Goal: Communication & Community: Answer question/provide support

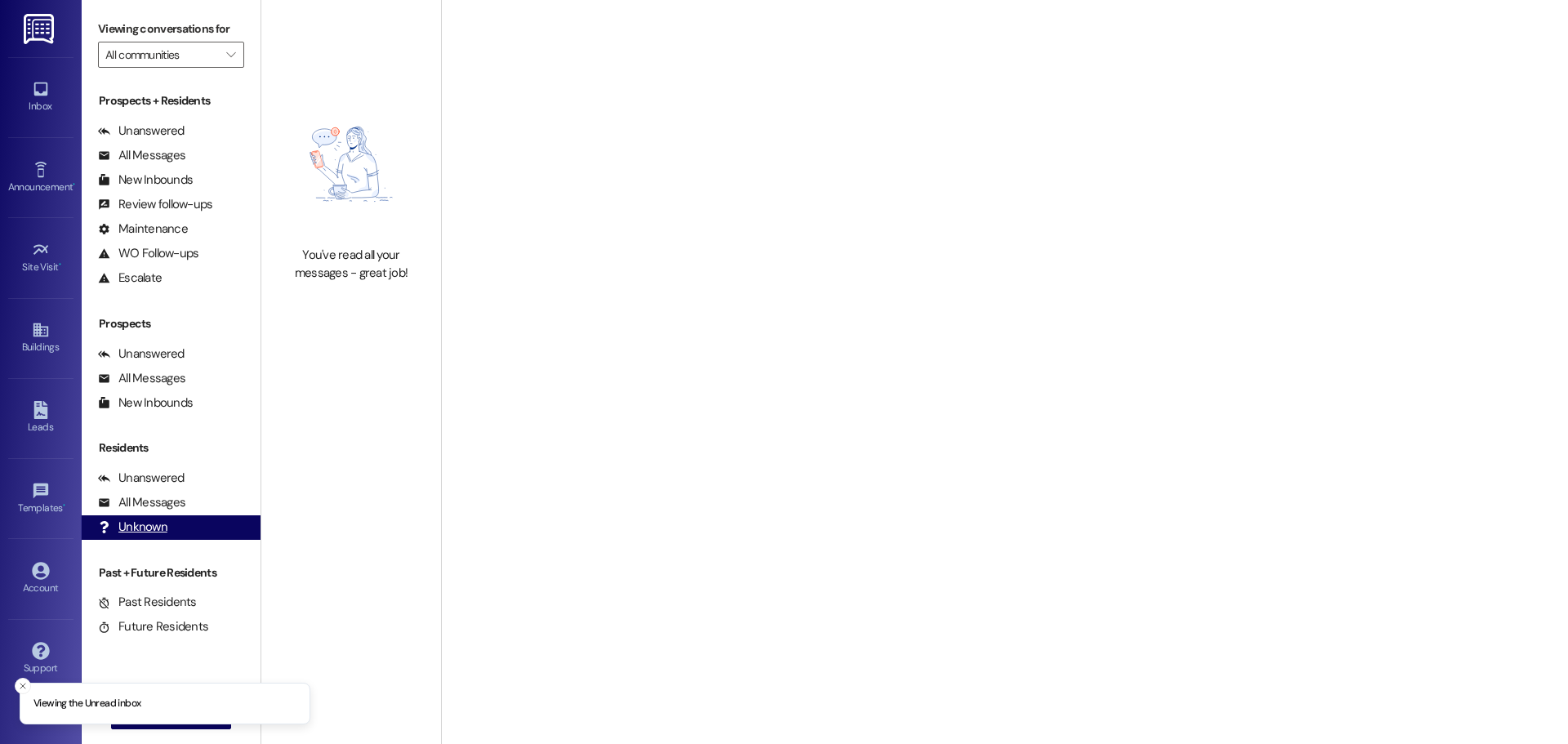
type input "Westland @ Osage (3291)"
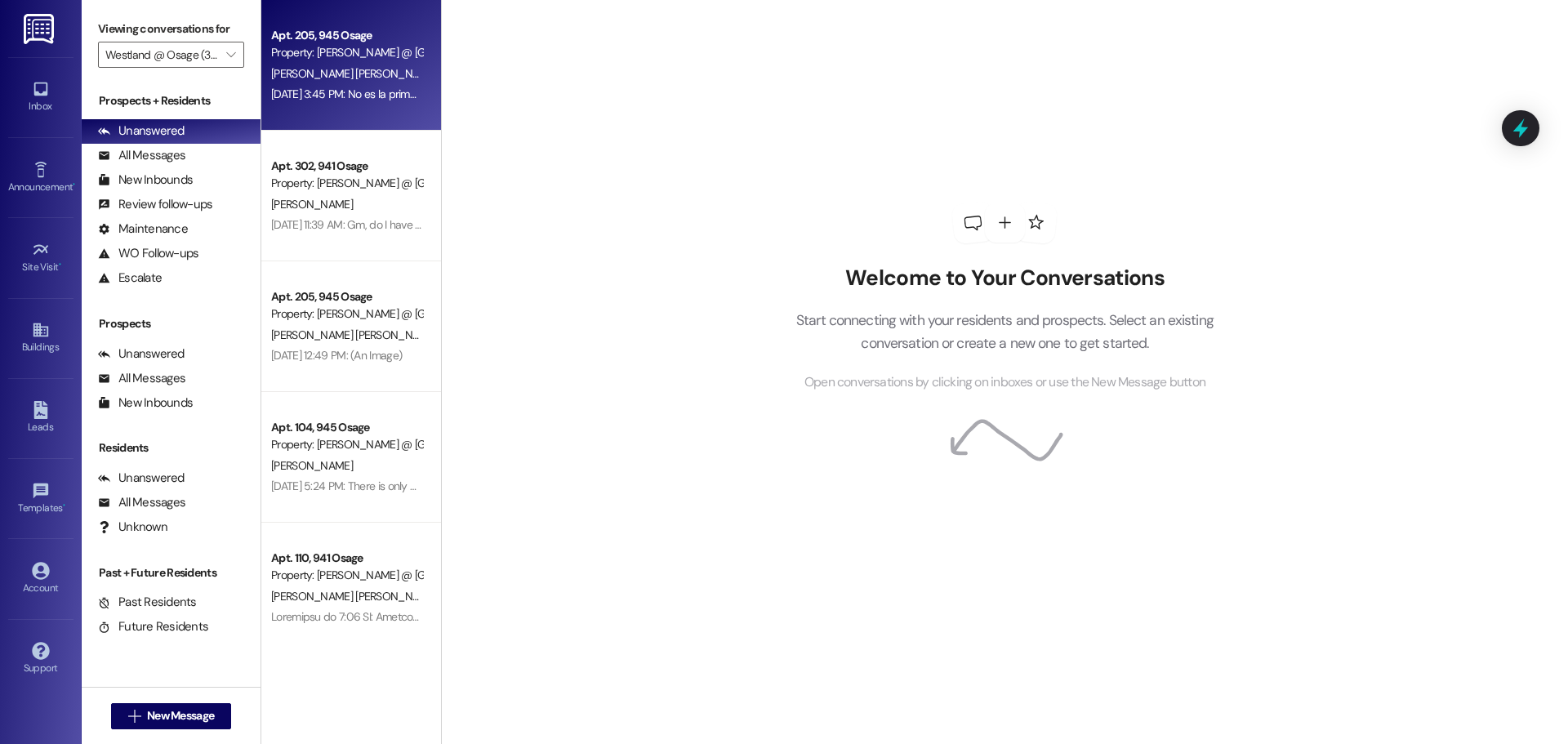
click at [334, 71] on span "[PERSON_NAME] [PERSON_NAME]" at bounding box center [354, 73] width 165 height 14
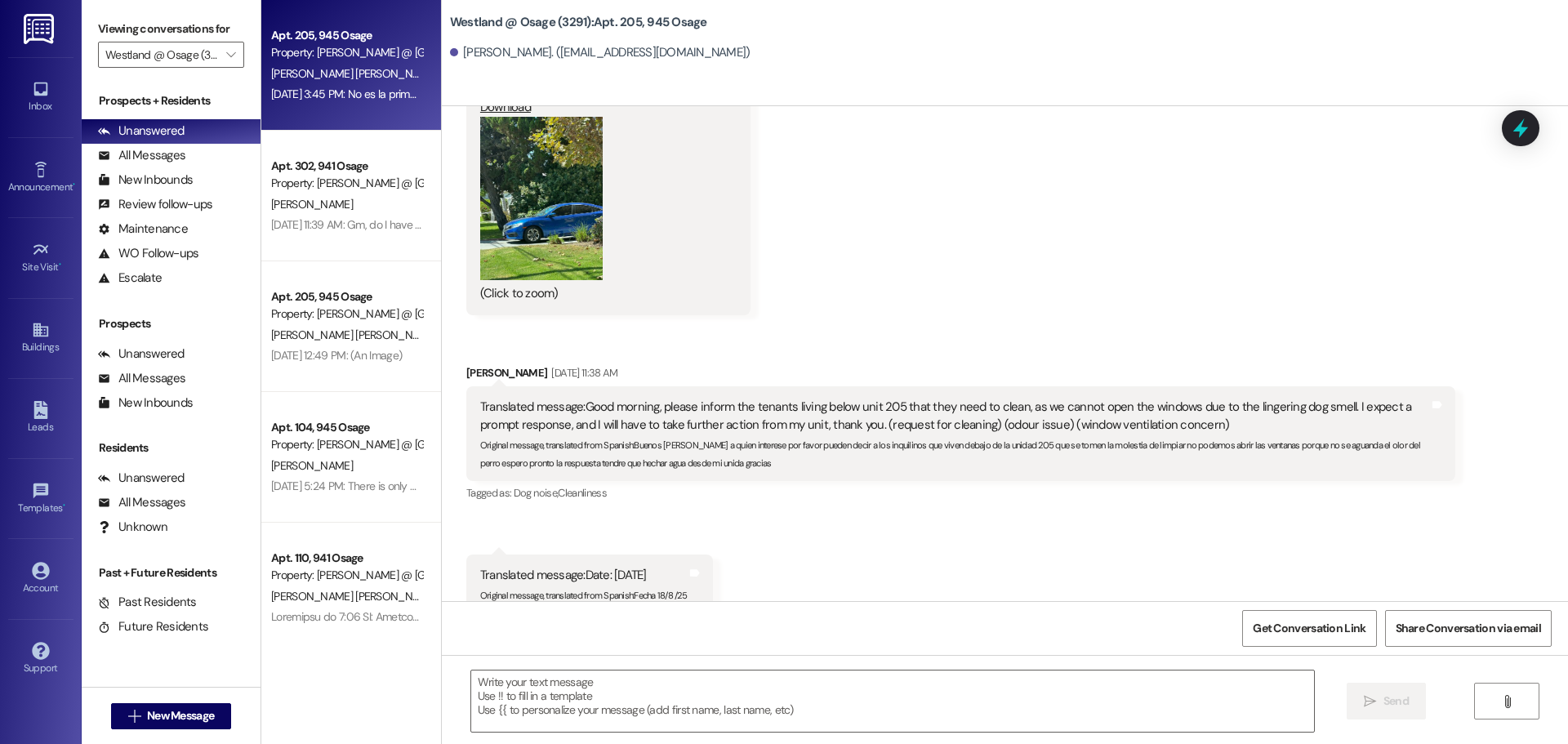
scroll to position [1385, 0]
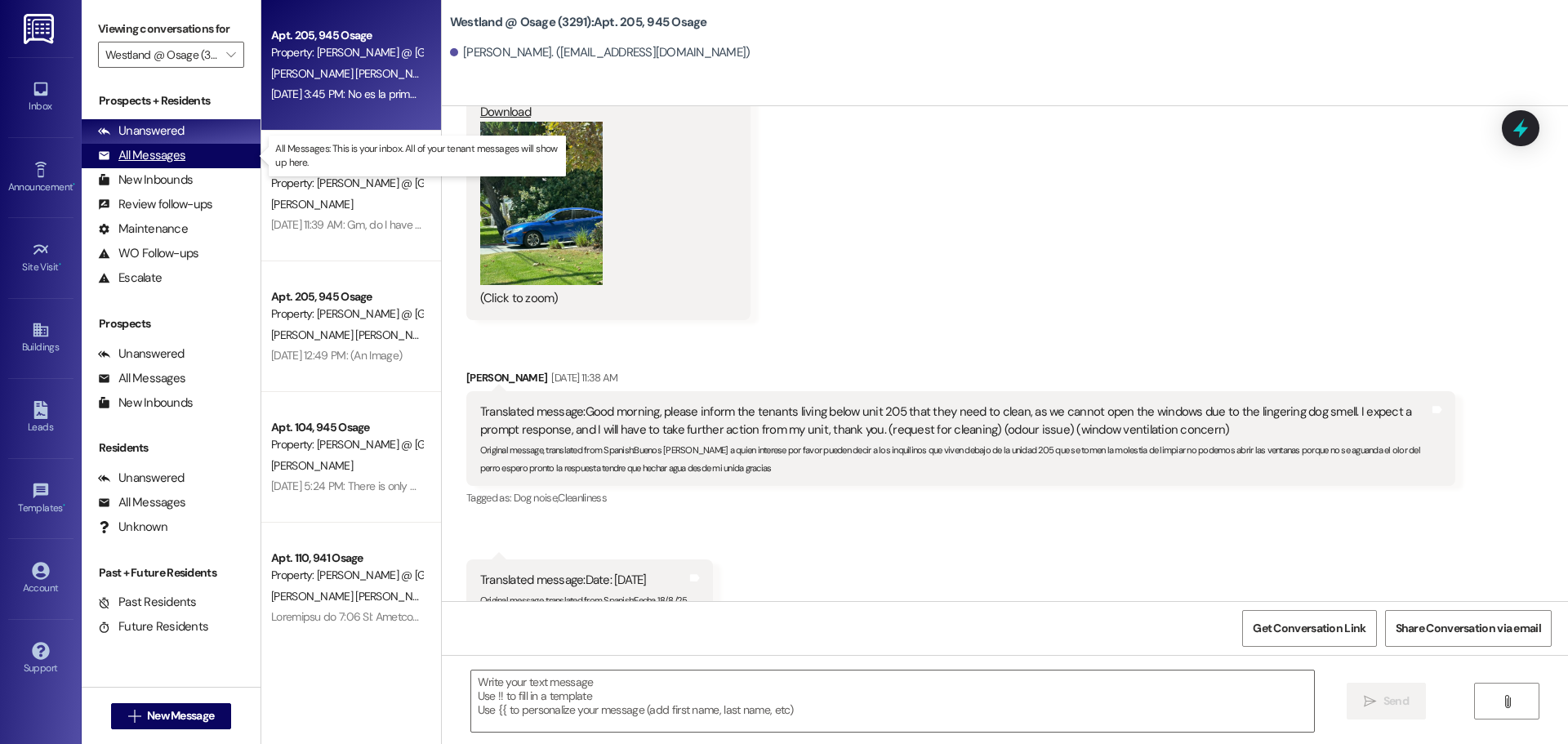
click at [148, 156] on div "All Messages" at bounding box center [141, 155] width 87 height 17
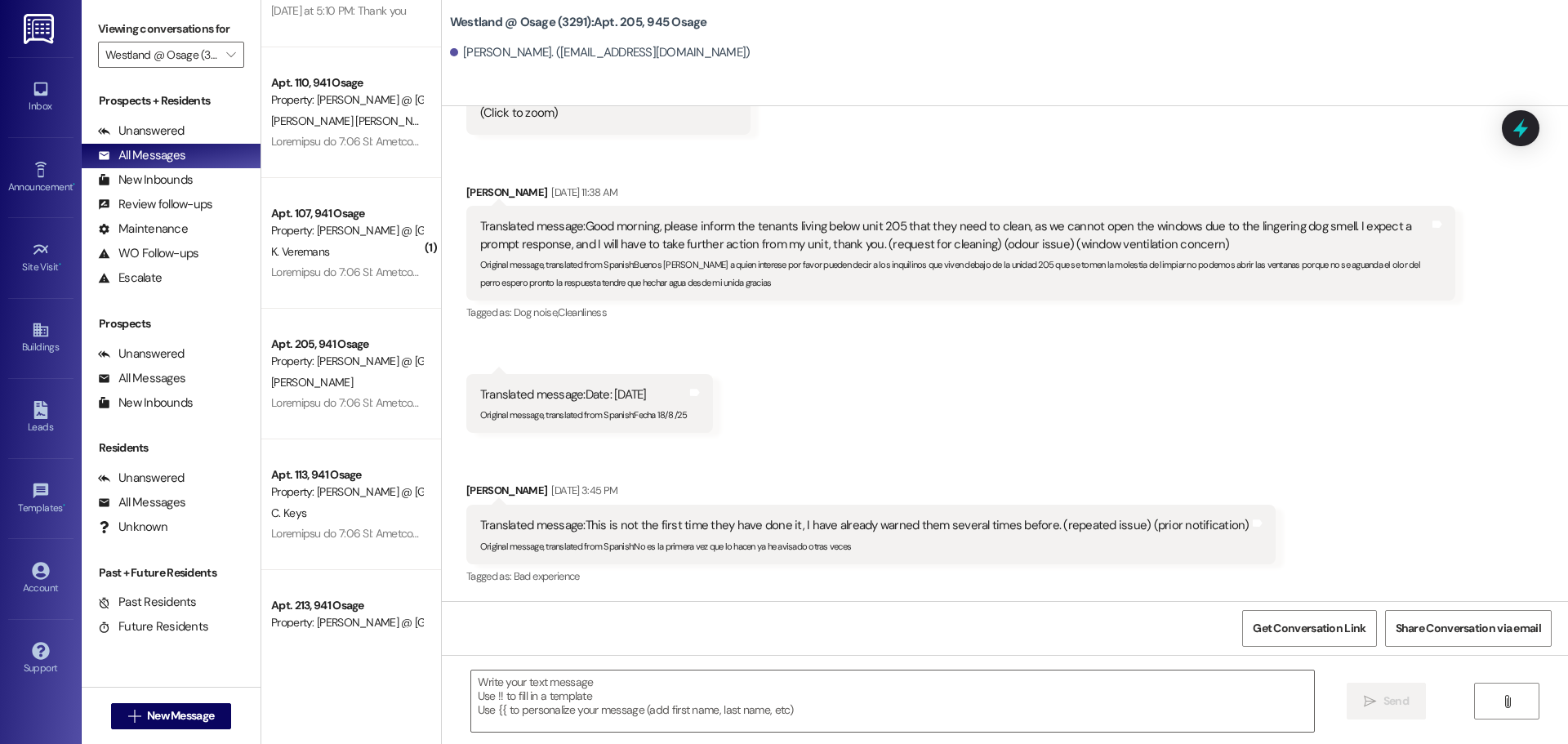
scroll to position [236, 0]
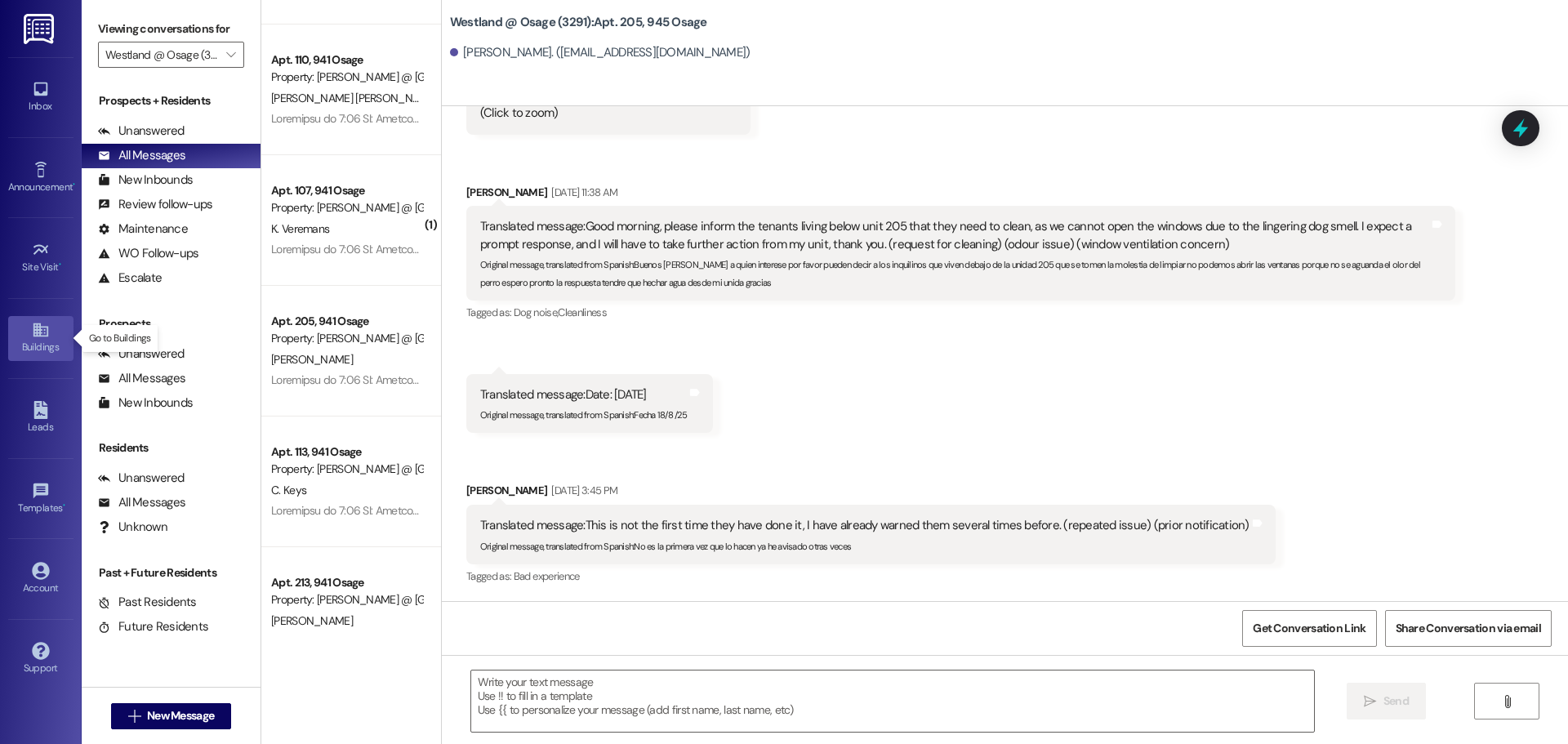
click at [30, 329] on link "Buildings" at bounding box center [41, 338] width 65 height 44
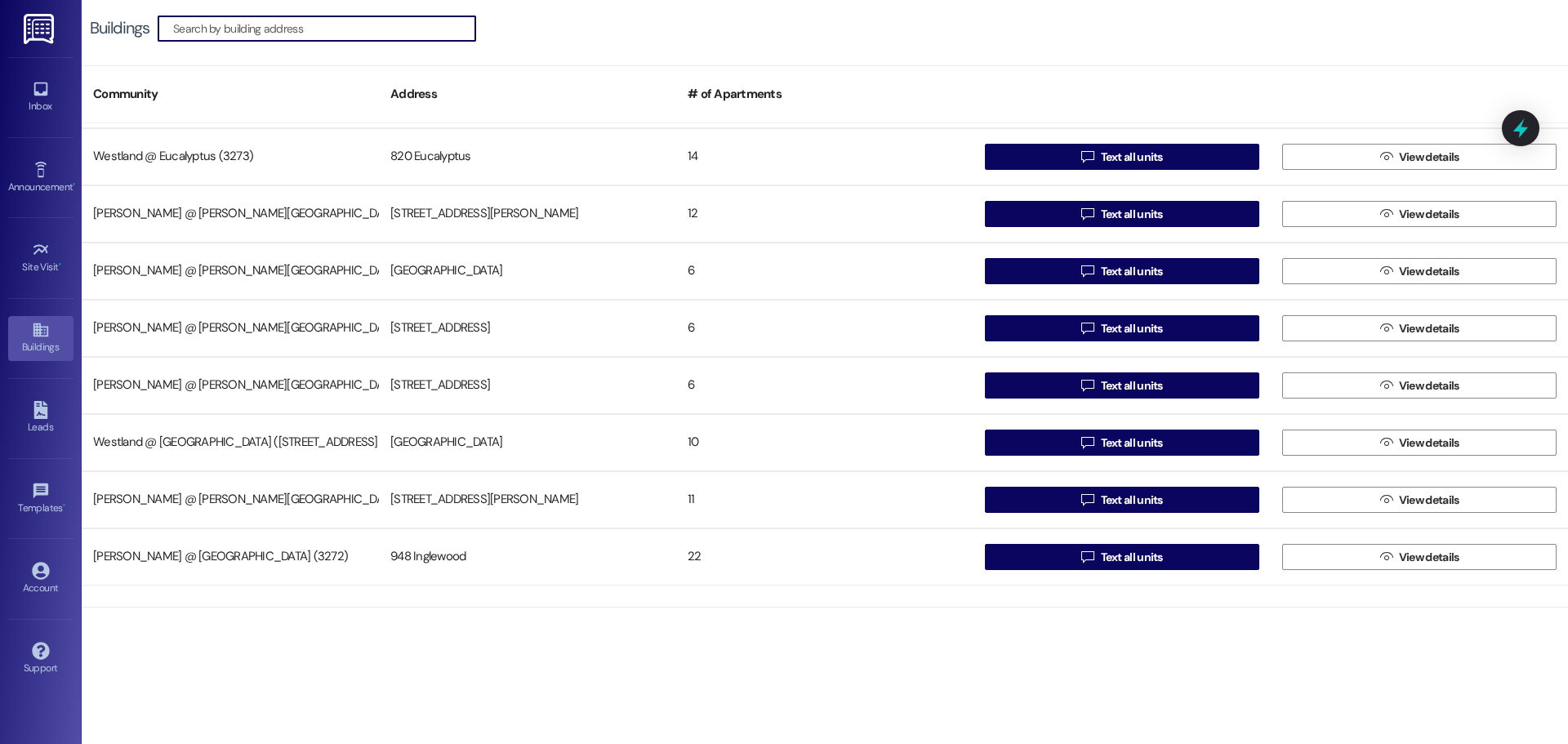
scroll to position [317, 0]
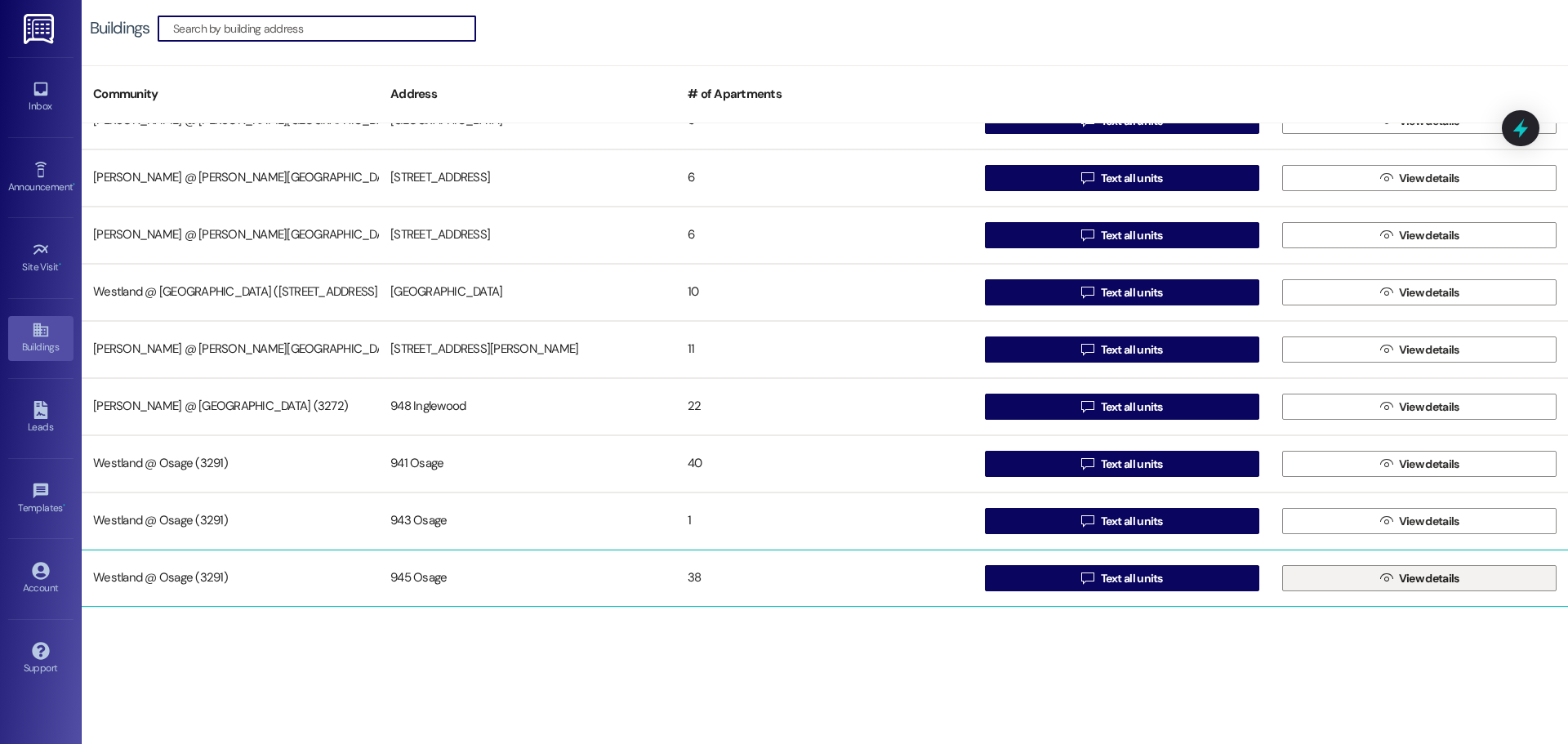
click at [1424, 578] on span "View details" at bounding box center [1430, 578] width 61 height 17
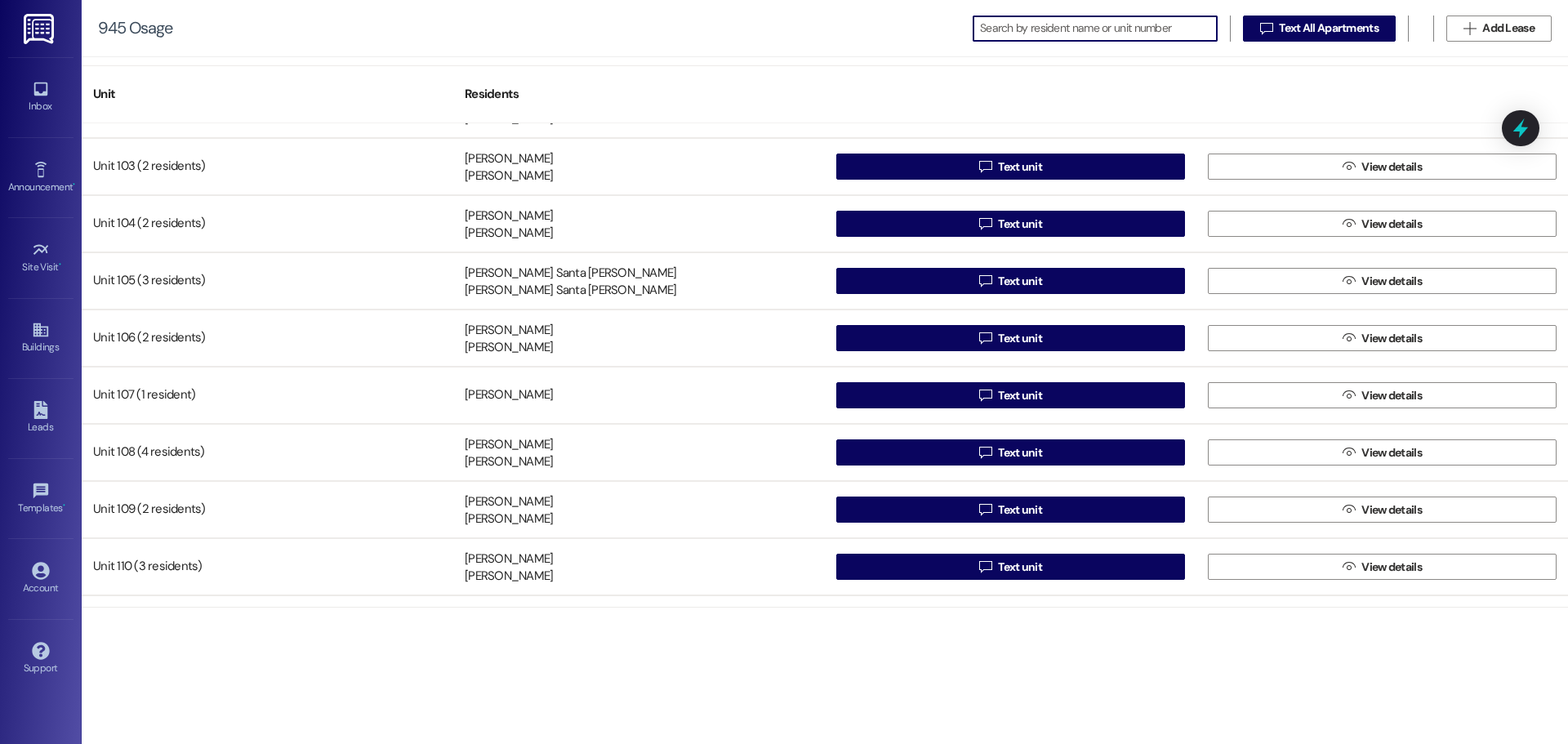
scroll to position [103, 0]
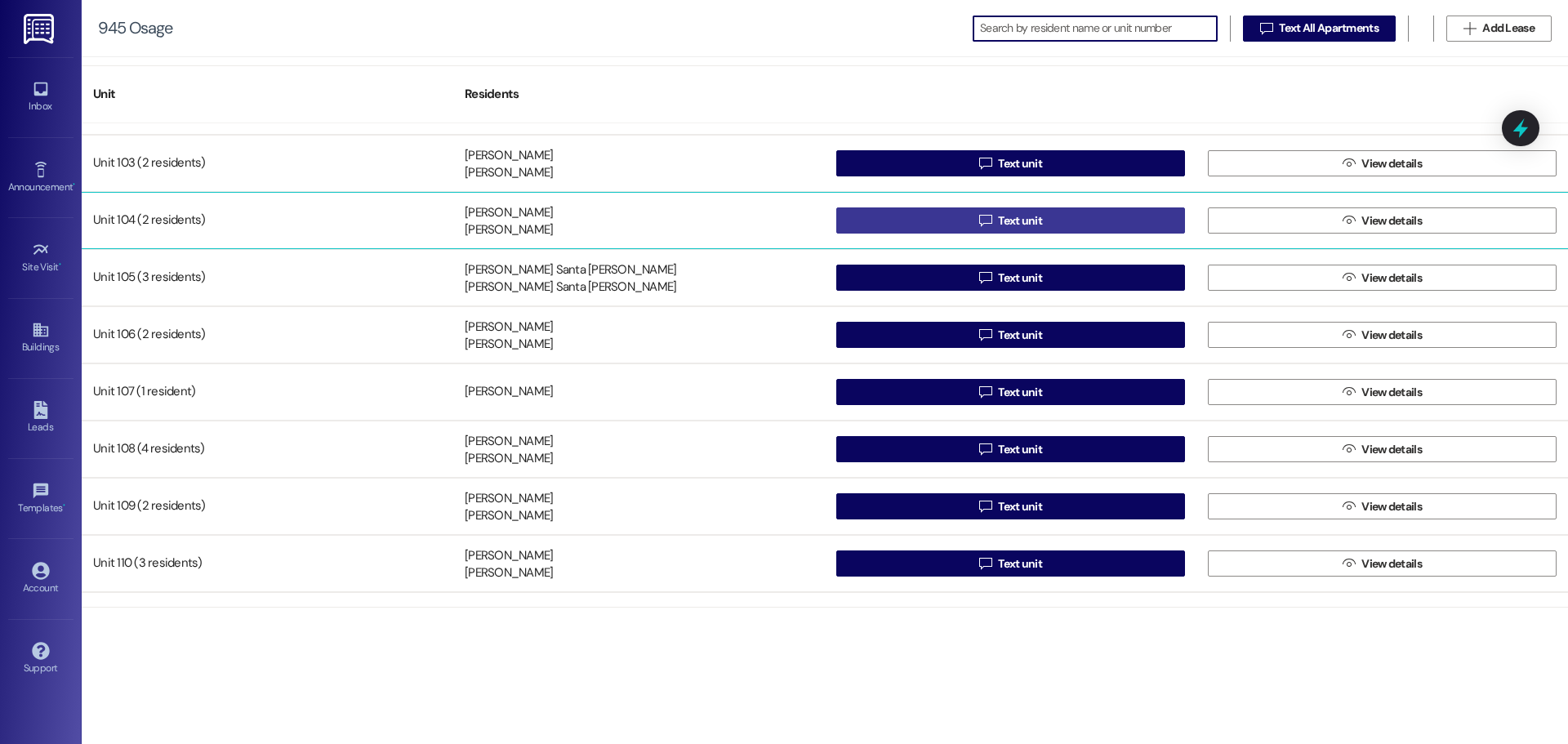
click at [1045, 213] on button " Text unit" at bounding box center [1010, 220] width 349 height 26
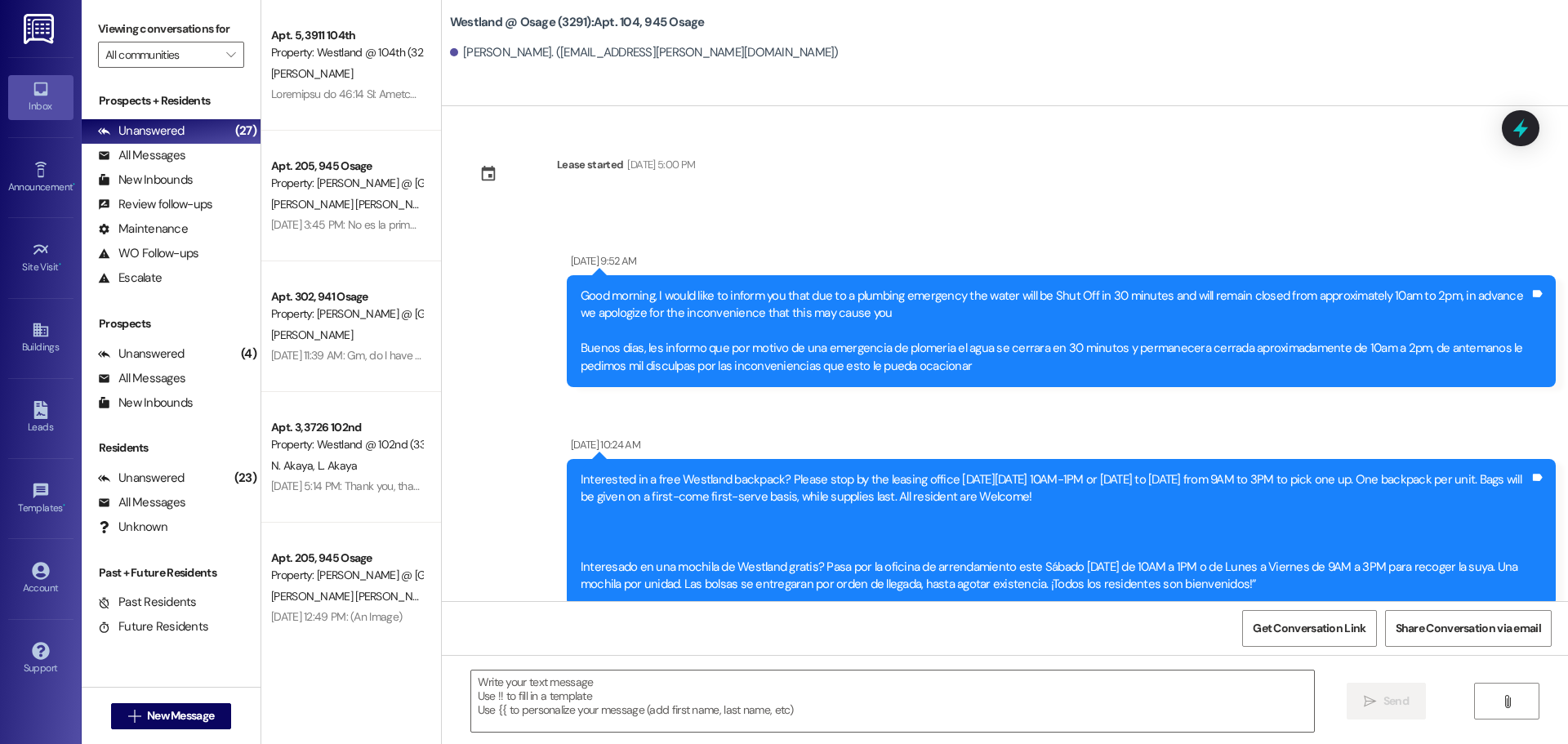
scroll to position [71328, 0]
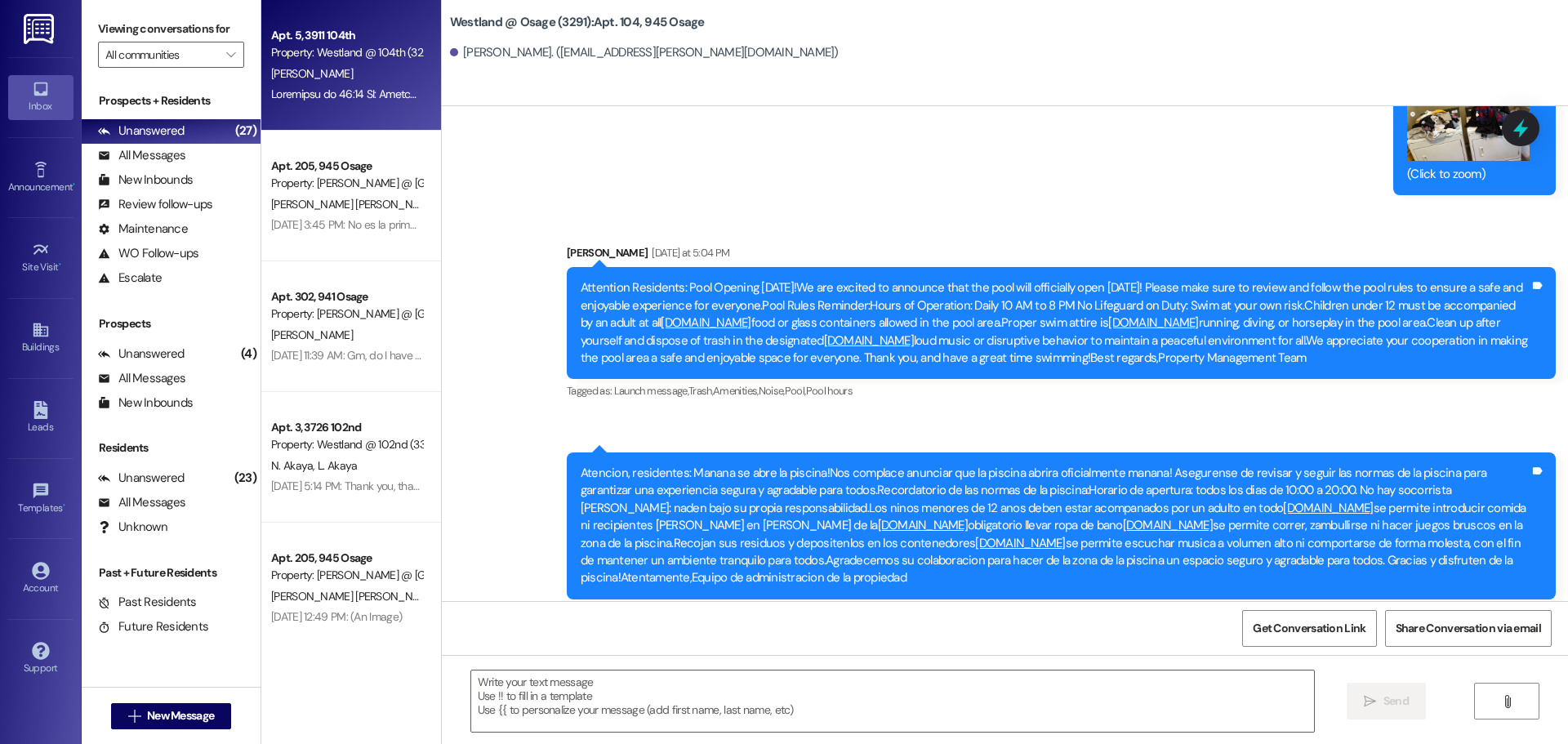
click at [380, 44] on div "Property: Westland @ 104th (3296)" at bounding box center [346, 52] width 151 height 17
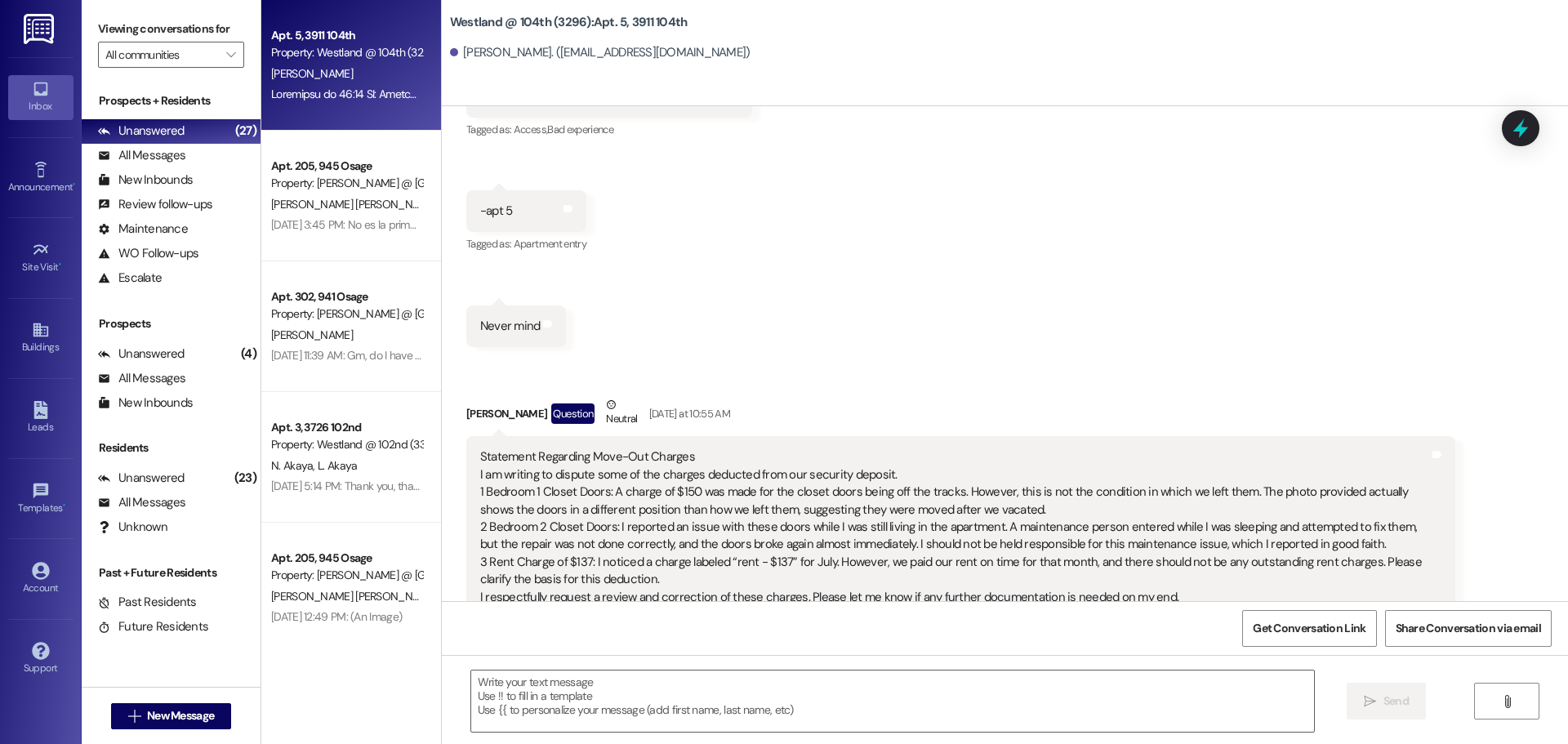
scroll to position [1326, 0]
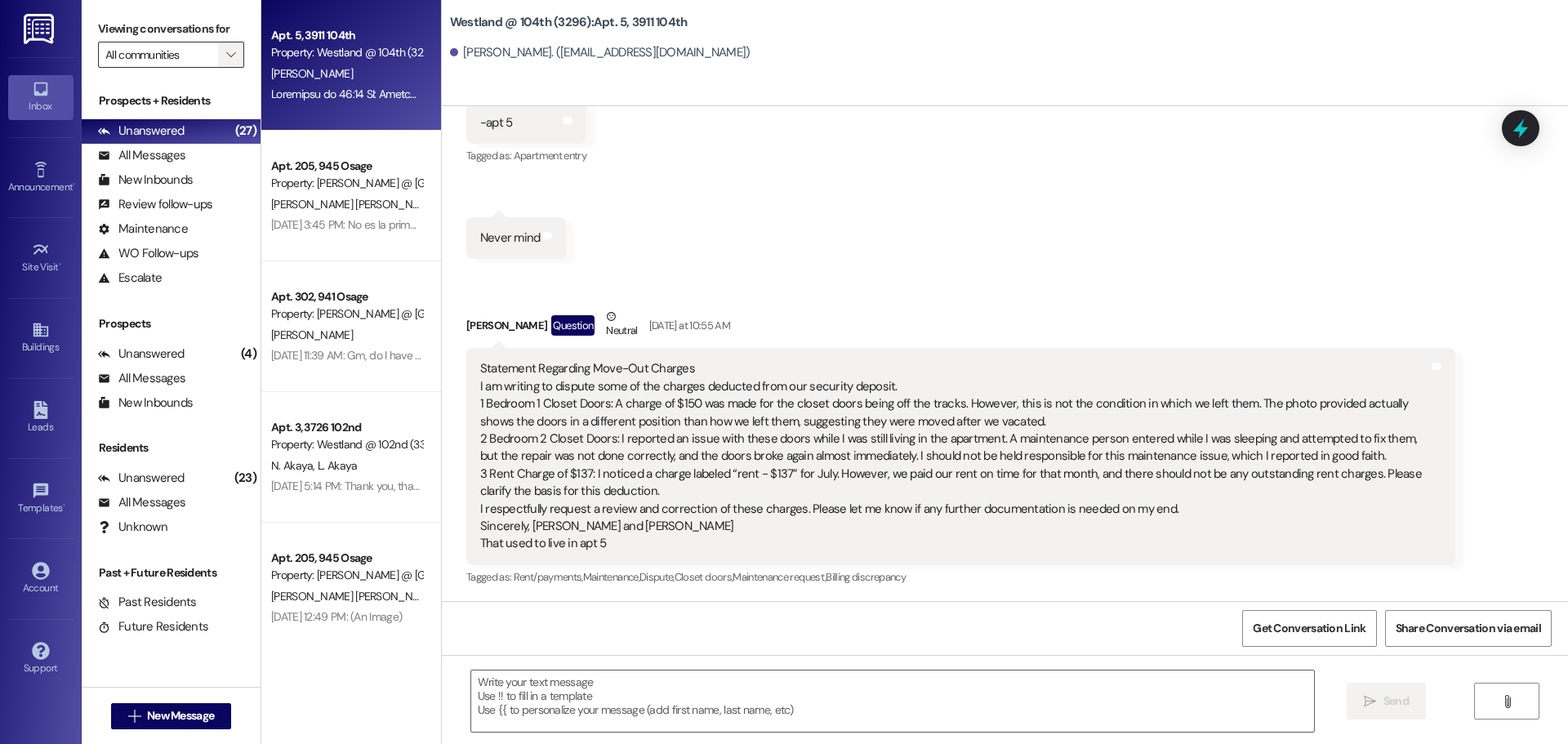
click at [226, 49] on icon "" at bounding box center [231, 54] width 9 height 13
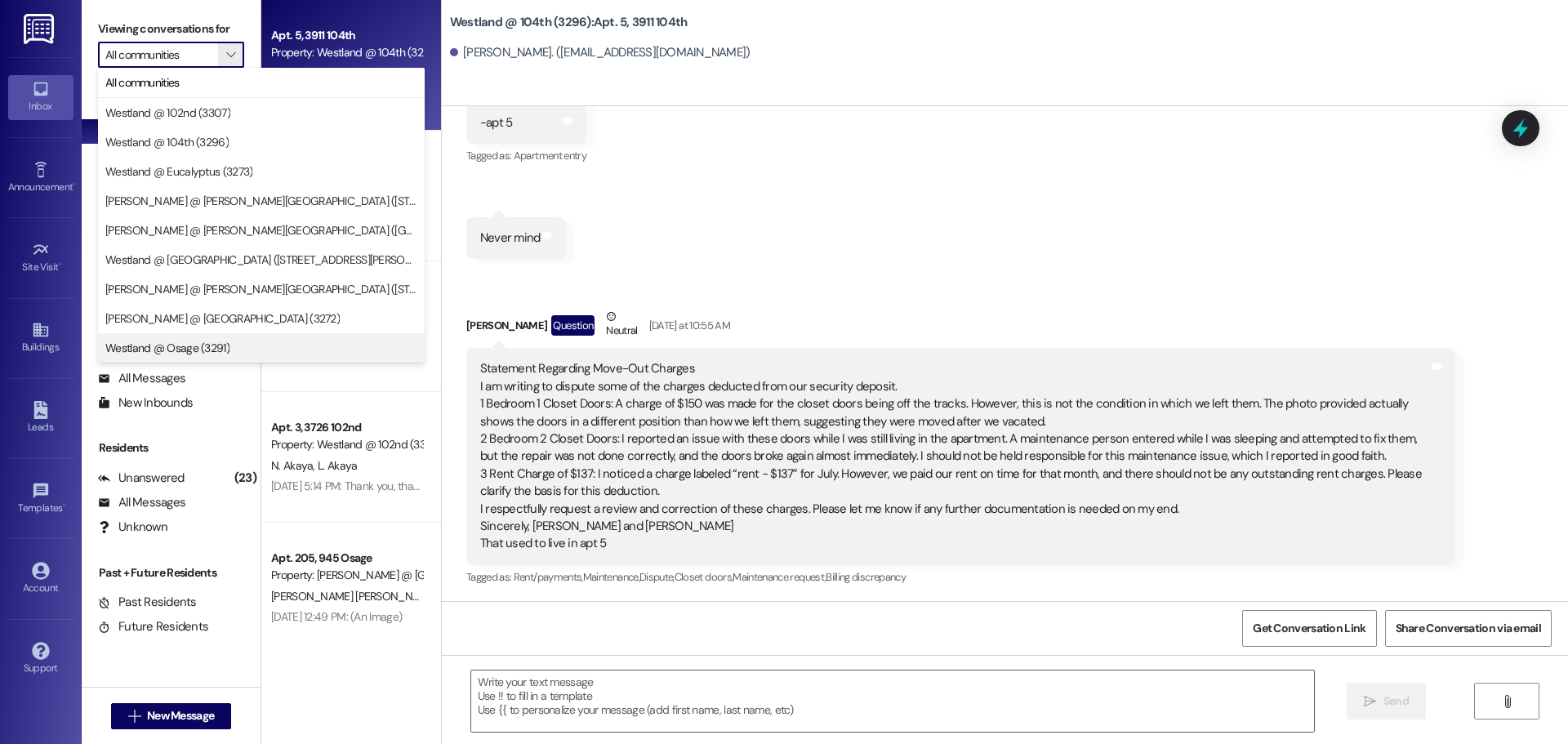
click at [299, 350] on span "Westland @ Osage (3291)" at bounding box center [261, 347] width 312 height 16
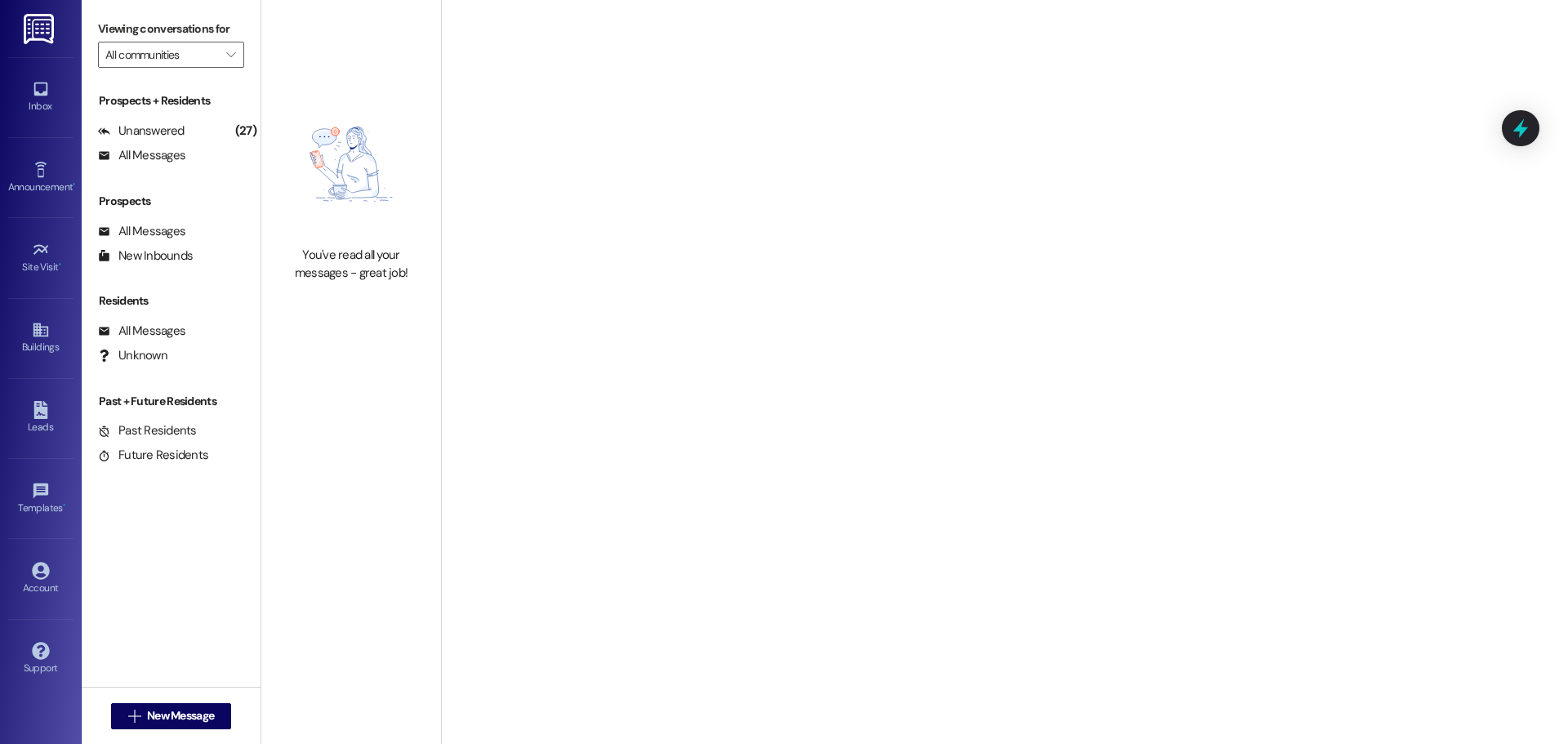
type input "Westland @ Osage (3291)"
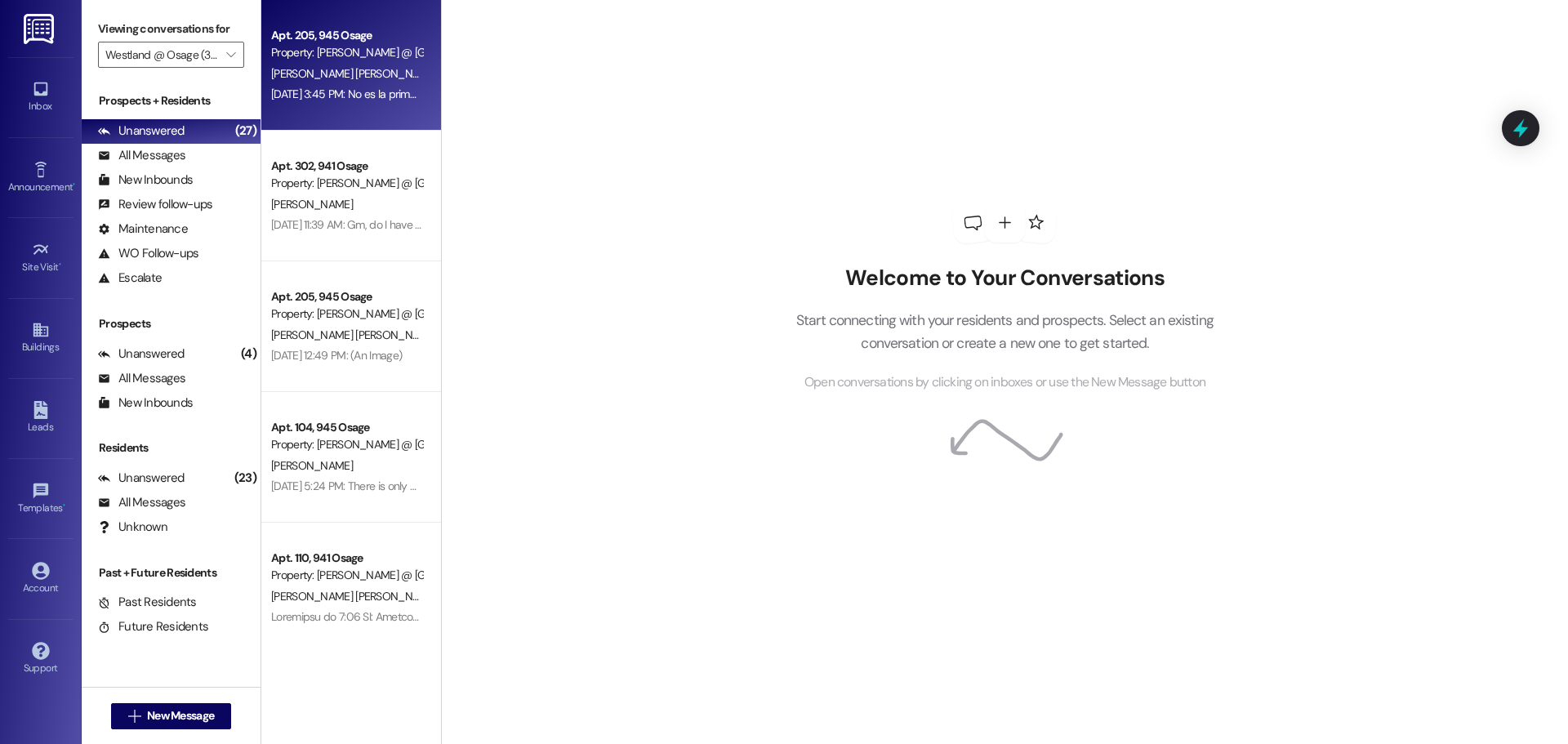
click at [362, 56] on div "Property: [PERSON_NAME] @ [GEOGRAPHIC_DATA] (3291)" at bounding box center [346, 52] width 151 height 17
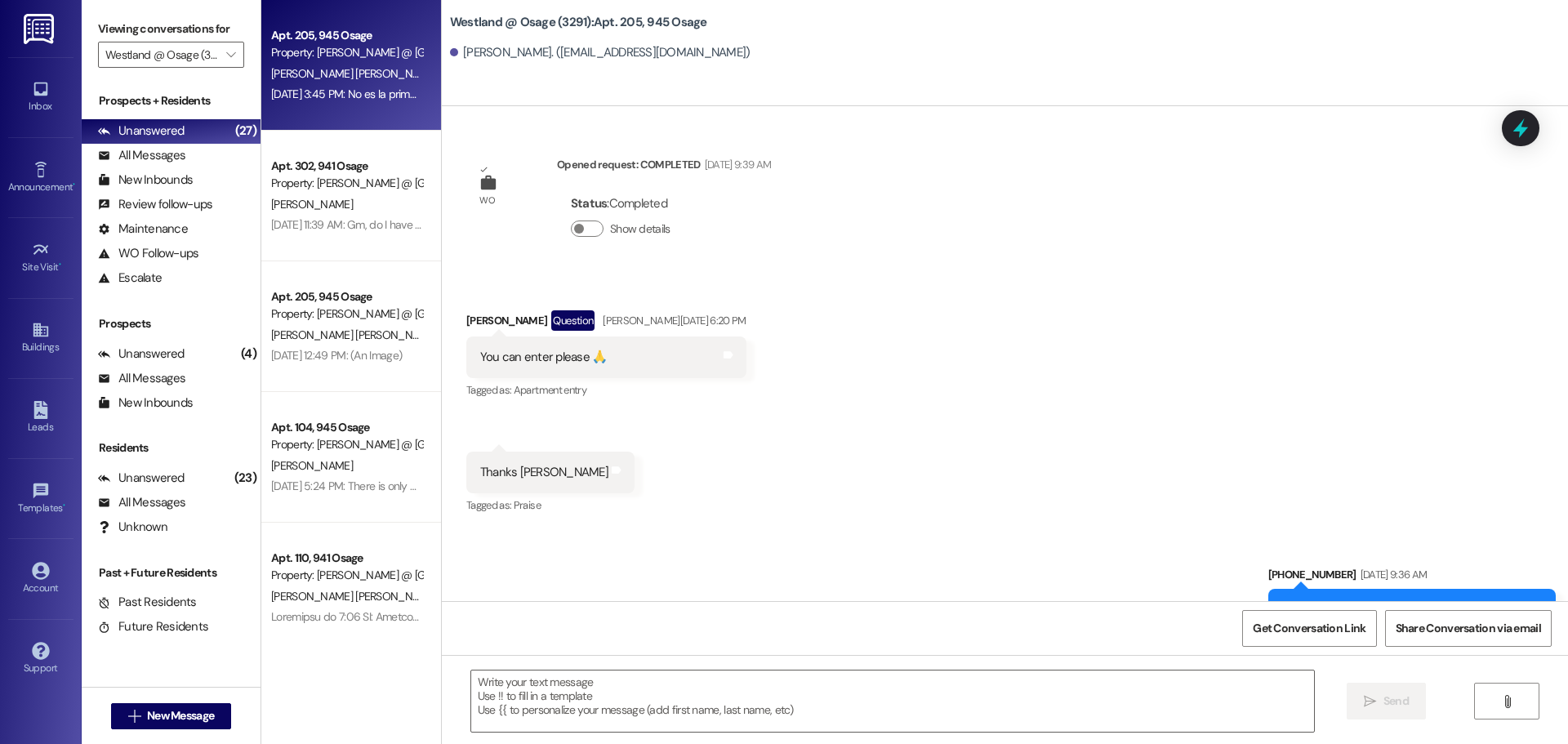
scroll to position [1572, 0]
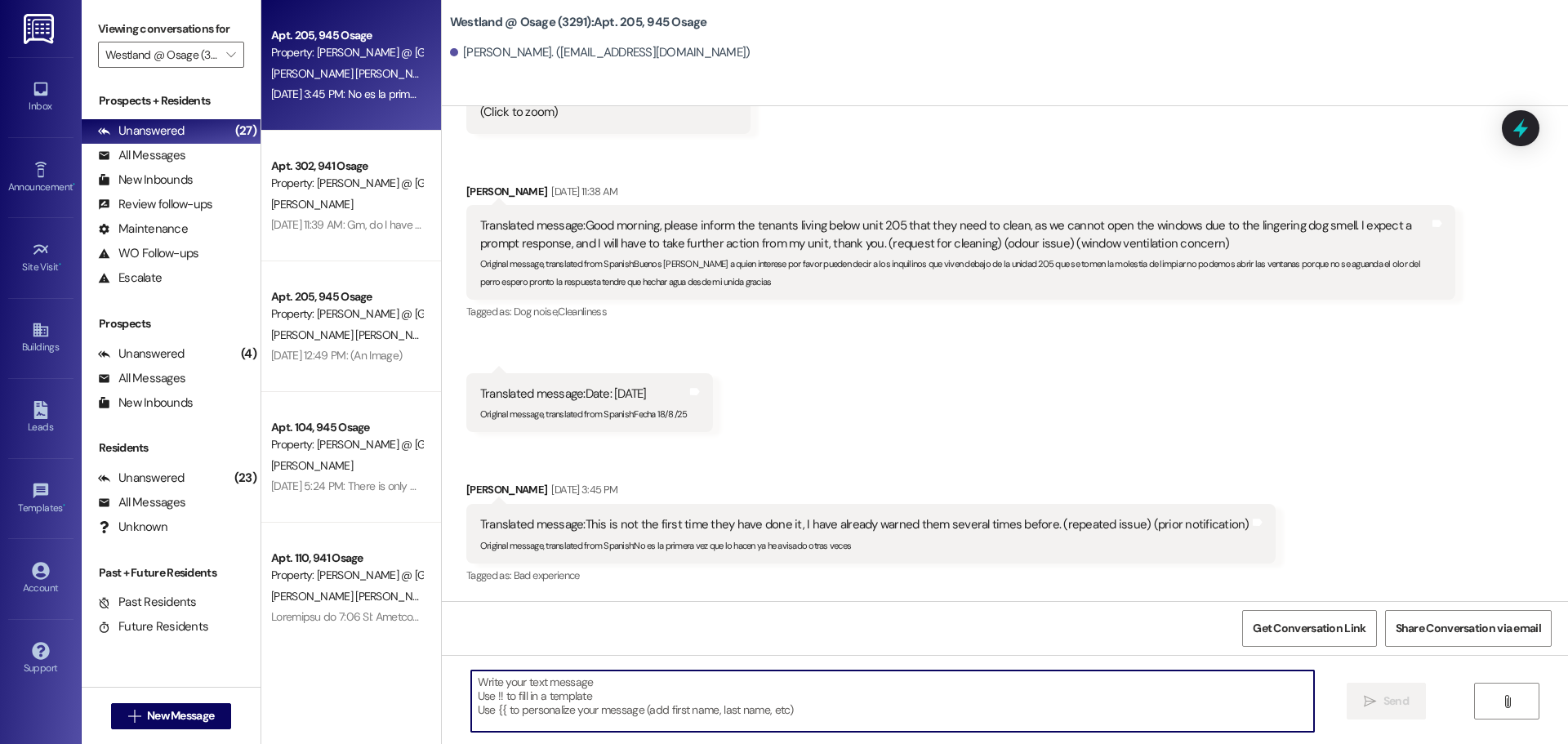
click at [793, 696] on textarea at bounding box center [893, 701] width 843 height 62
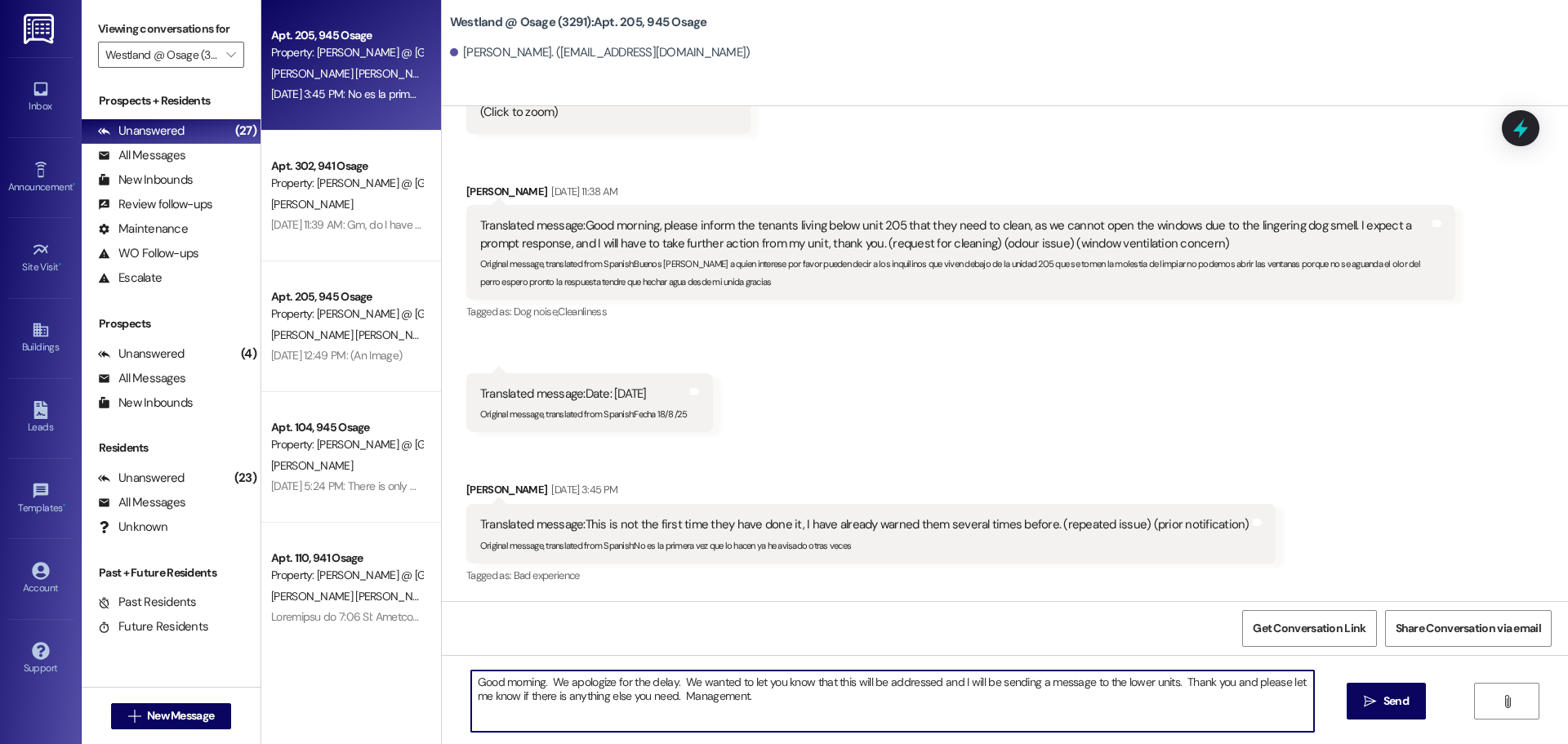
type textarea "Good morning. We apologize for the delay. We wanted to let you know that this w…"
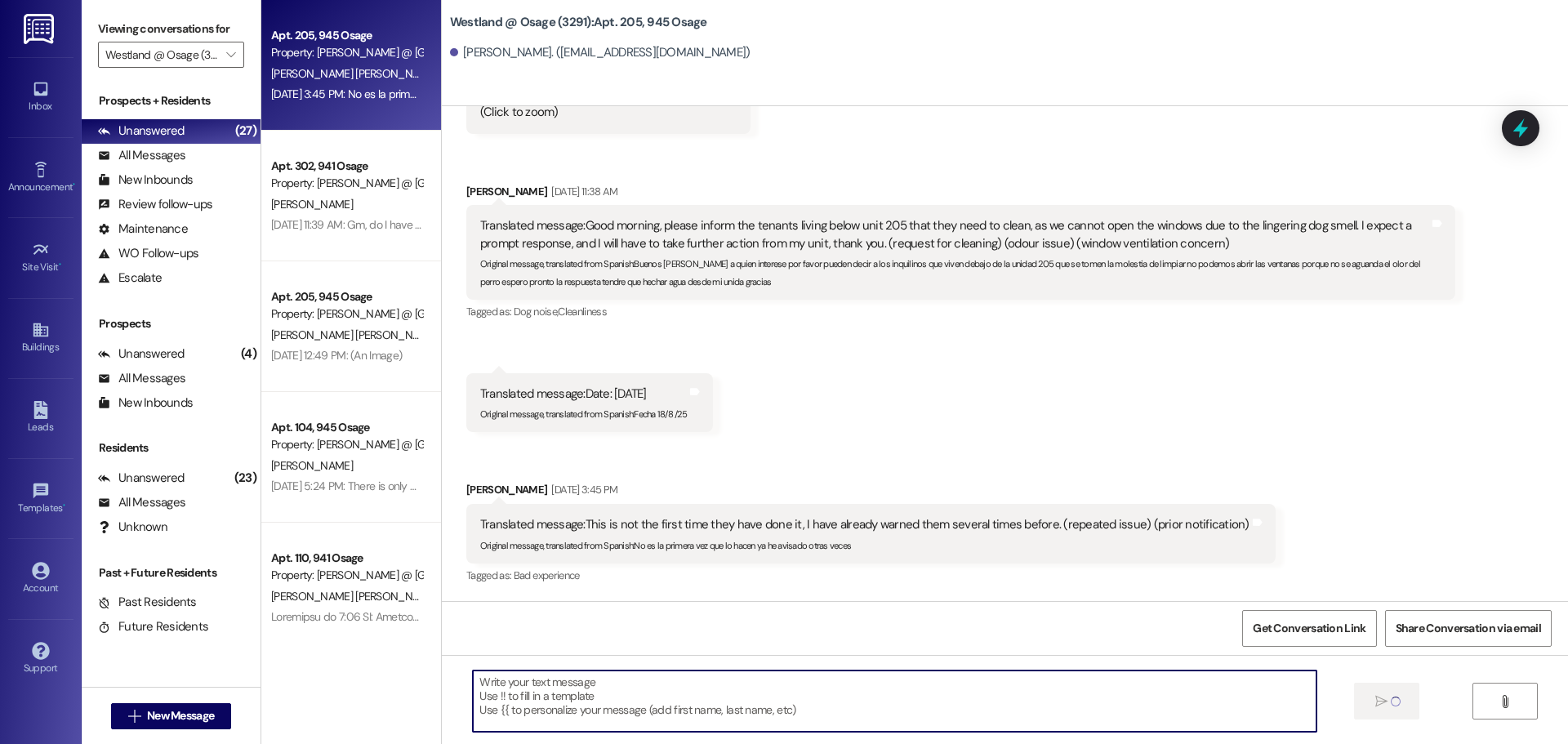
scroll to position [1571, 0]
click at [32, 336] on icon at bounding box center [41, 329] width 18 height 18
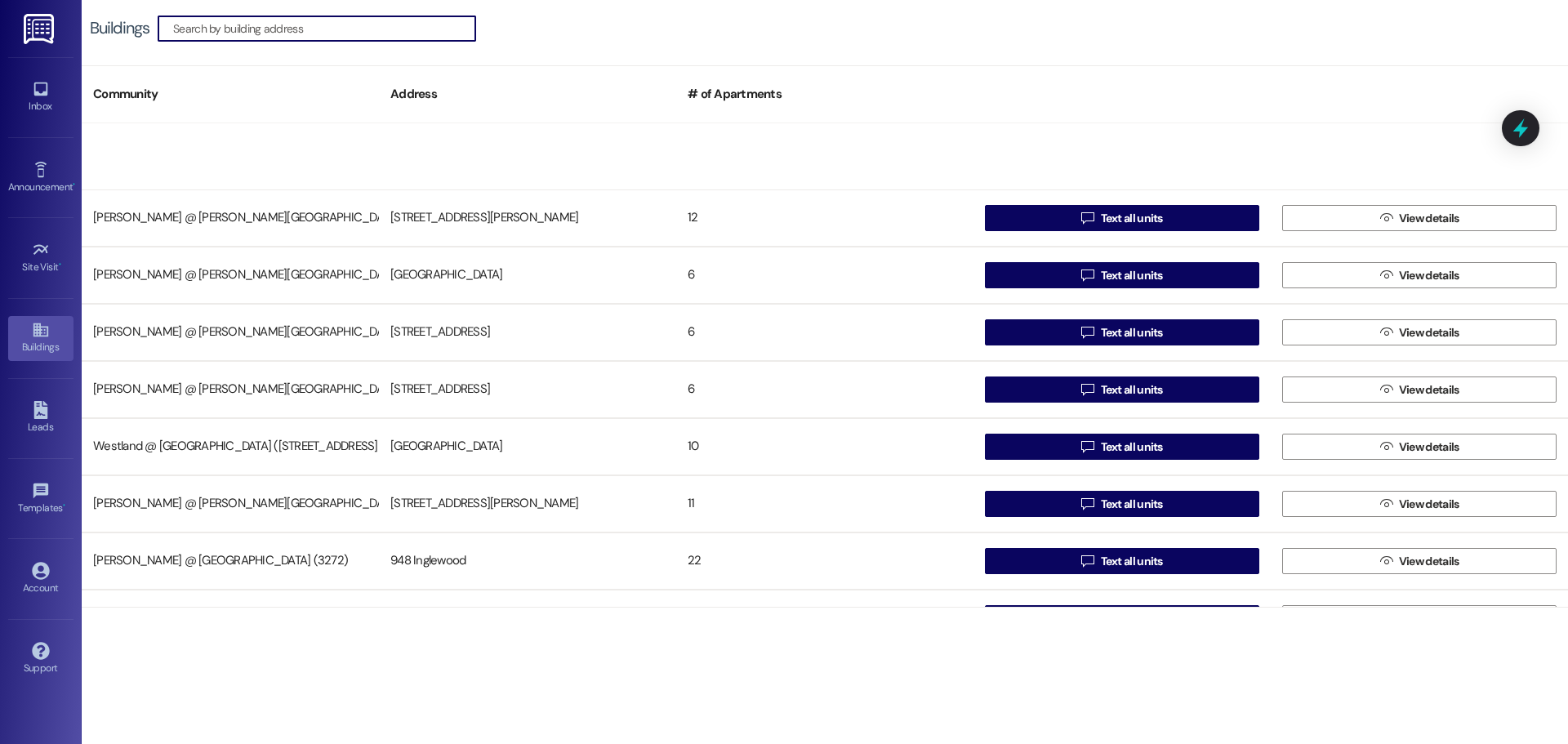
scroll to position [317, 0]
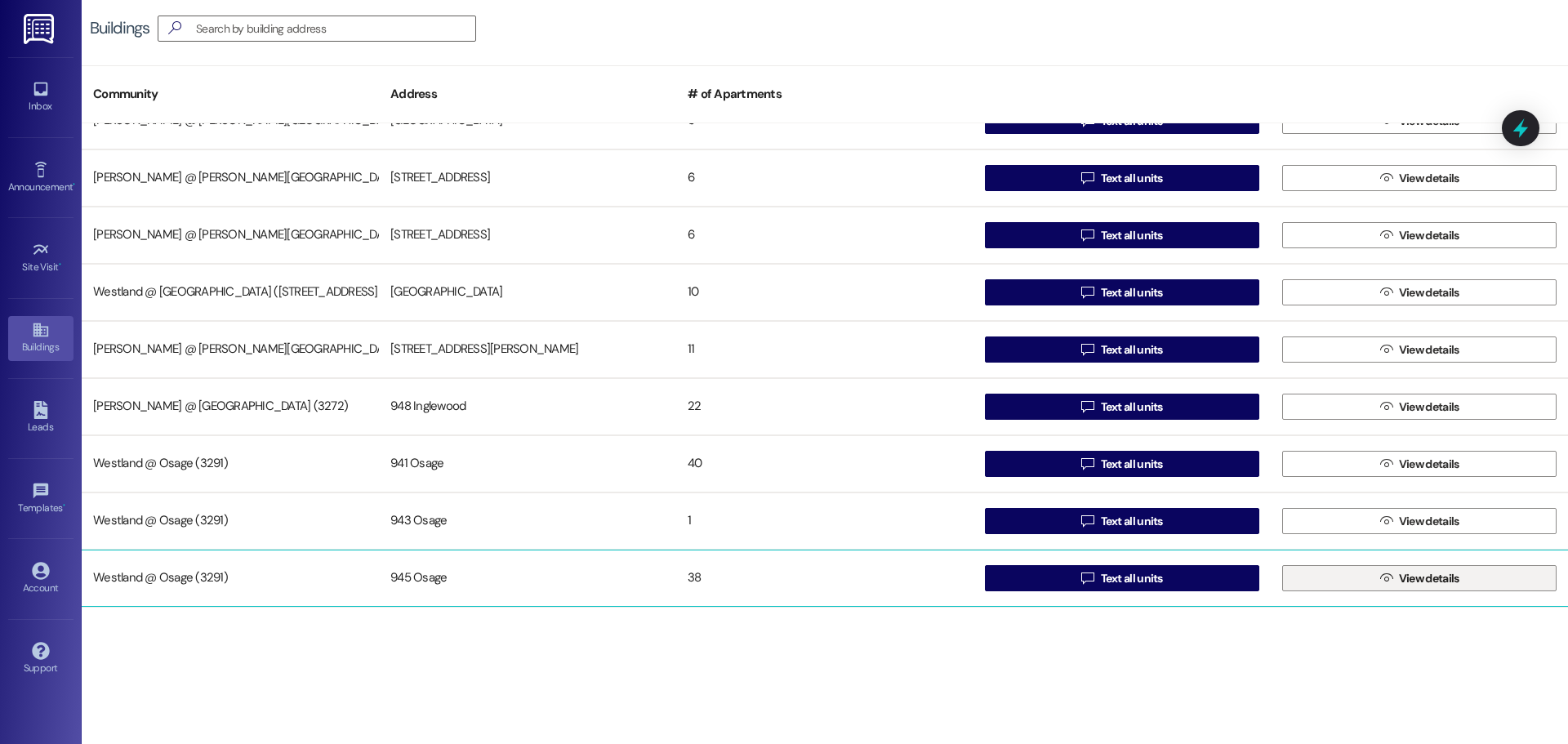
click at [1436, 572] on span "View details" at bounding box center [1430, 578] width 61 height 17
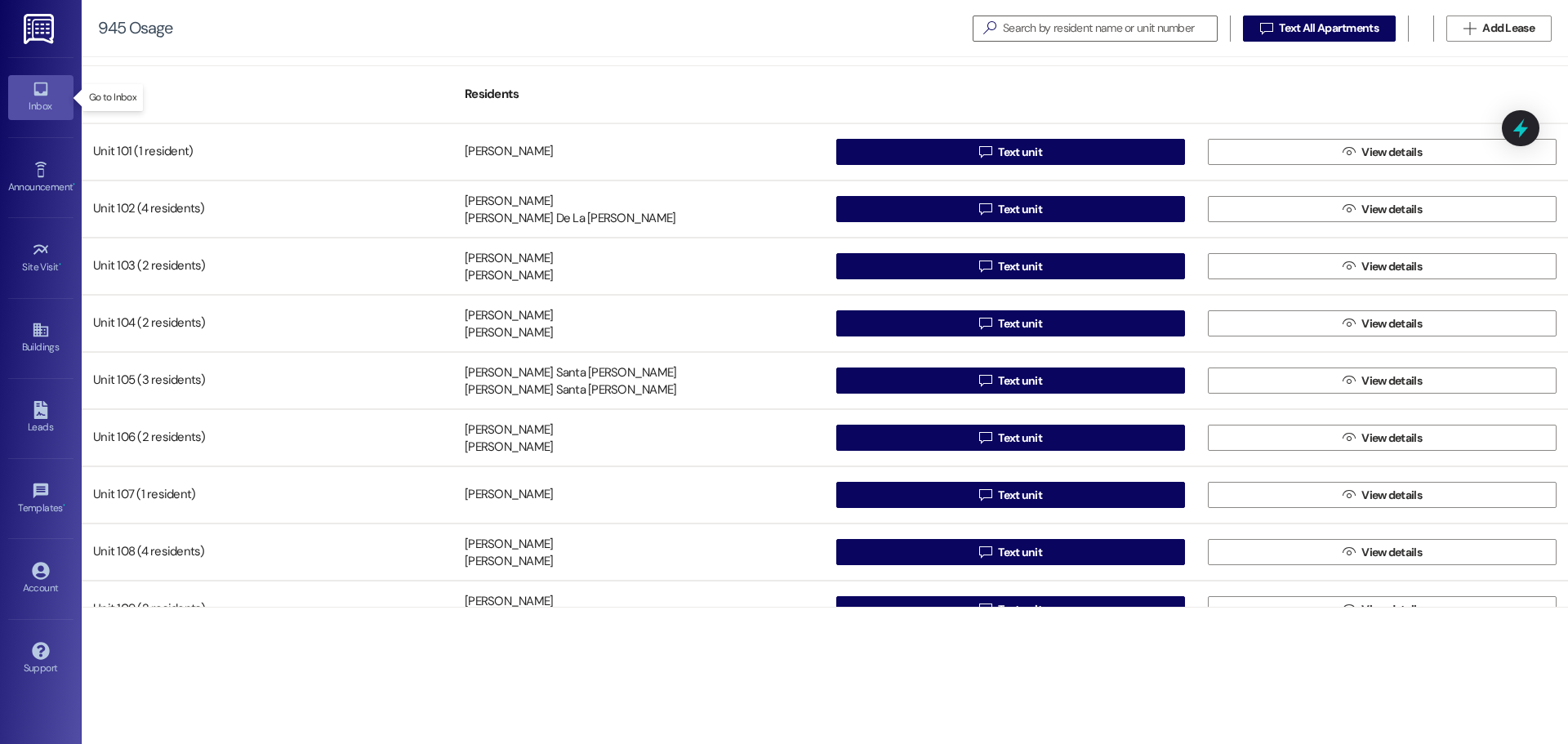
click at [36, 93] on icon at bounding box center [41, 90] width 14 height 14
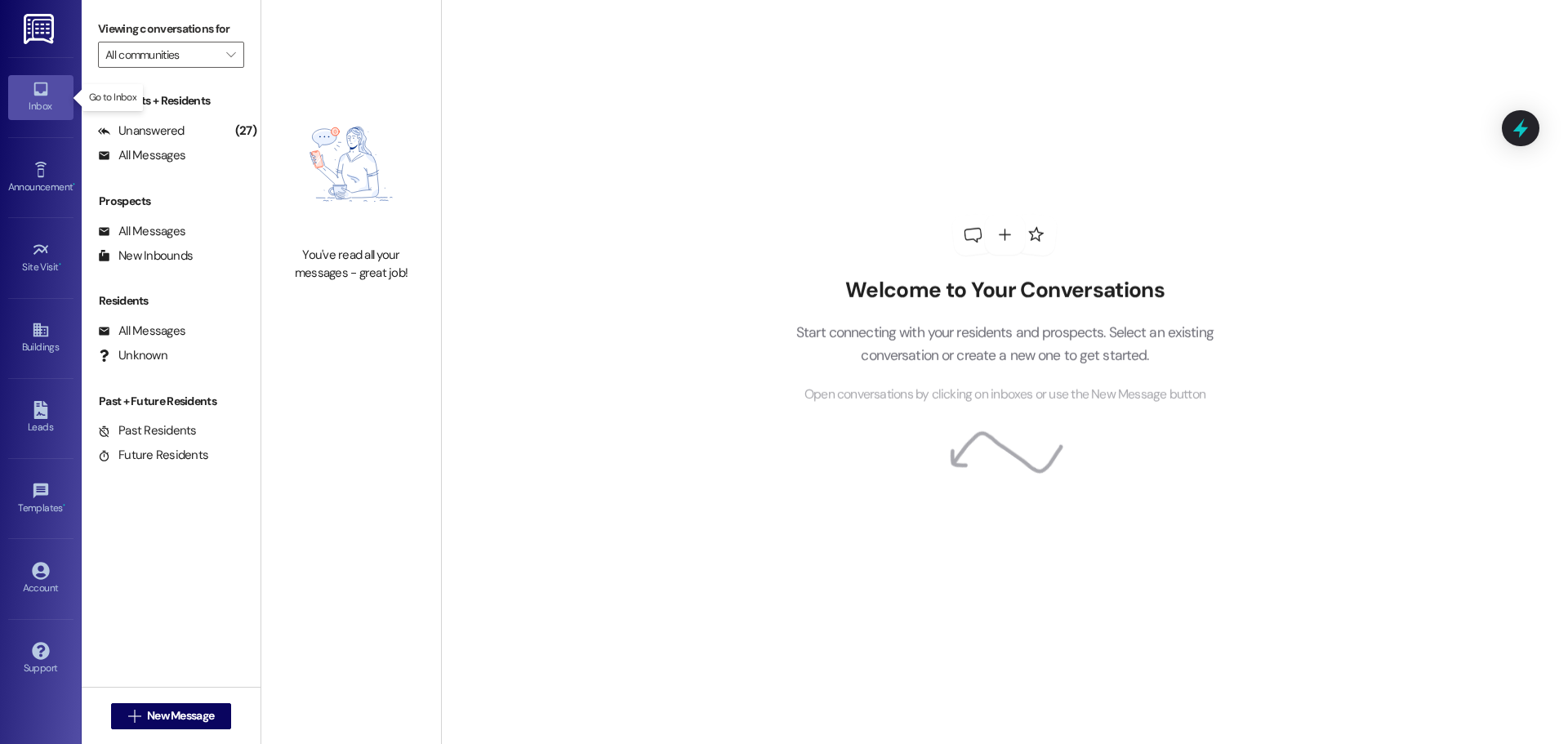
click at [27, 93] on link "Inbox" at bounding box center [41, 97] width 65 height 44
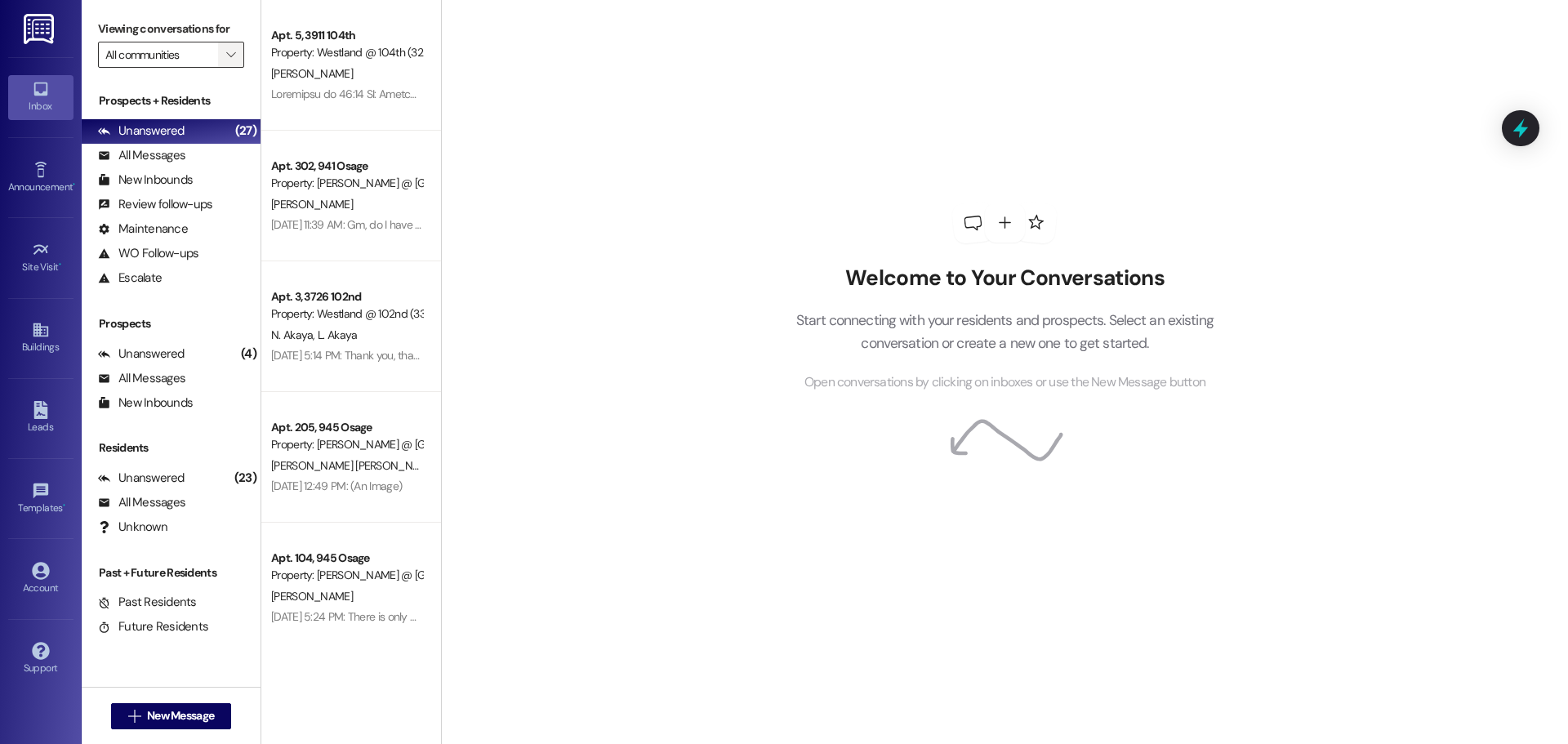
drag, startPoint x: 236, startPoint y: 51, endPoint x: 241, endPoint y: 63, distance: 13.0
click at [236, 52] on span "" at bounding box center [231, 54] width 15 height 26
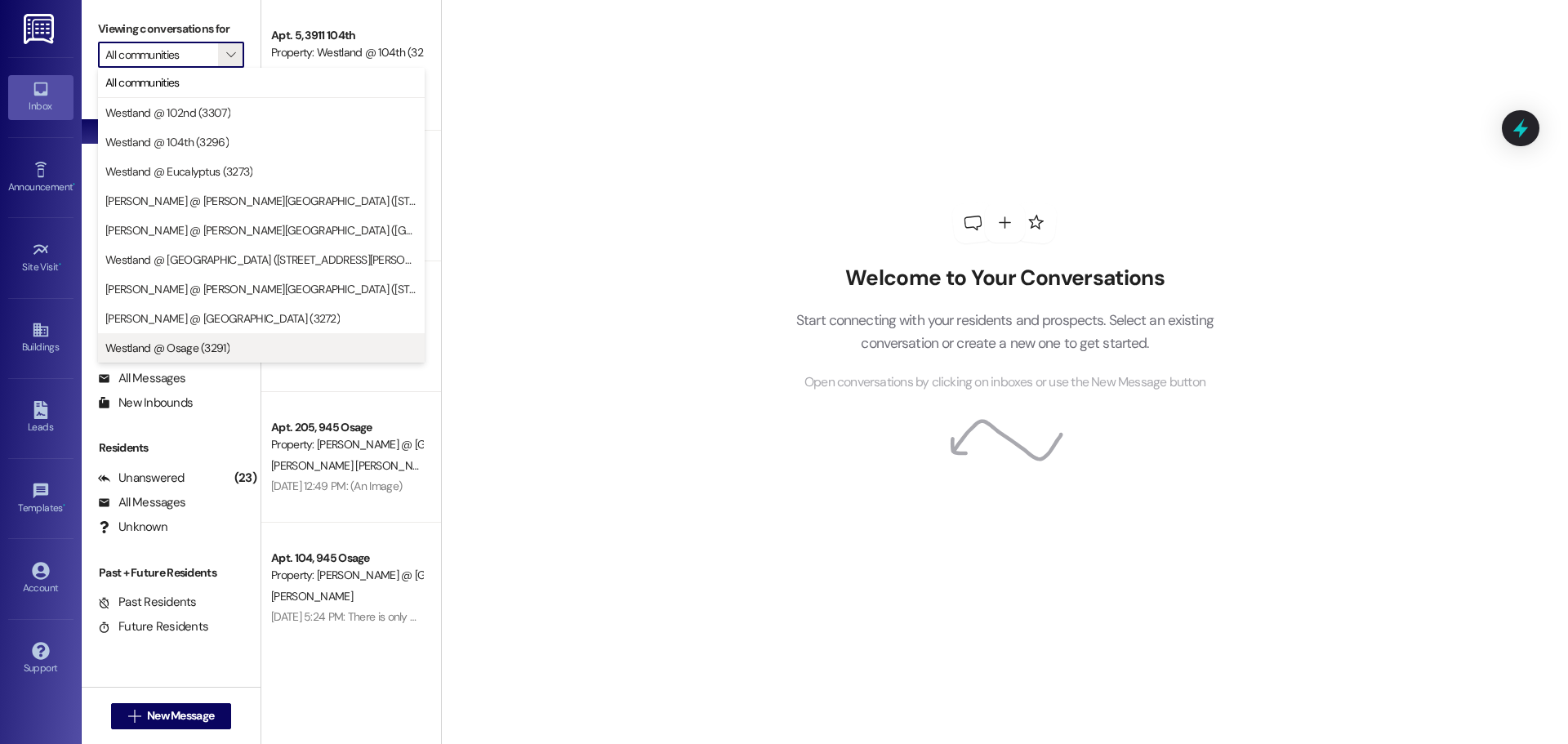
click at [250, 349] on span "Westland @ Osage (3291)" at bounding box center [261, 347] width 312 height 16
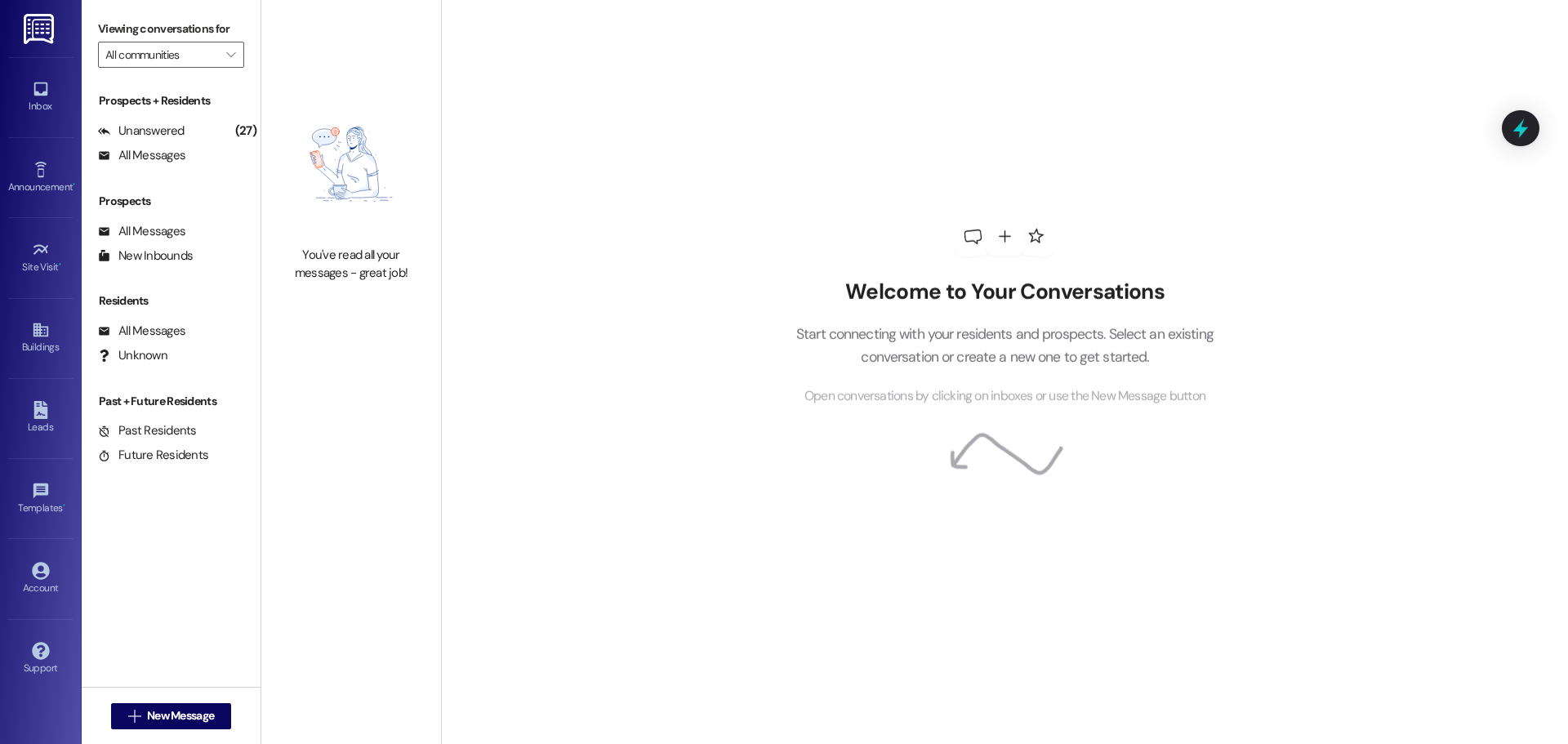
type input "Westland @ Osage (3291)"
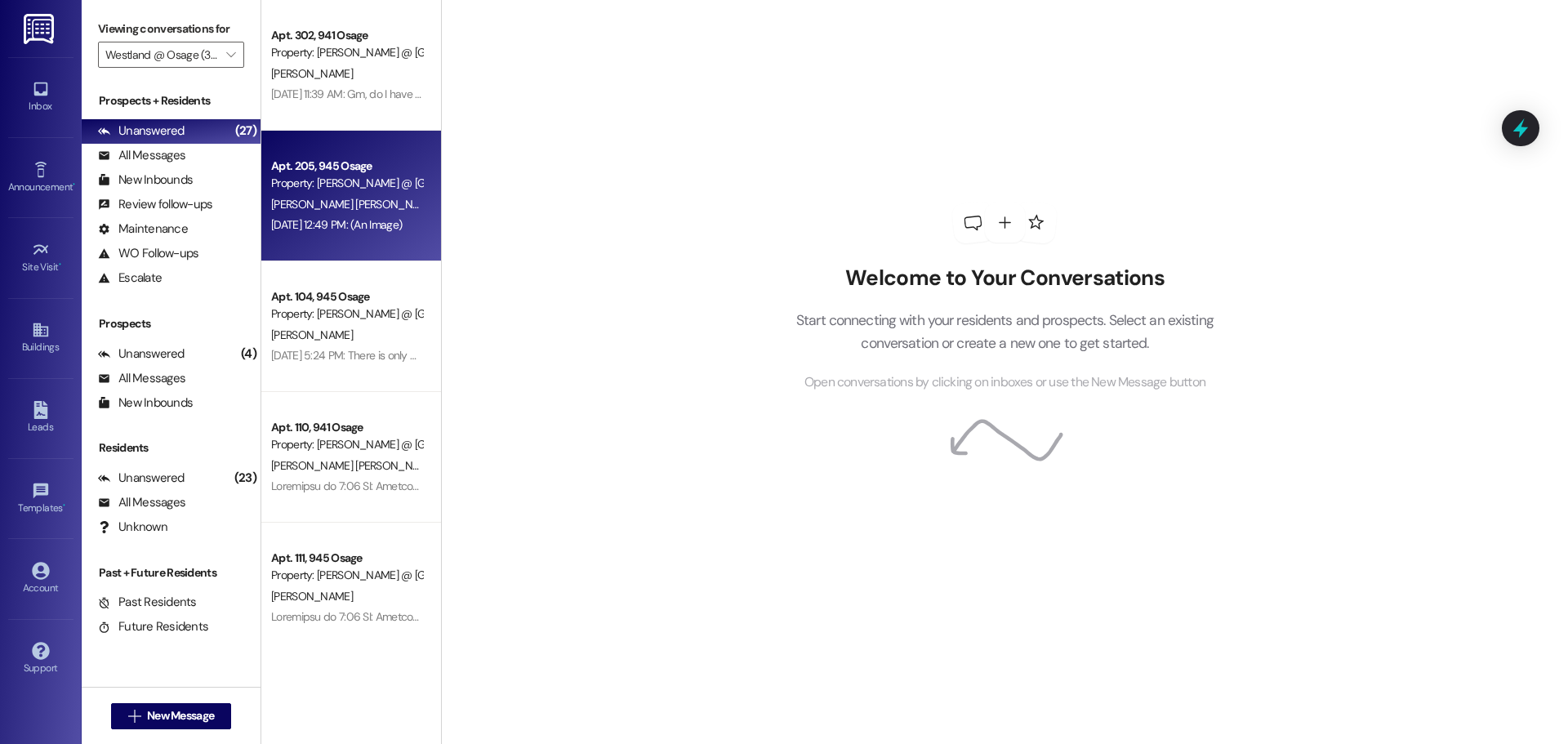
click at [314, 177] on div "Property: [PERSON_NAME] @ [GEOGRAPHIC_DATA] (3291)" at bounding box center [346, 183] width 151 height 17
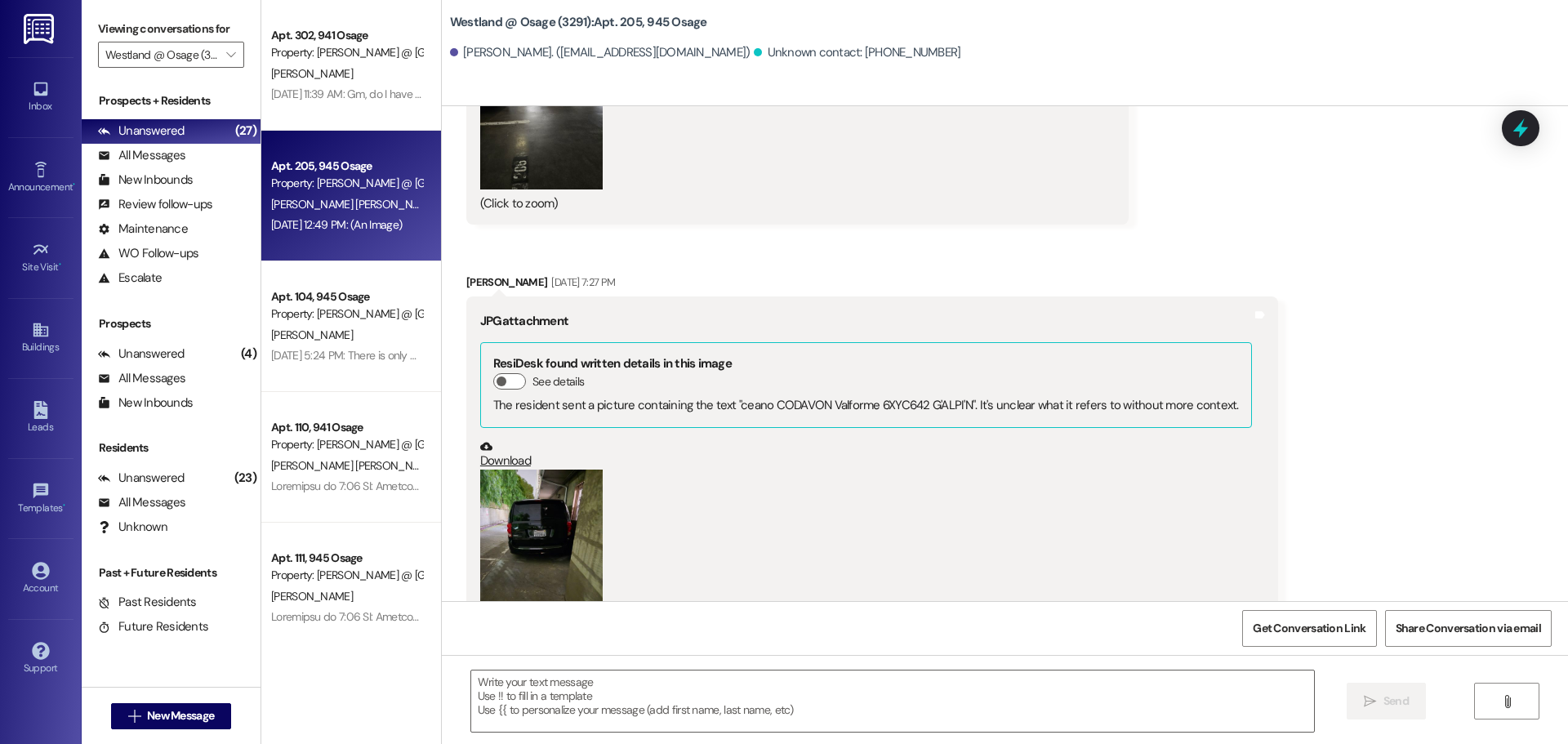
scroll to position [11417, 0]
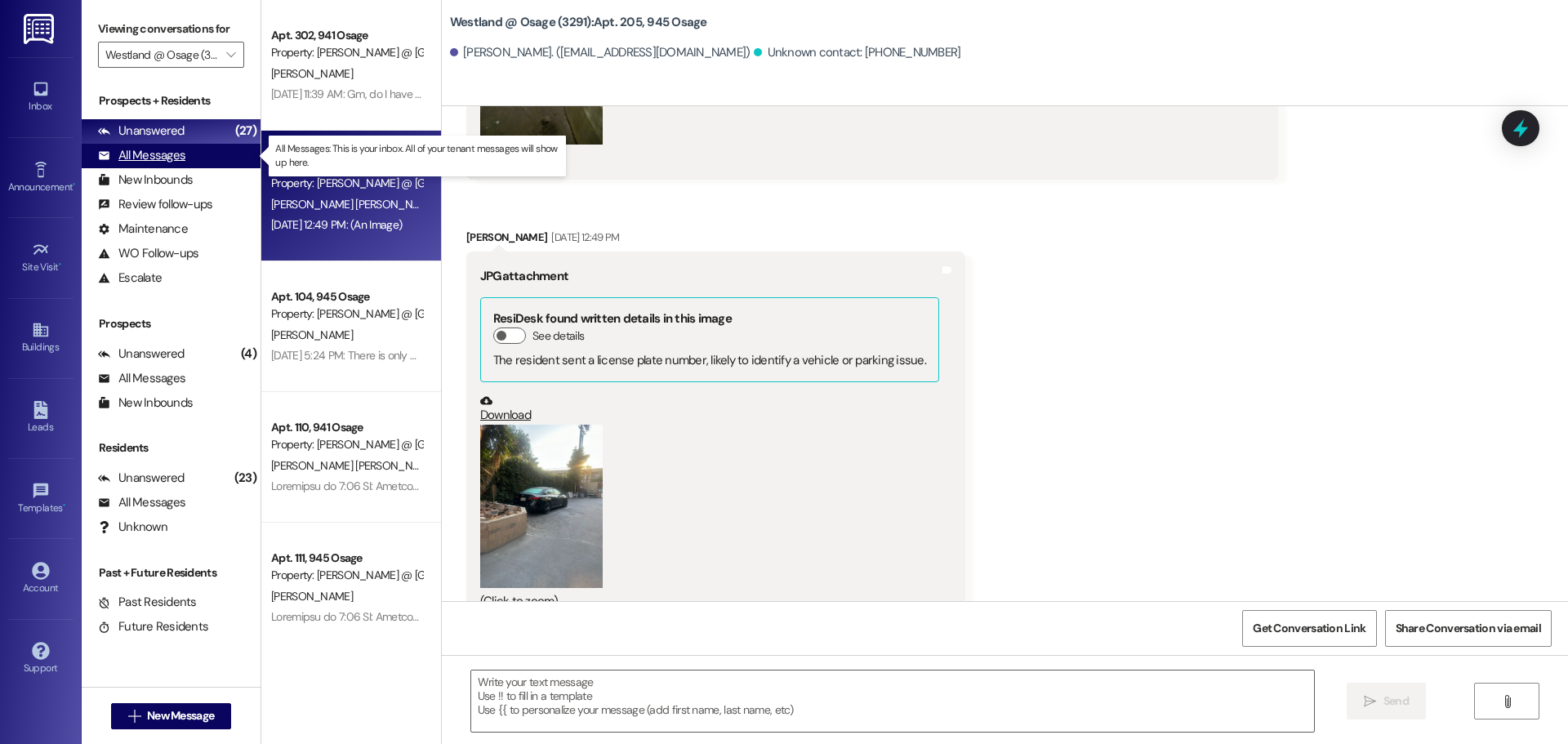
click at [126, 155] on div "All Messages" at bounding box center [141, 155] width 87 height 17
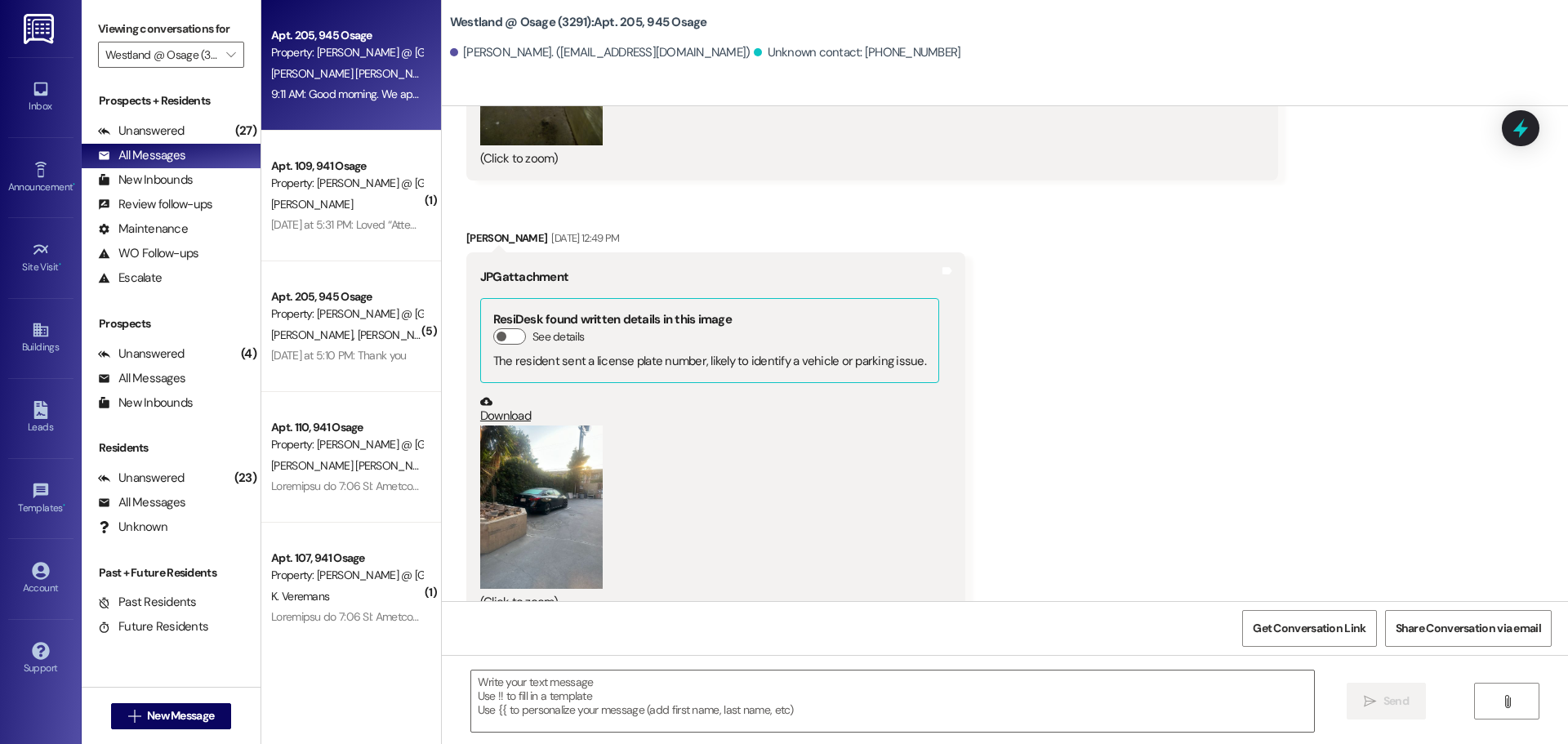
click at [329, 28] on div "Apt. [GEOGRAPHIC_DATA] Property: [GEOGRAPHIC_DATA] @ [GEOGRAPHIC_DATA] (3291)" at bounding box center [346, 44] width 155 height 38
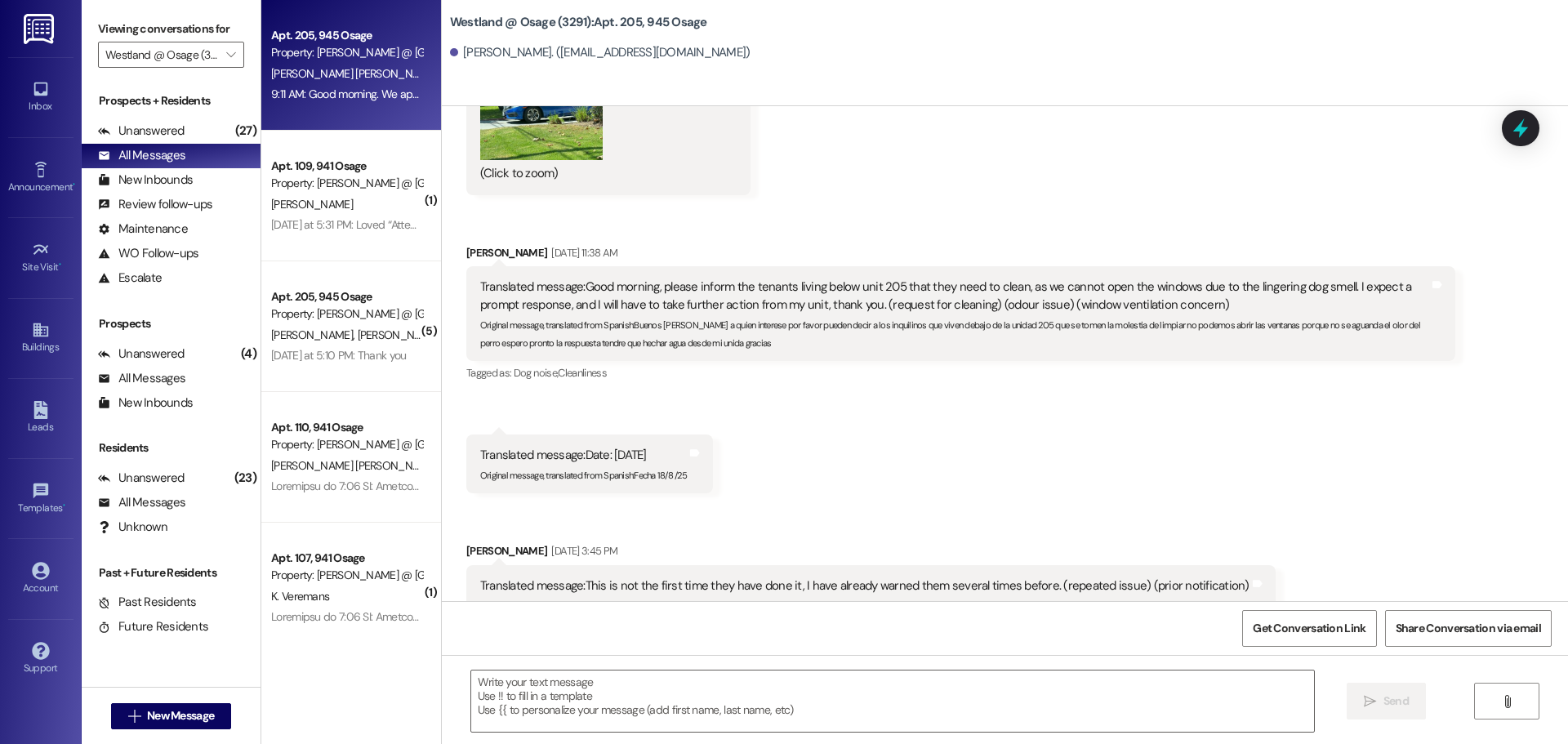
scroll to position [1702, 0]
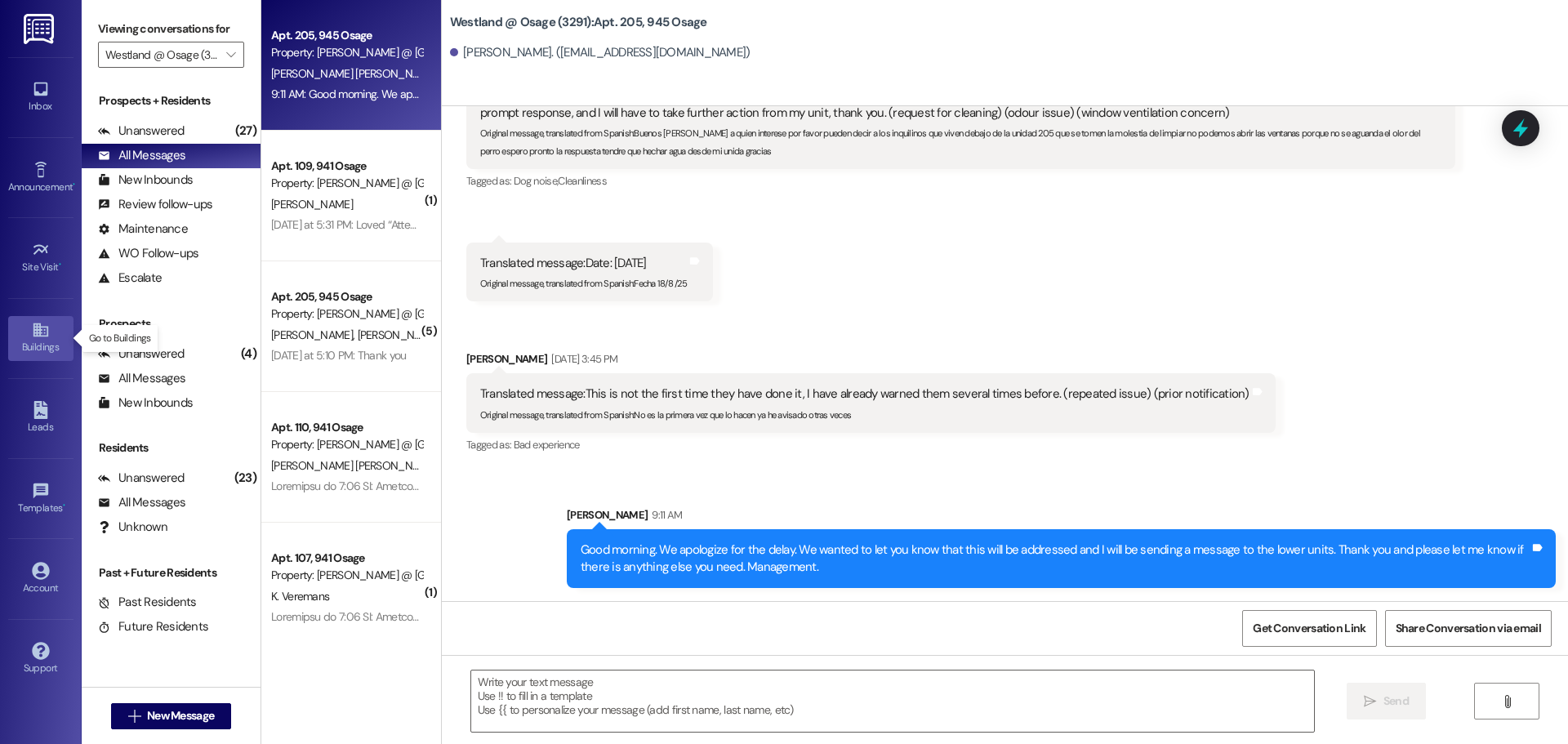
click at [24, 329] on link "Buildings" at bounding box center [41, 338] width 65 height 44
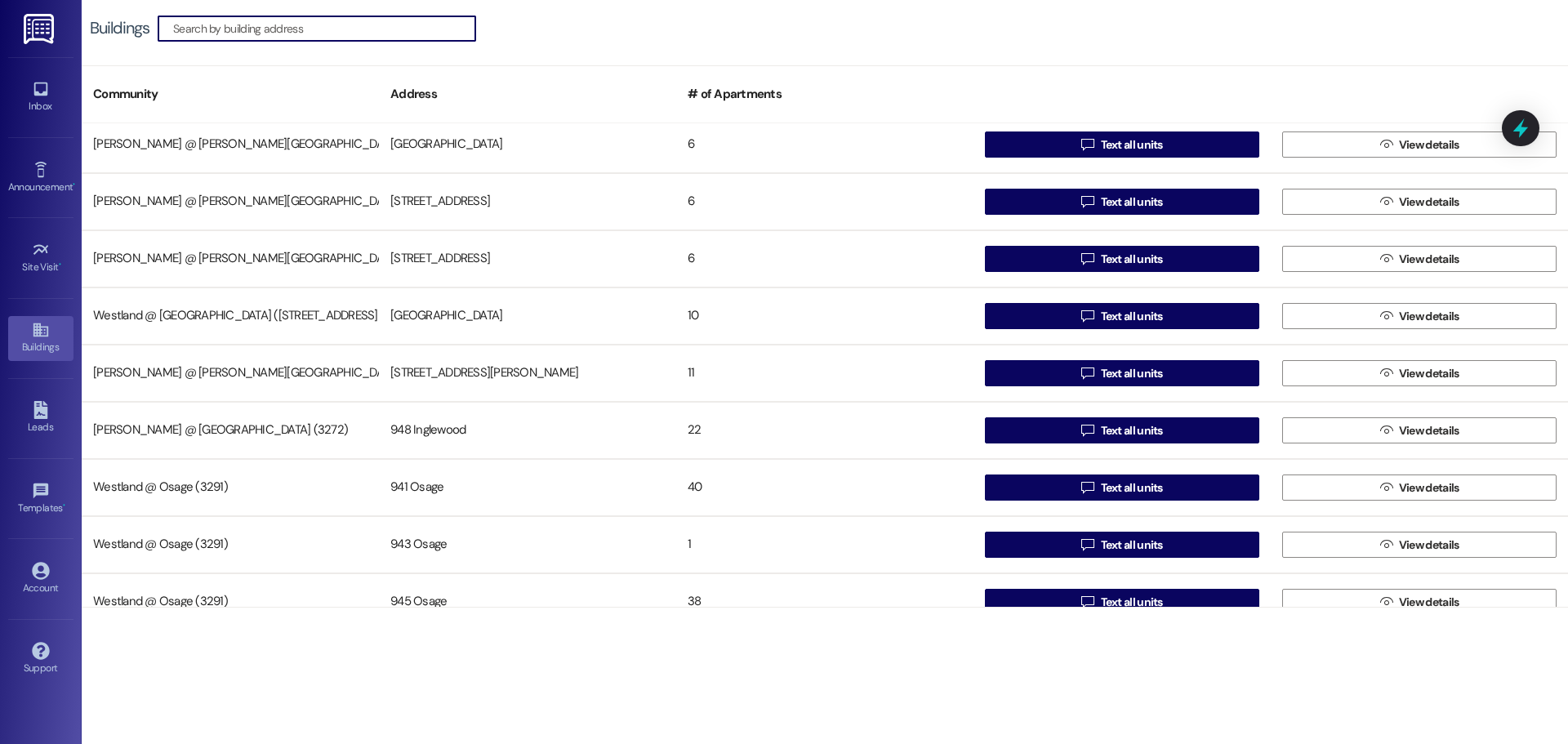
scroll to position [317, 0]
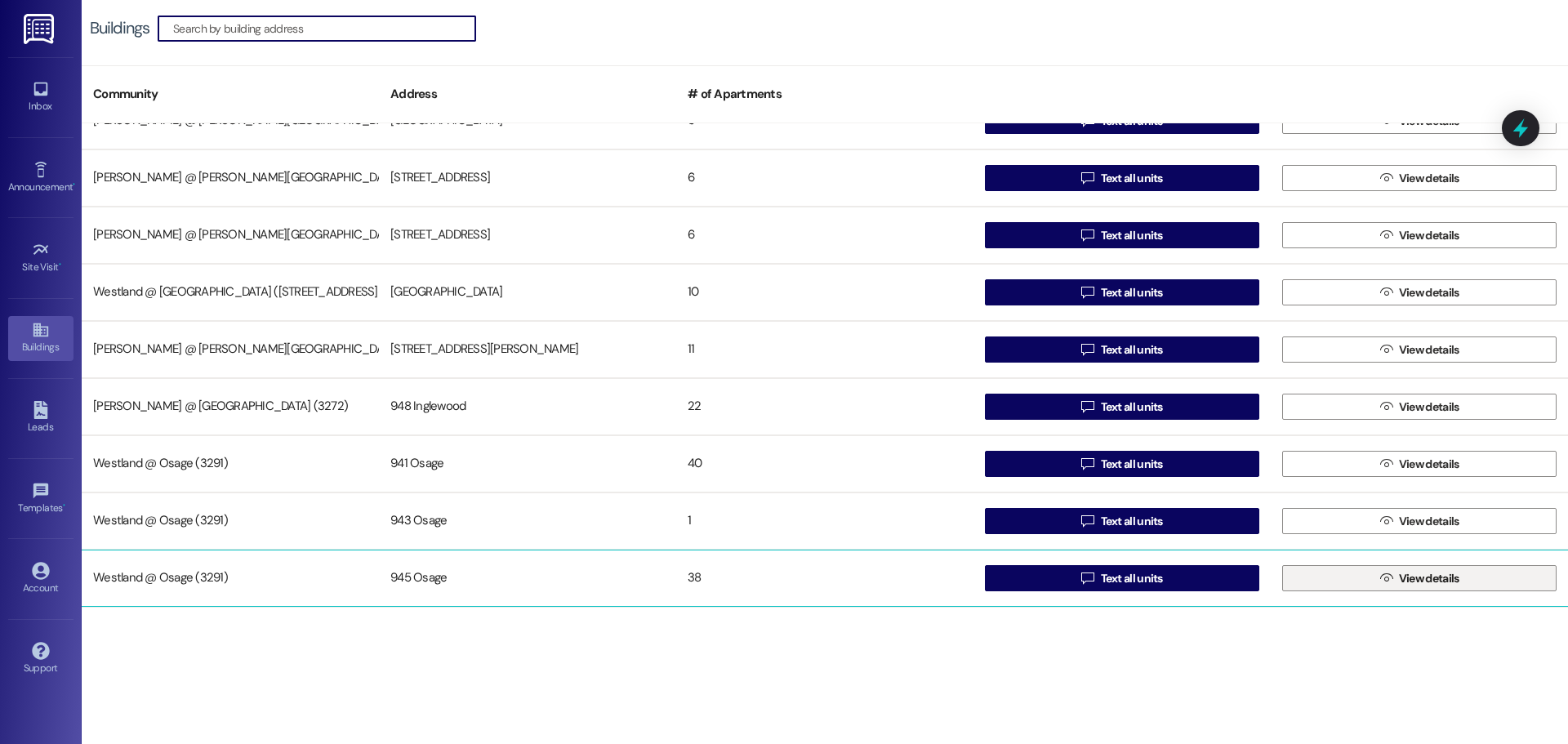
click at [1471, 578] on button " View details" at bounding box center [1419, 578] width 274 height 26
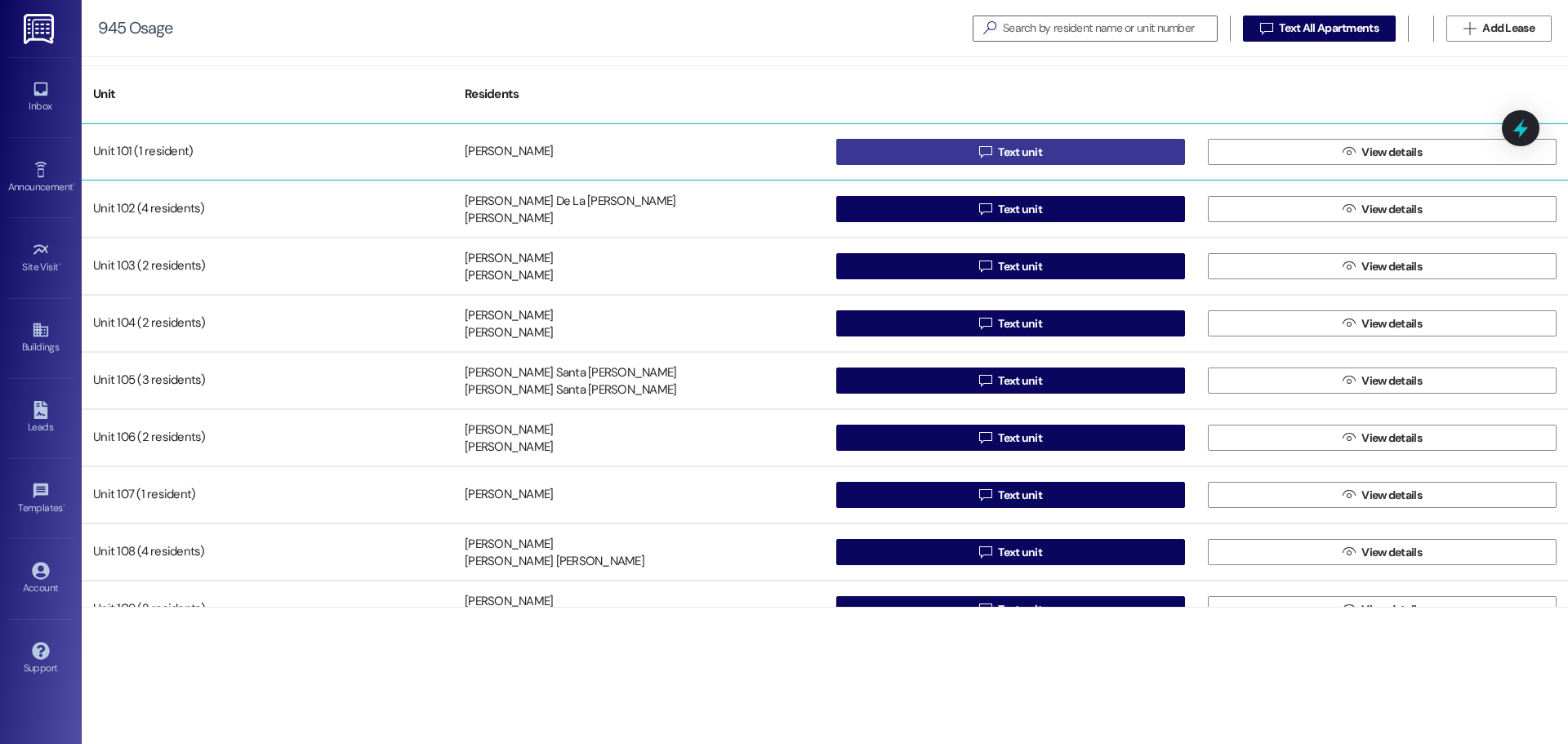
click at [1111, 138] on div " Text unit" at bounding box center [1011, 152] width 372 height 33
click at [1100, 155] on button " Text unit" at bounding box center [1010, 151] width 349 height 26
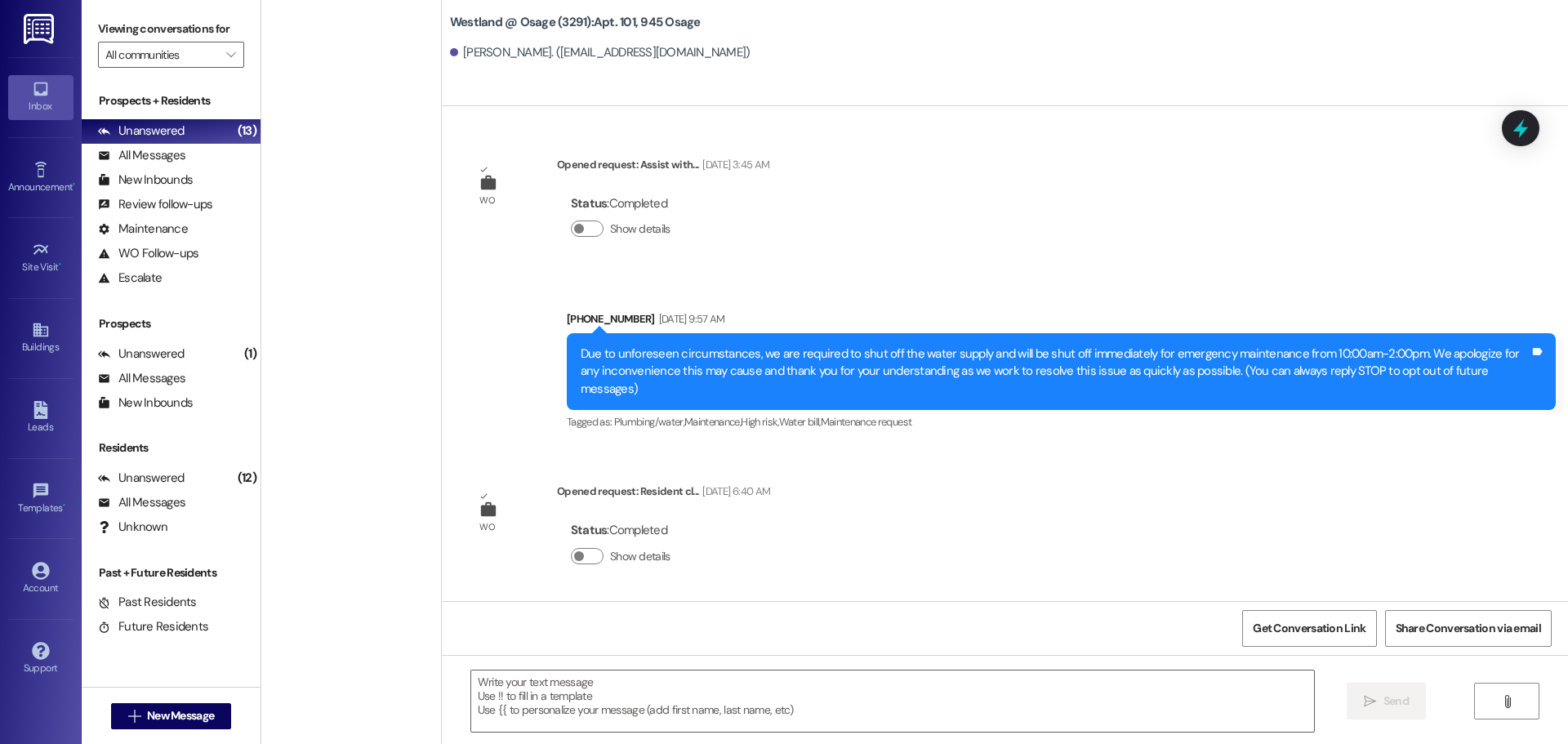
scroll to position [14620, 0]
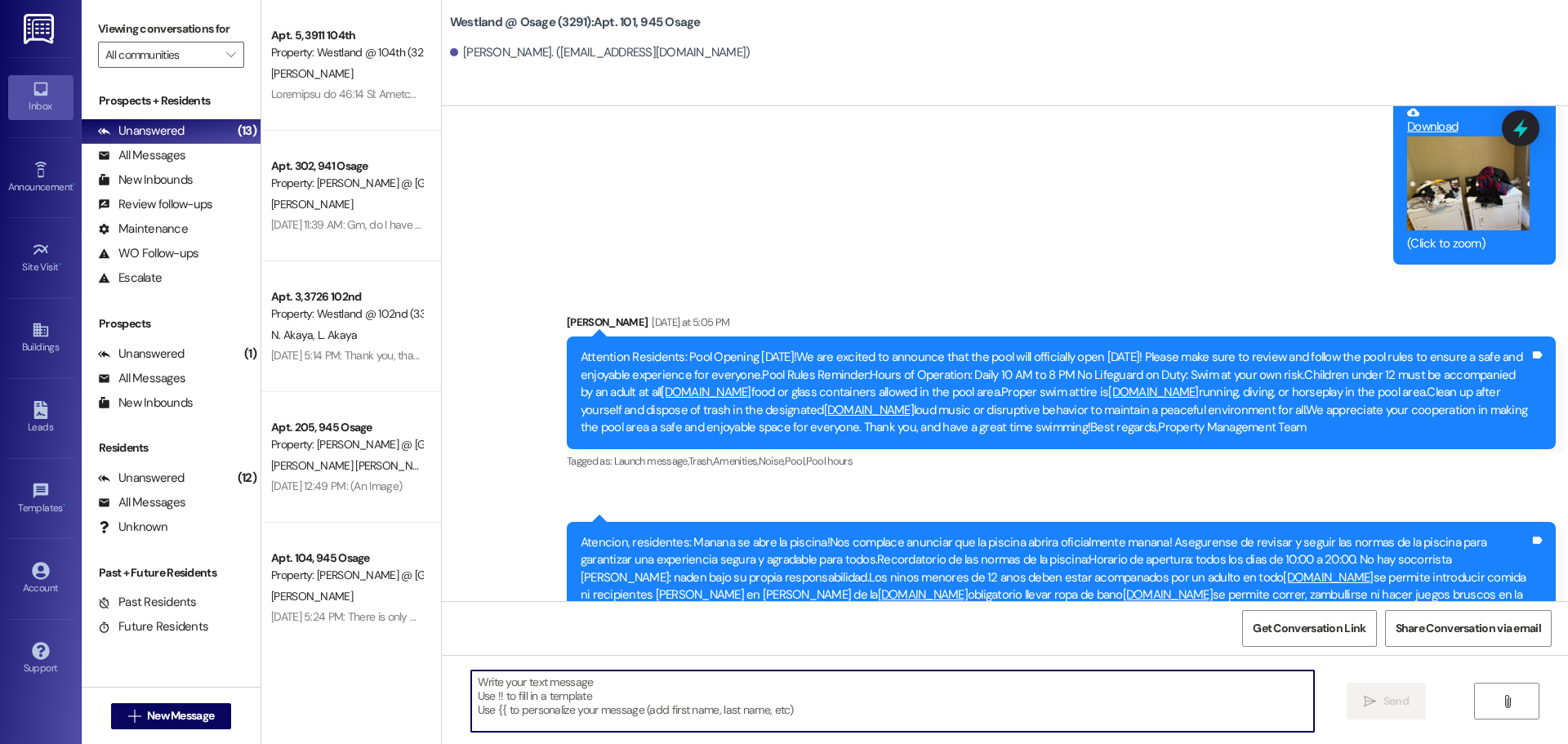
click at [714, 697] on textarea at bounding box center [893, 701] width 843 height 62
paste textarea "Dear Residents With Pets, This is a reminder to all tenants with dogs: please e…"
type textarea "Dear Residents With Pets, This is a reminder to all tenants with dogs: please e…"
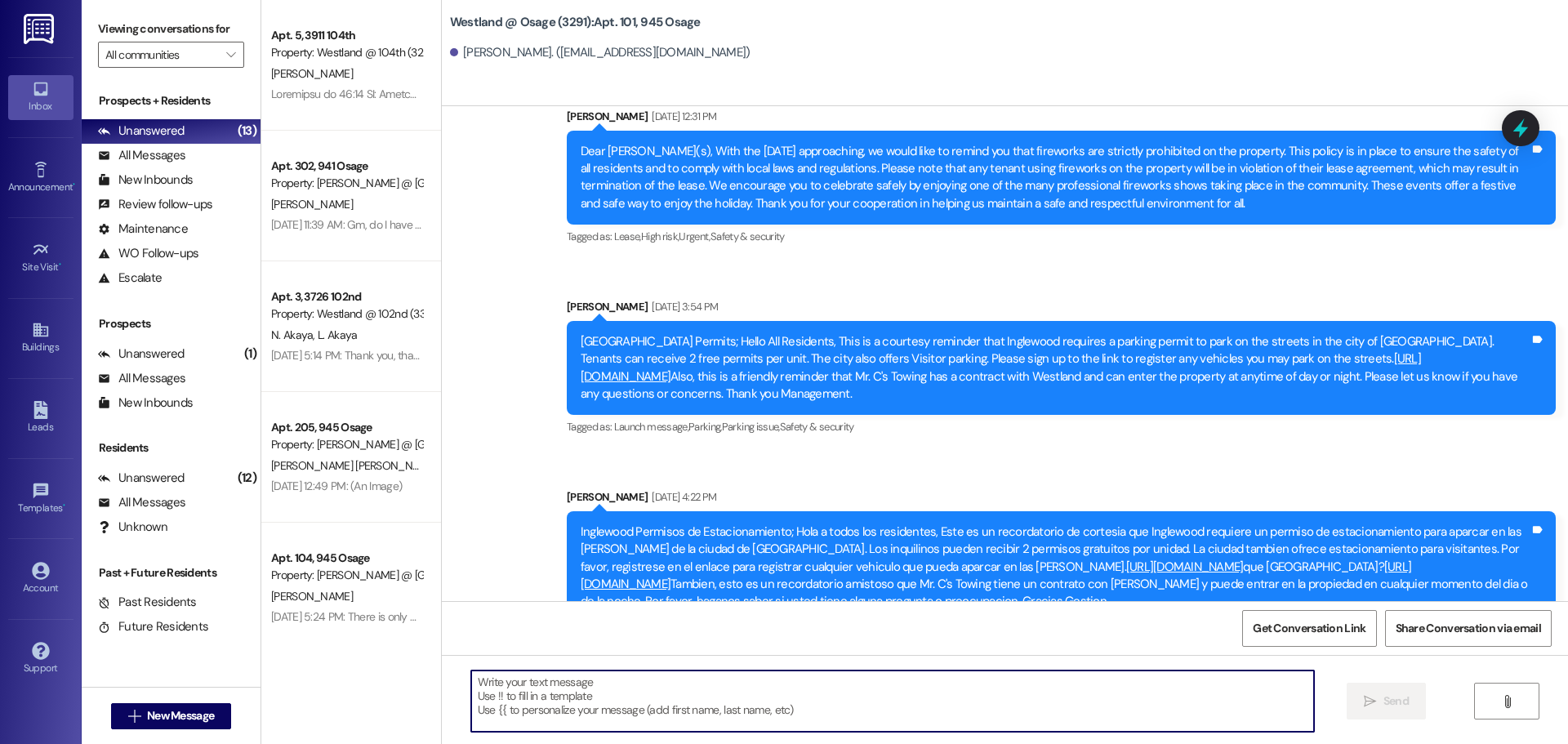
scroll to position [9605, 0]
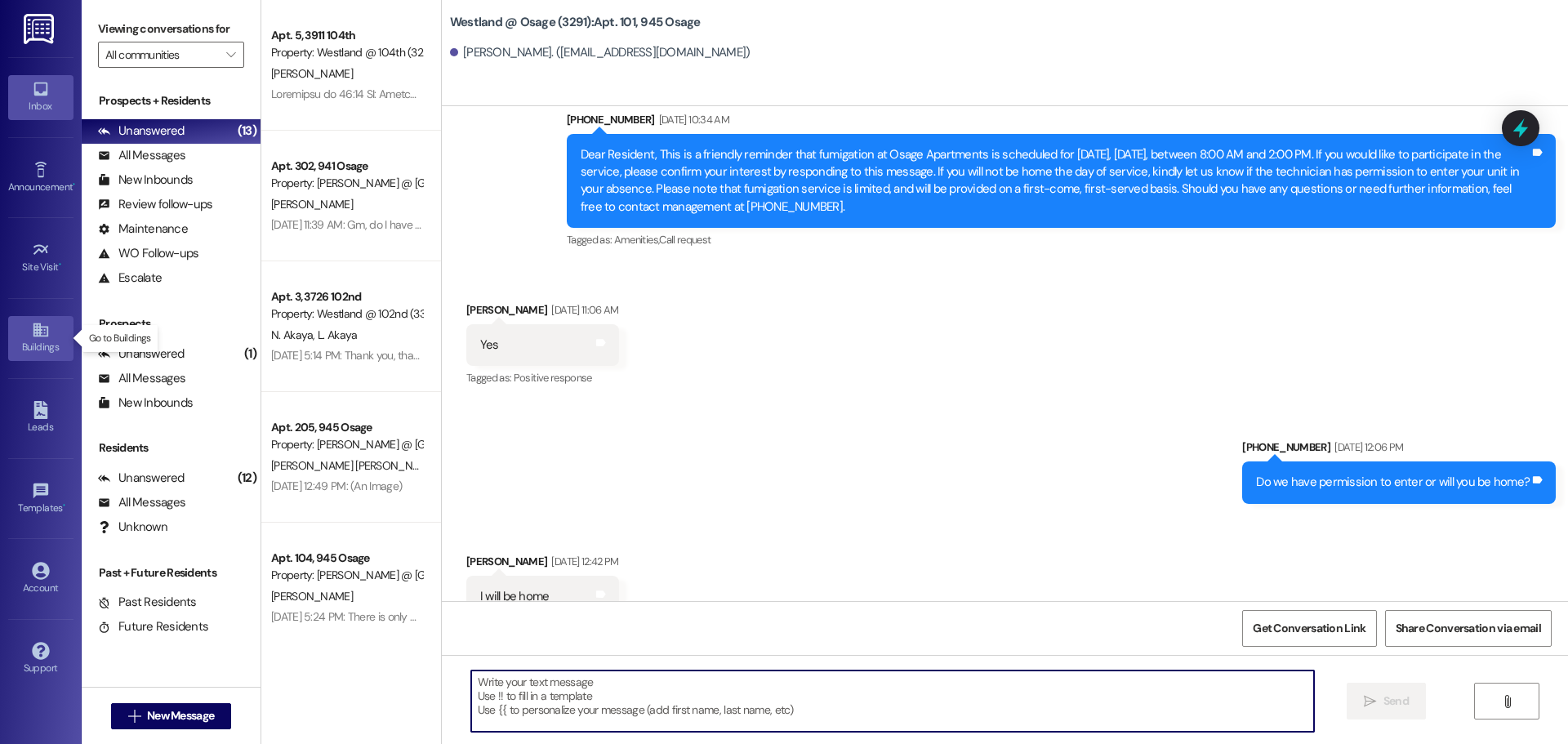
click at [51, 335] on link "Buildings" at bounding box center [41, 338] width 65 height 44
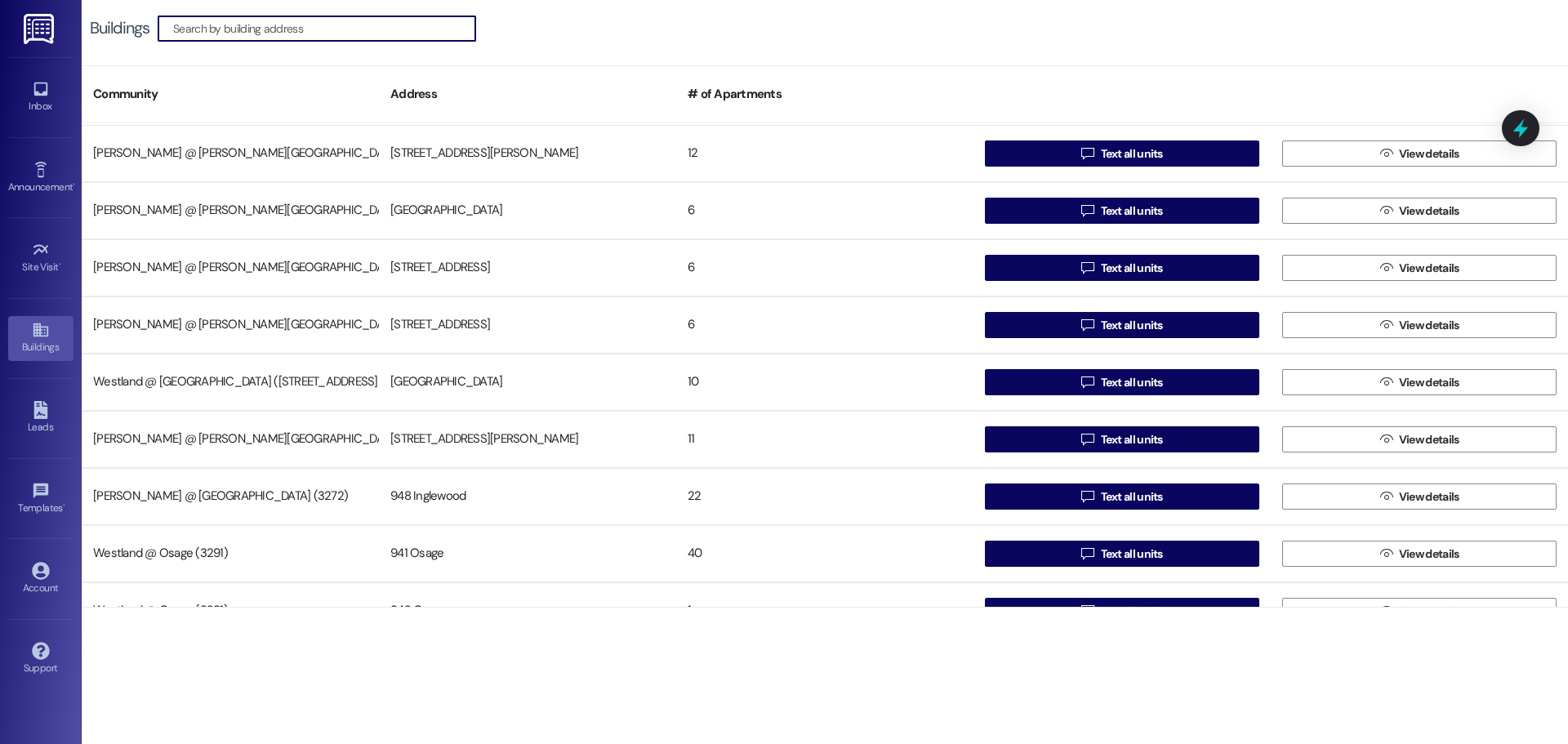
scroll to position [317, 0]
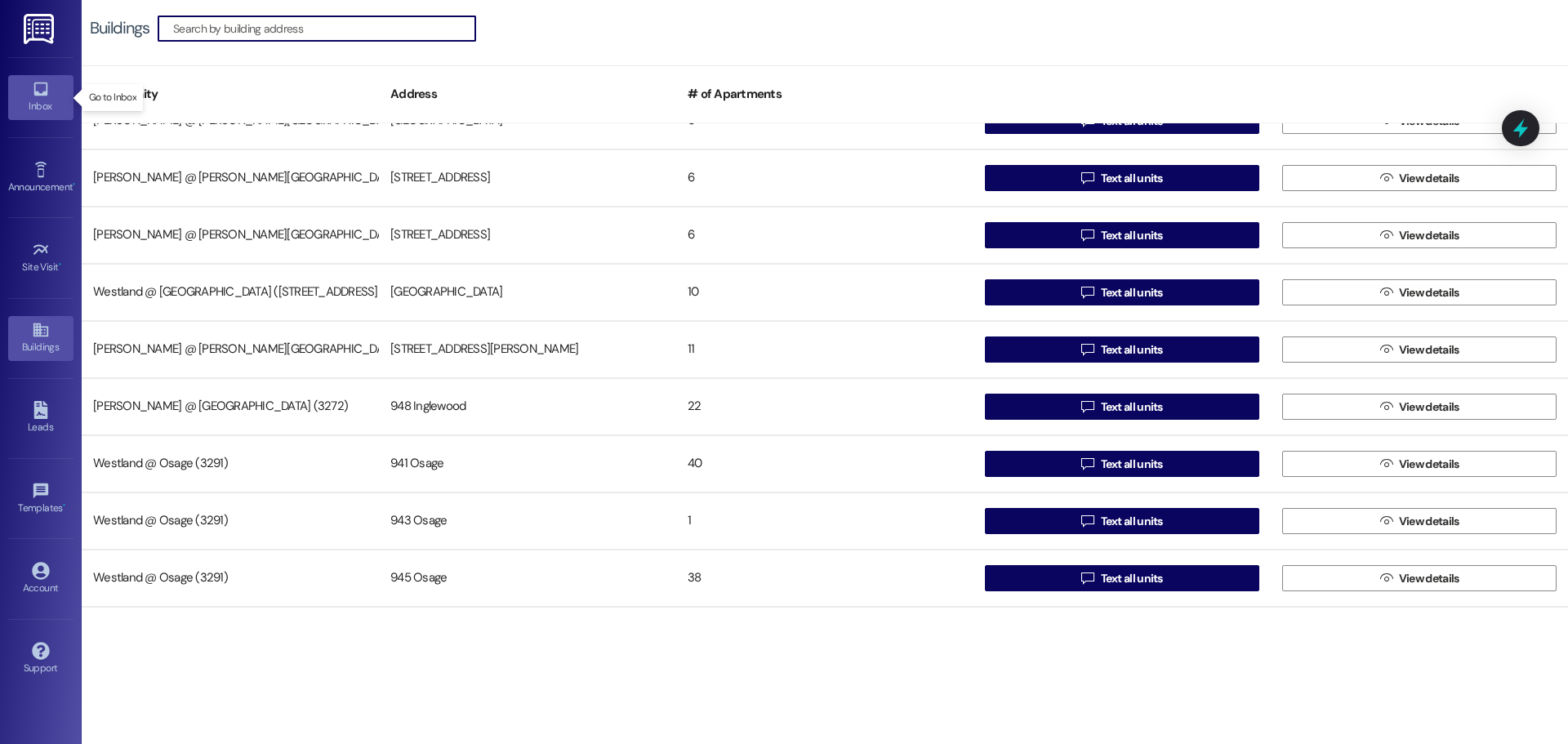
click at [49, 91] on link "Inbox" at bounding box center [41, 97] width 65 height 44
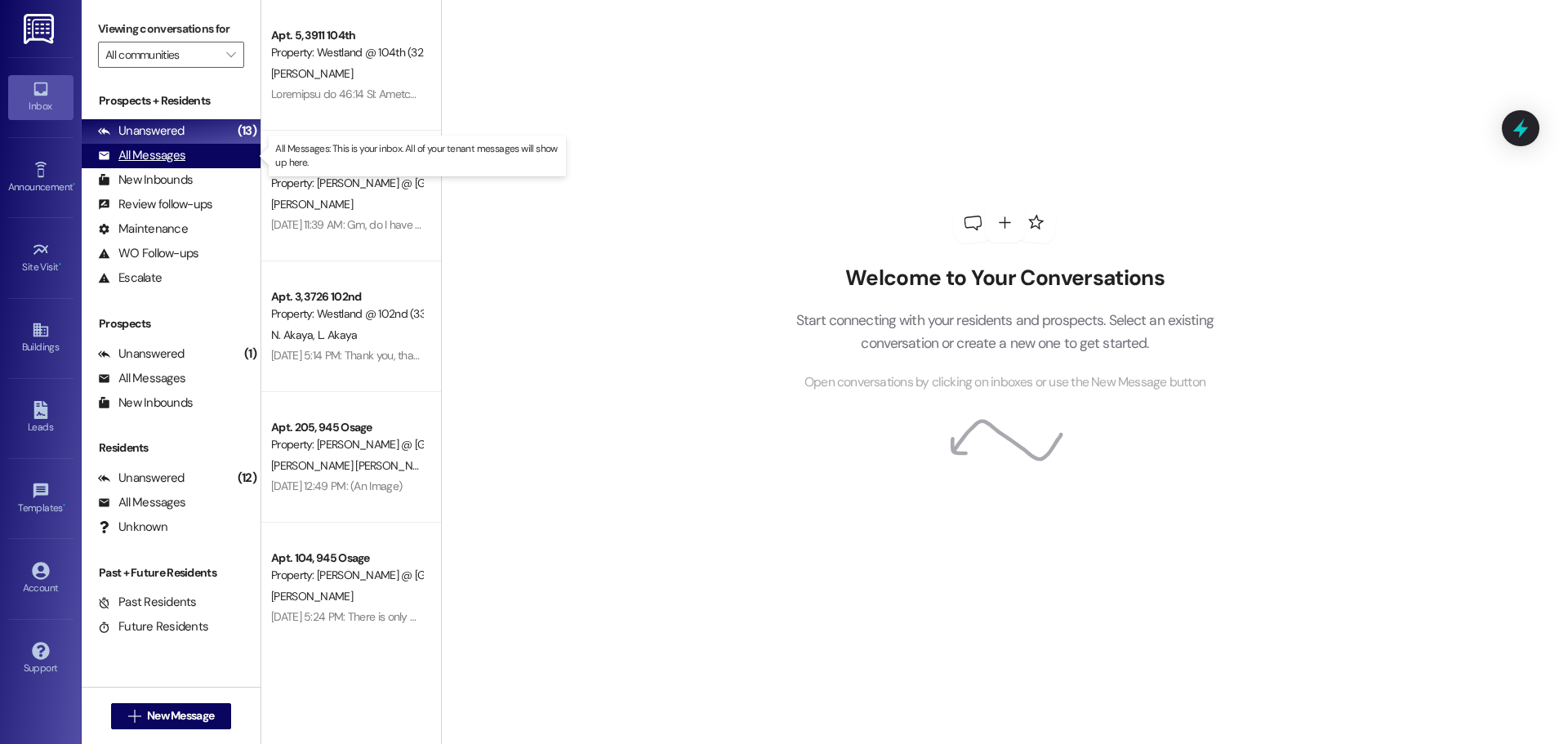
click at [163, 165] on div "All Messages (undefined)" at bounding box center [171, 155] width 179 height 24
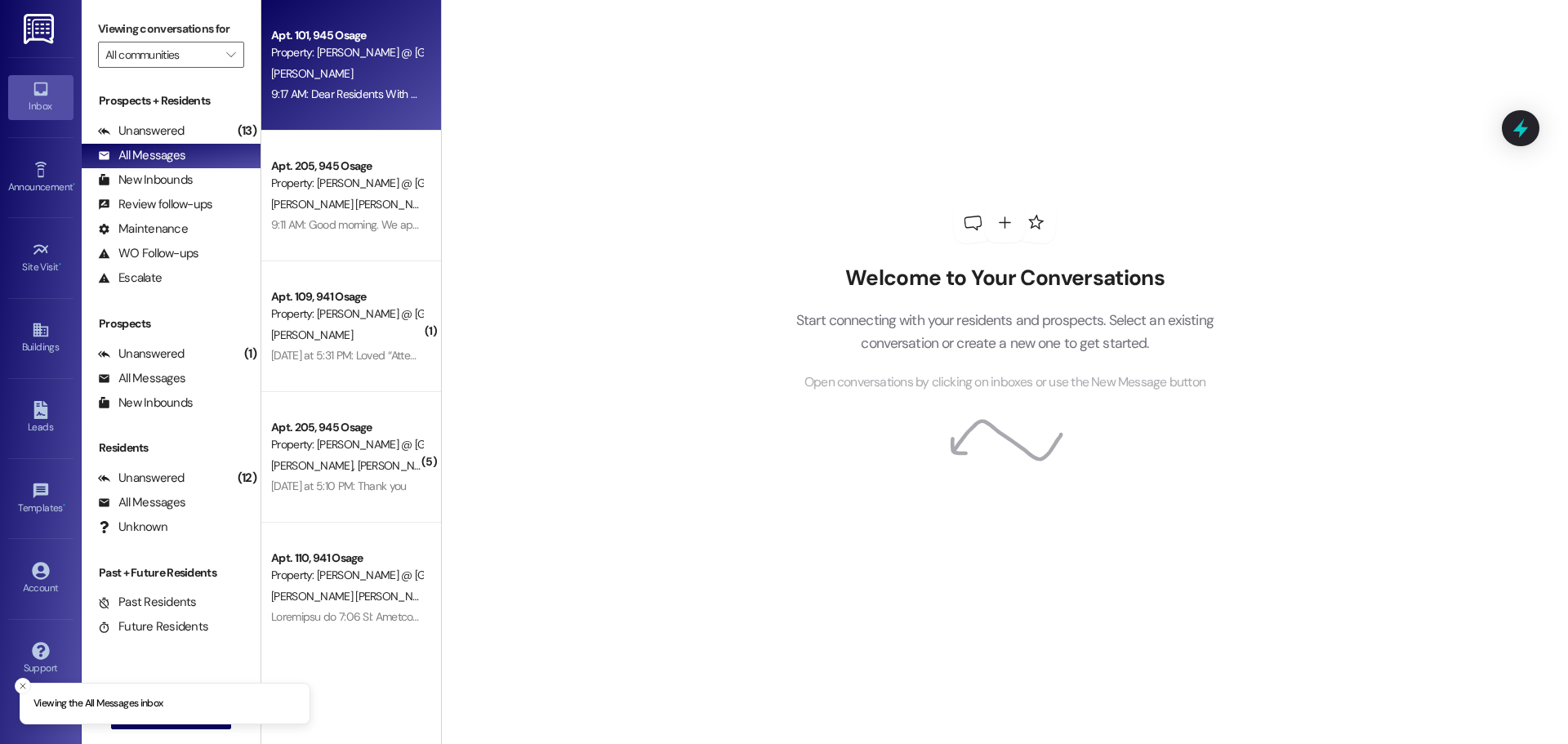
click at [394, 52] on div "Property: [PERSON_NAME] @ [GEOGRAPHIC_DATA] (3291)" at bounding box center [346, 52] width 151 height 17
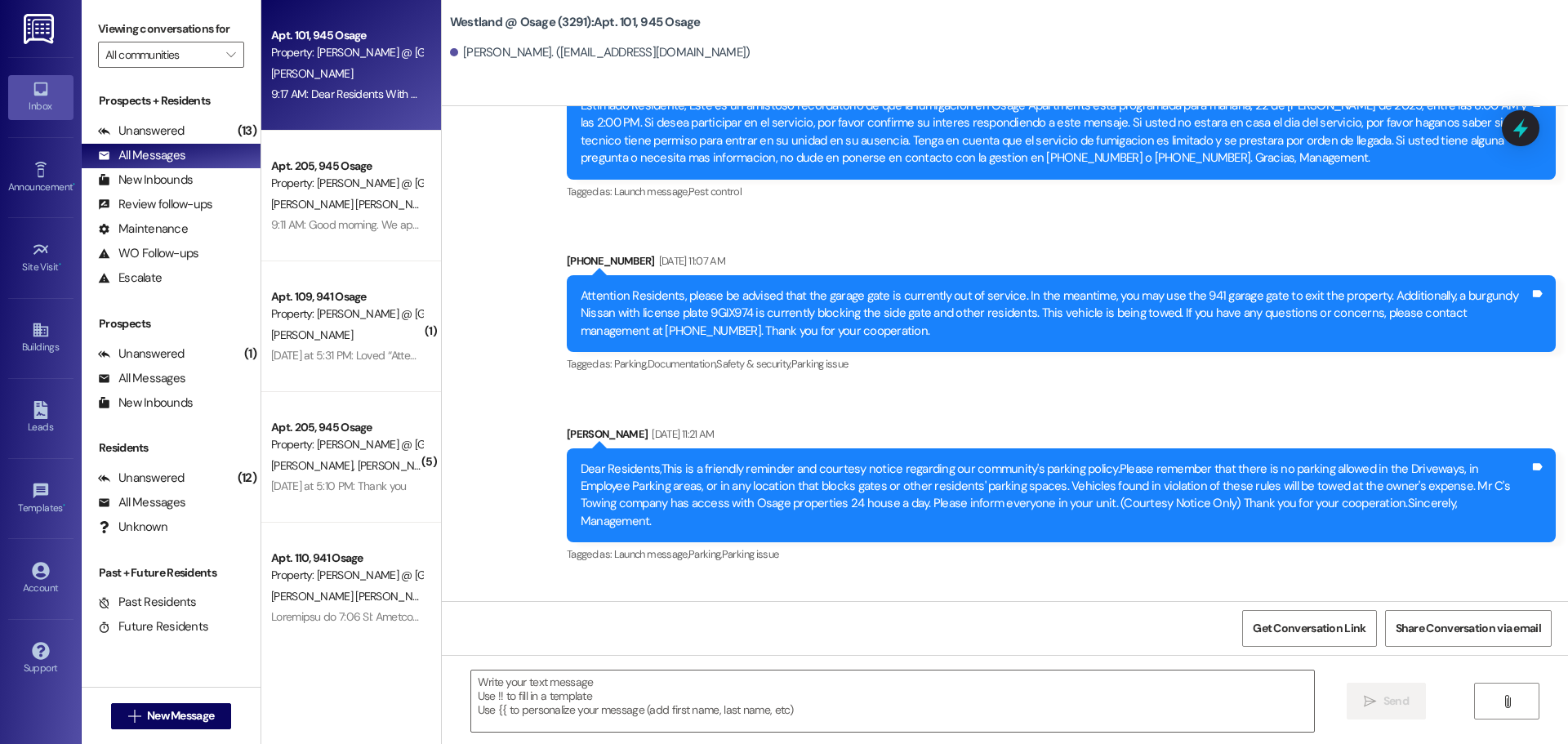
scroll to position [12577, 0]
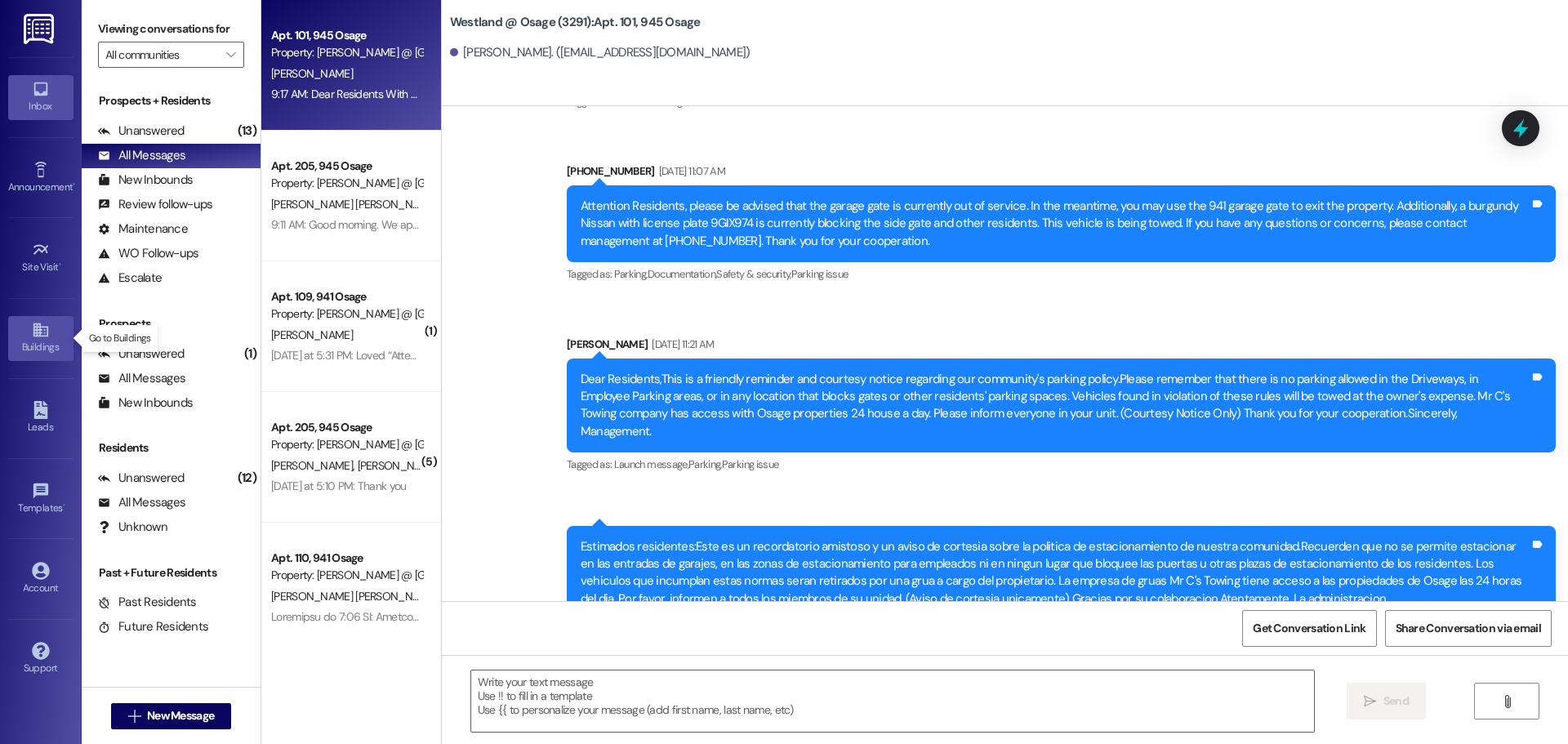
click at [38, 339] on link "Buildings" at bounding box center [41, 338] width 65 height 44
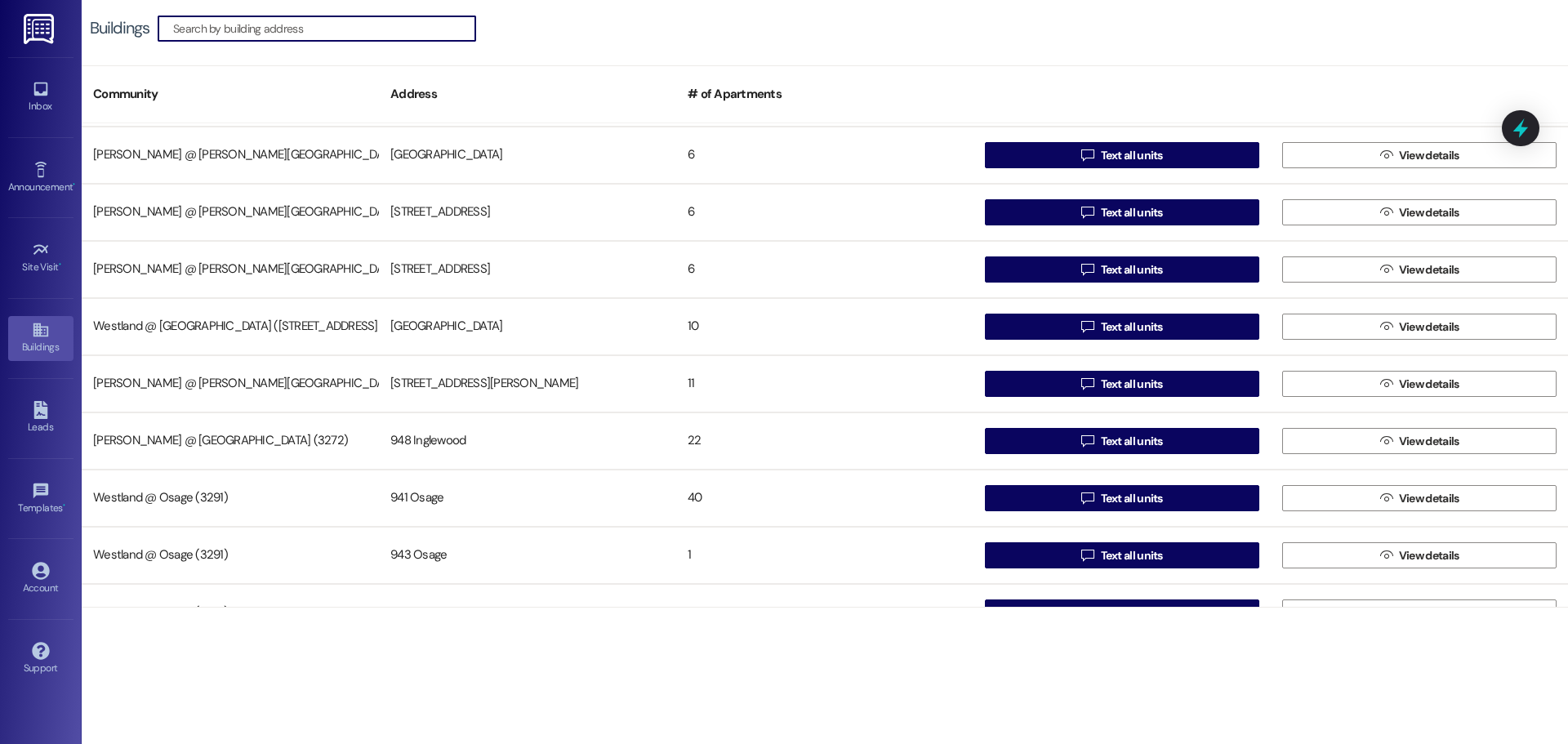
scroll to position [317, 0]
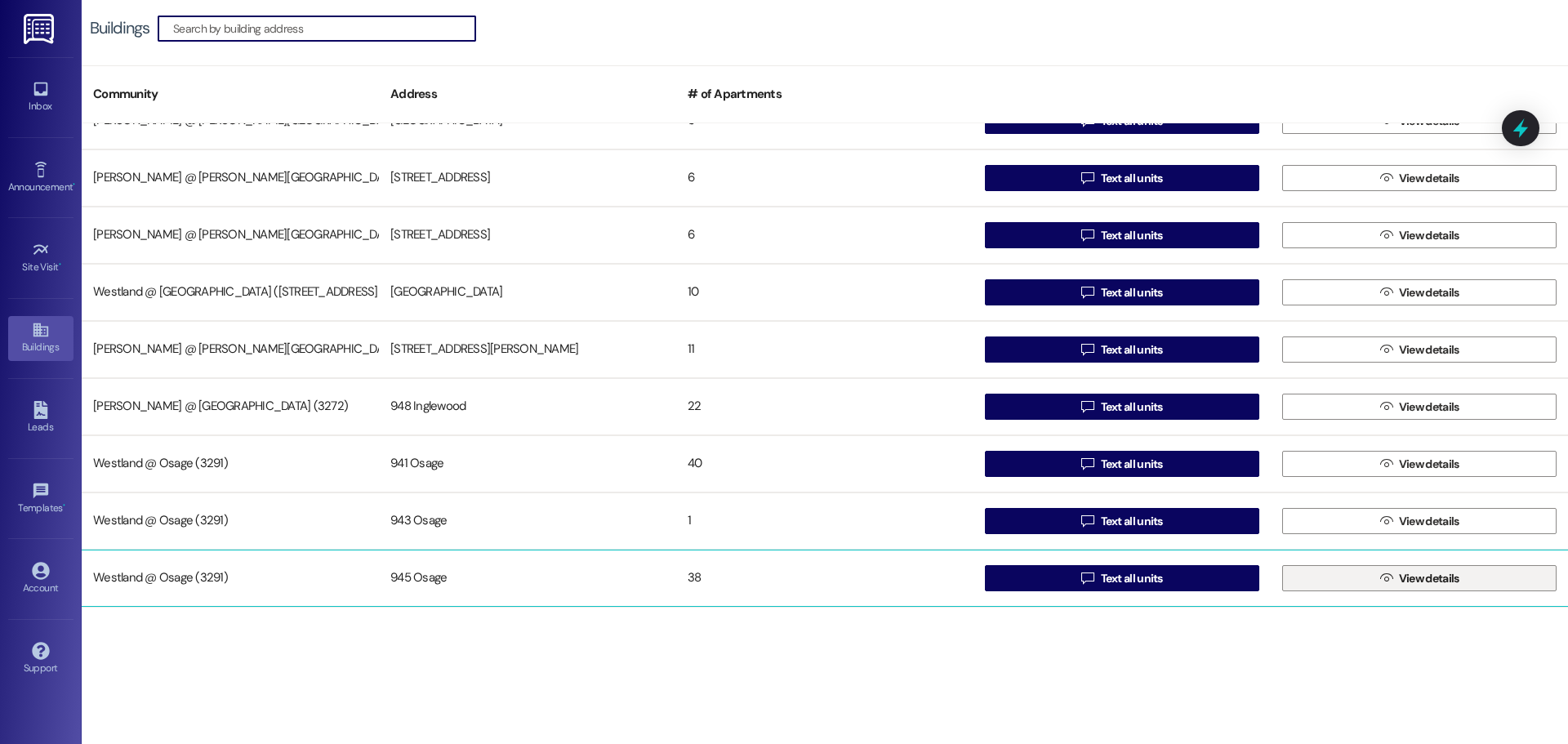
click at [1419, 577] on span "View details" at bounding box center [1430, 578] width 61 height 17
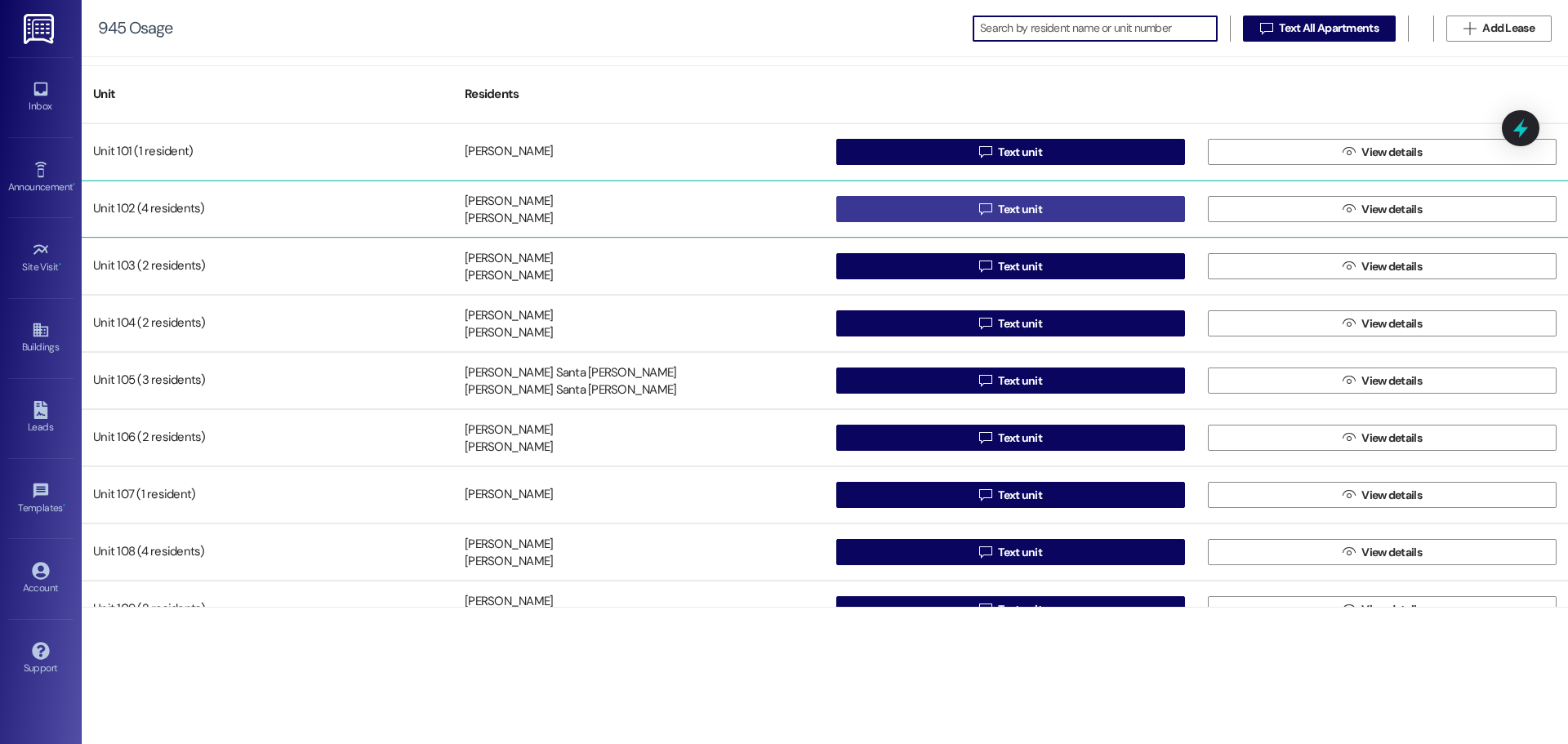
click at [1093, 208] on button " Text unit" at bounding box center [1010, 209] width 349 height 26
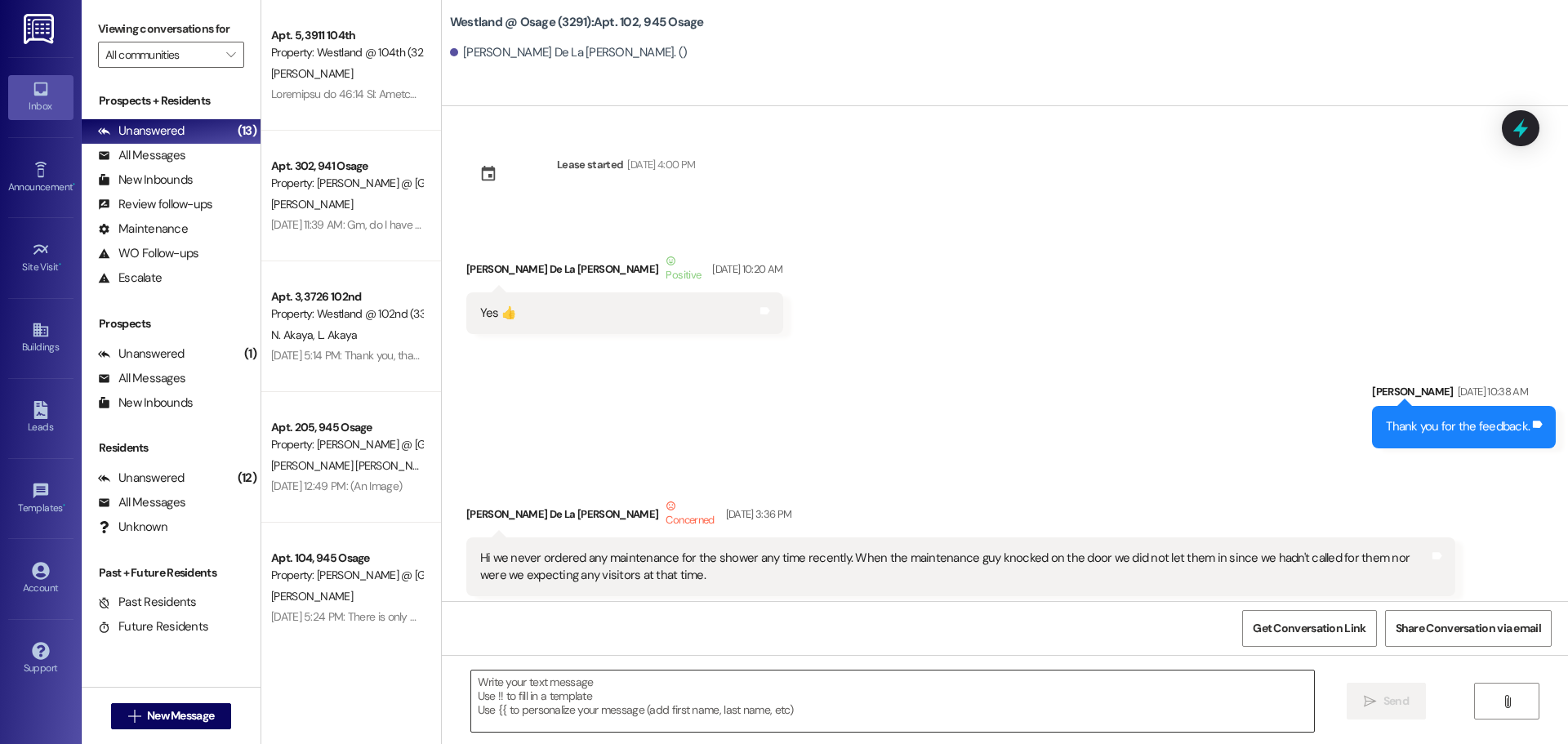
click at [792, 689] on textarea at bounding box center [893, 701] width 843 height 62
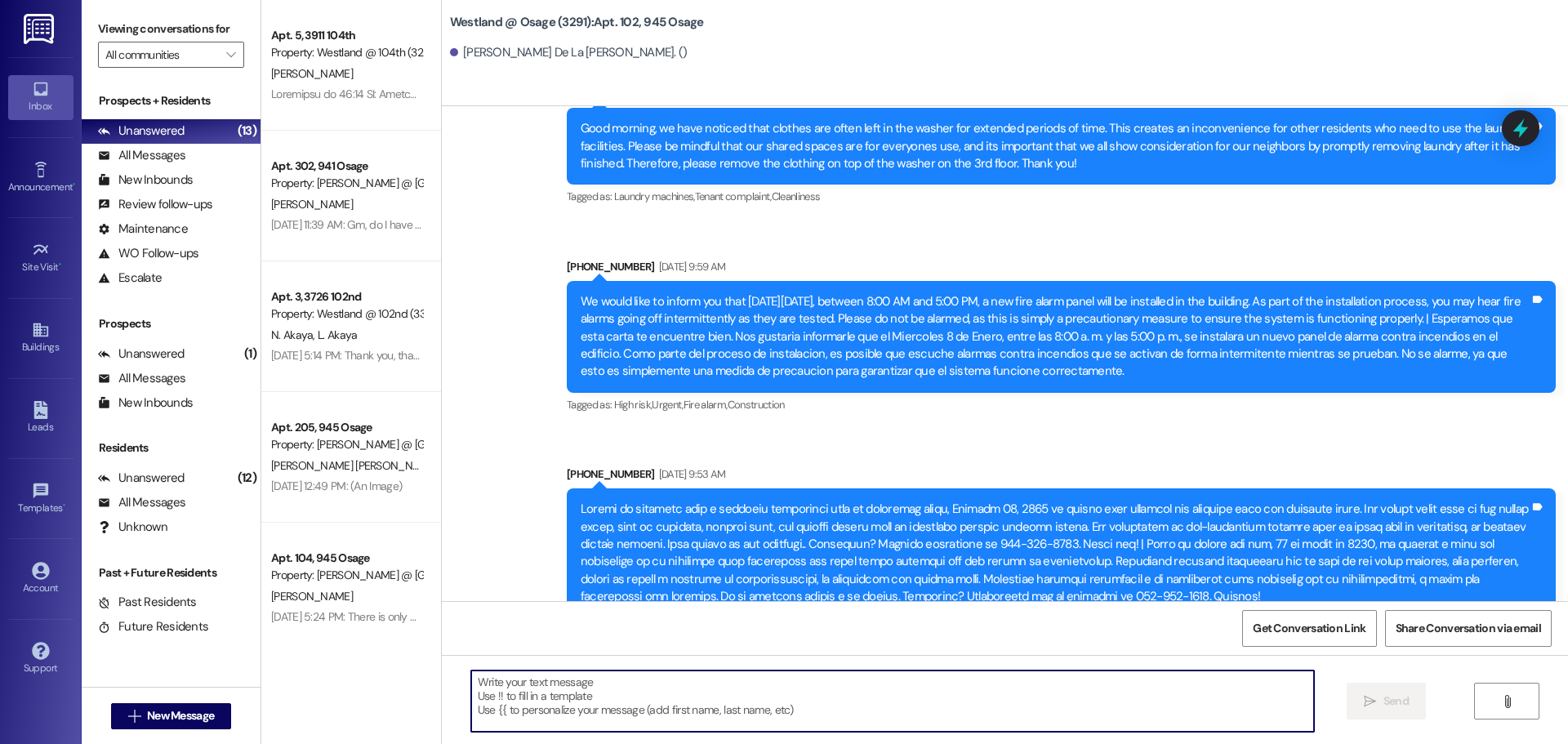
scroll to position [19732, 0]
paste textarea "Dear Residents With Pets, This is a reminder to all tenants with dogs: please e…"
type textarea "Dear Residents With Pets, This is a reminder to all tenants with dogs: please e…"
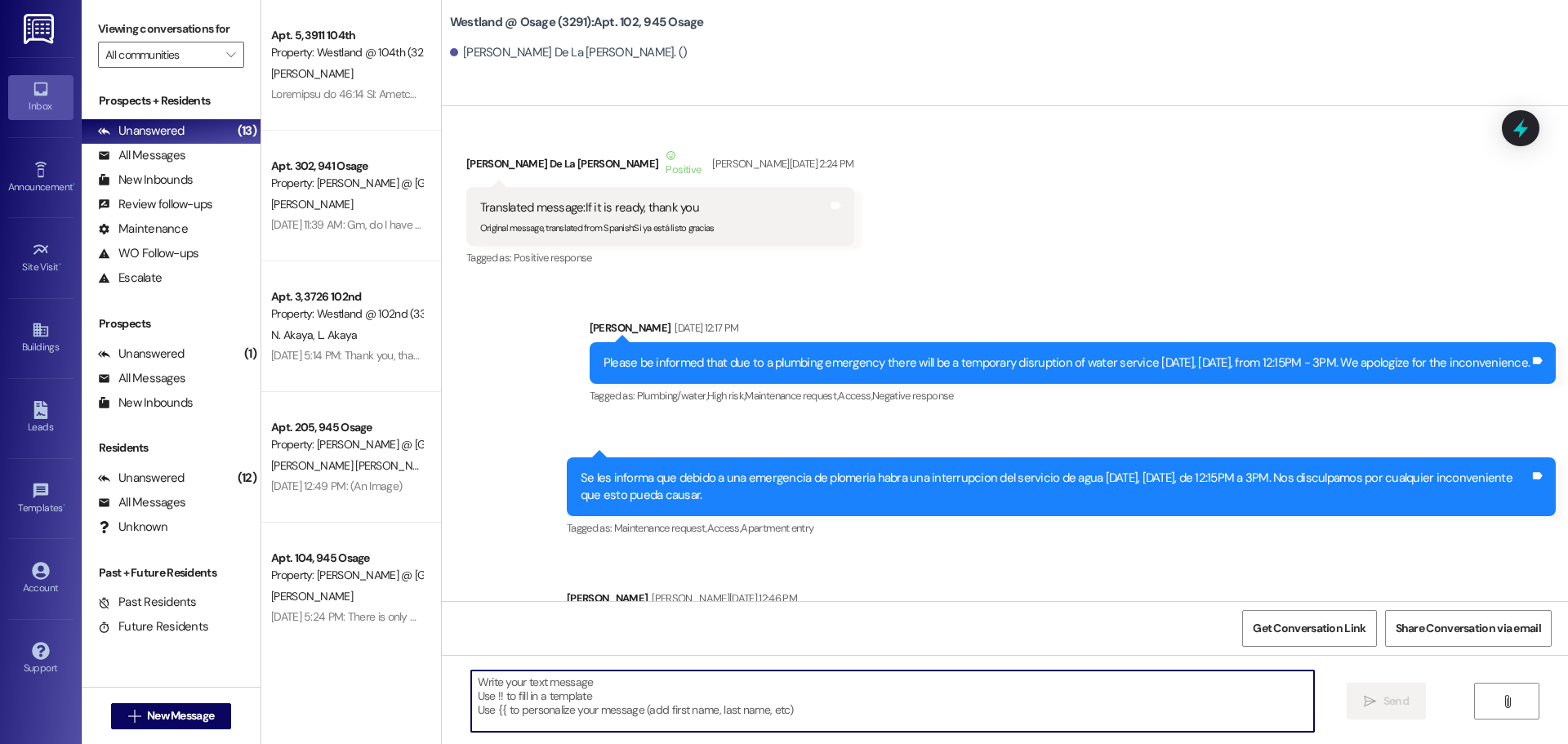
scroll to position [903, 0]
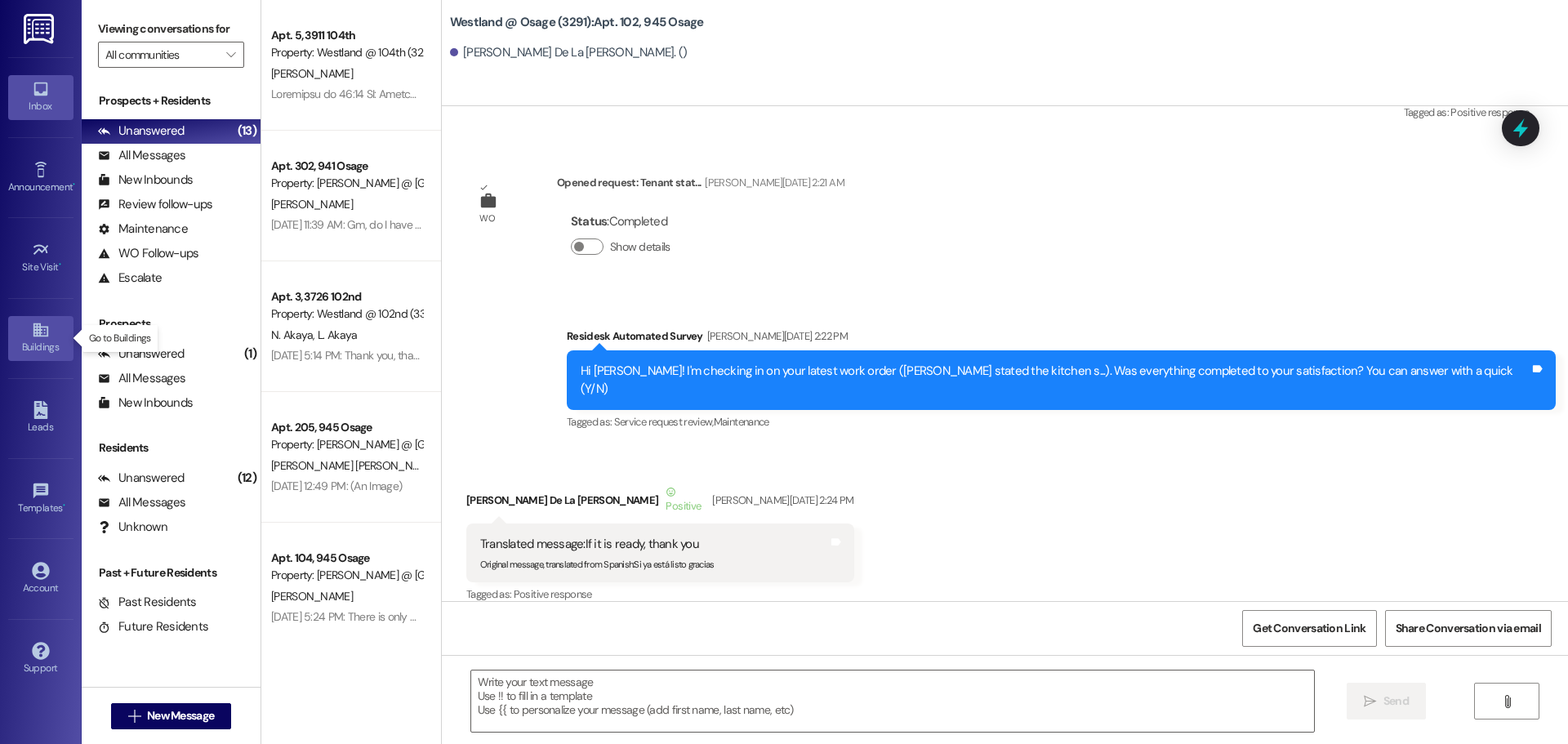
click at [41, 333] on icon at bounding box center [41, 329] width 18 height 18
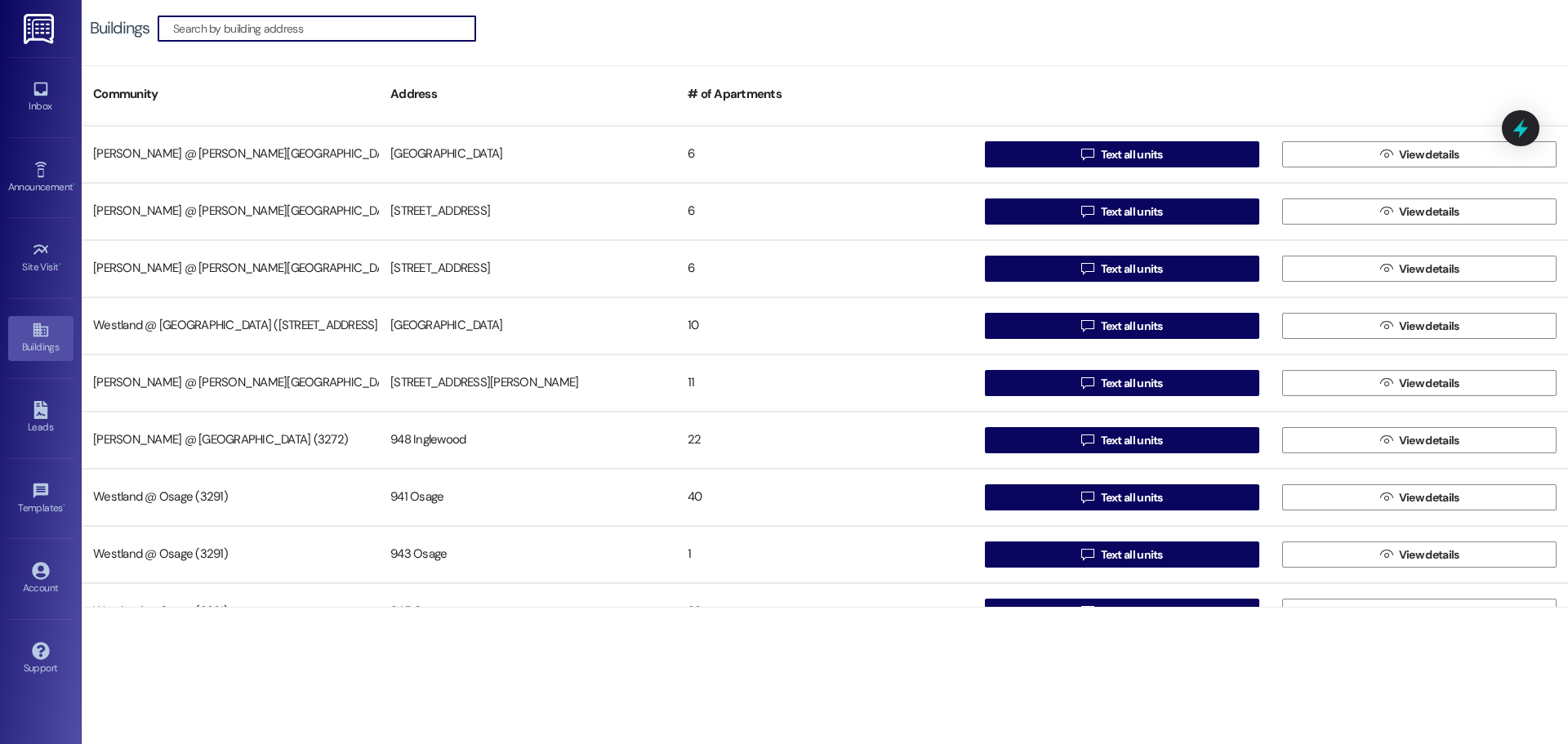
scroll to position [317, 0]
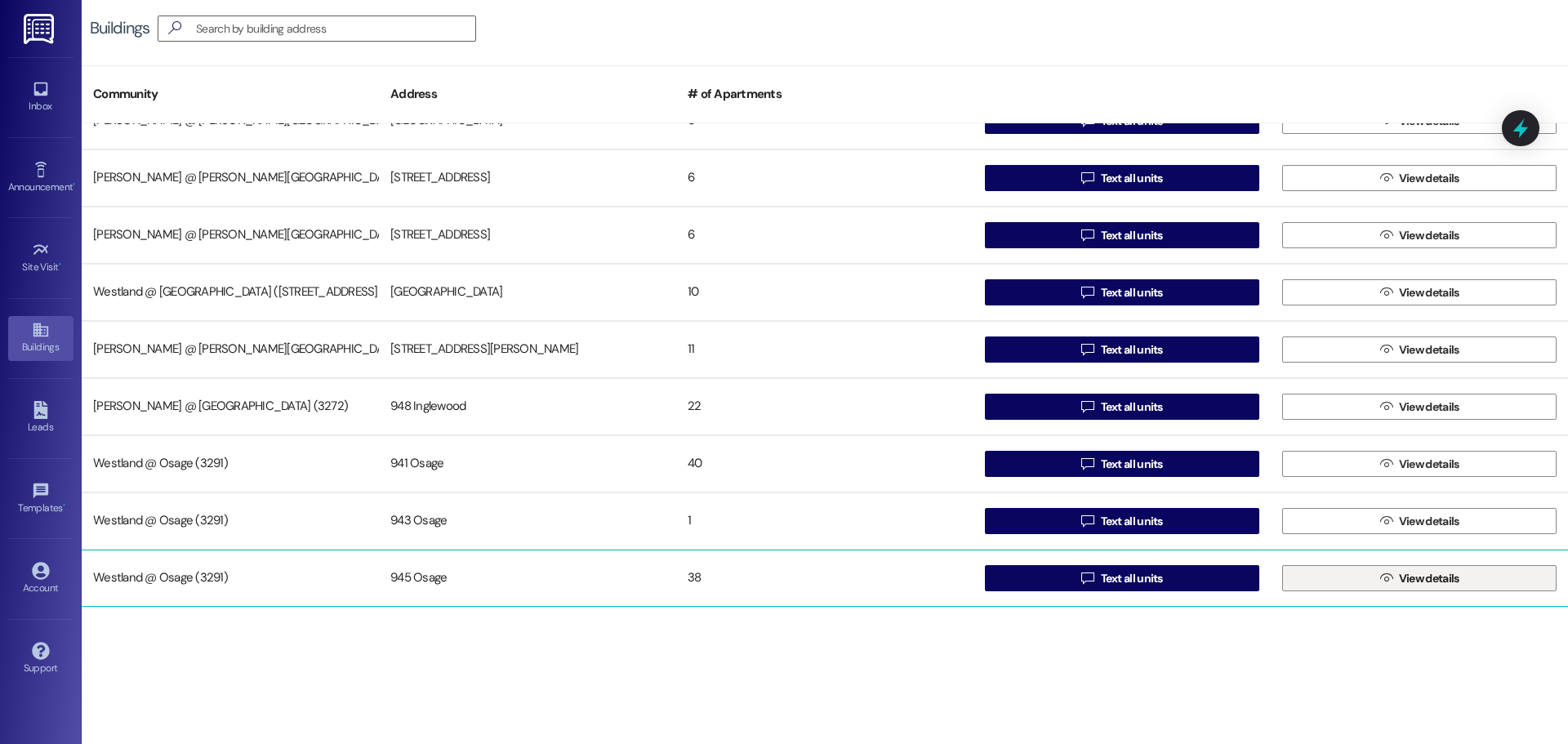
click at [1400, 578] on span "View details" at bounding box center [1430, 578] width 61 height 17
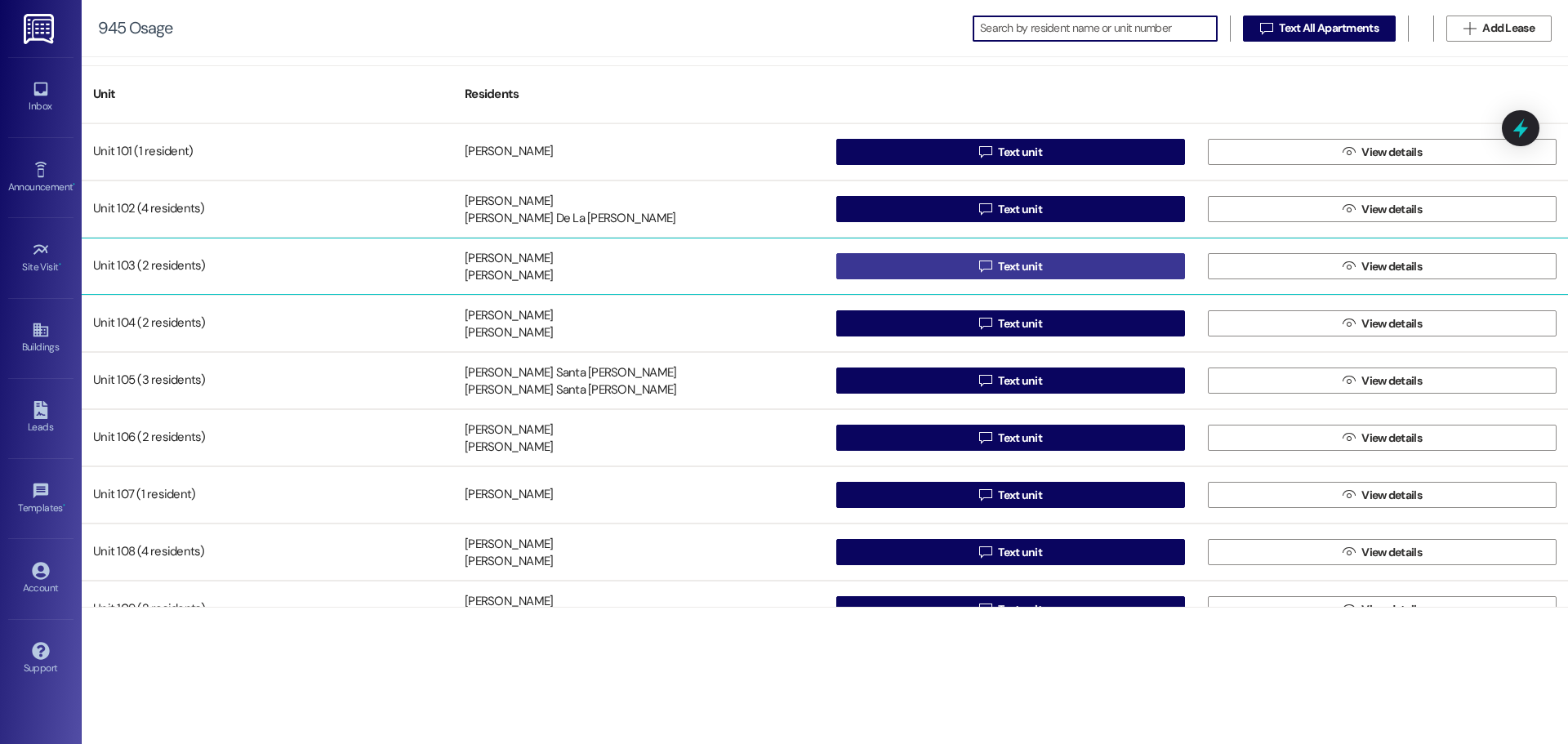
click at [1096, 269] on button " Text unit" at bounding box center [1010, 266] width 349 height 26
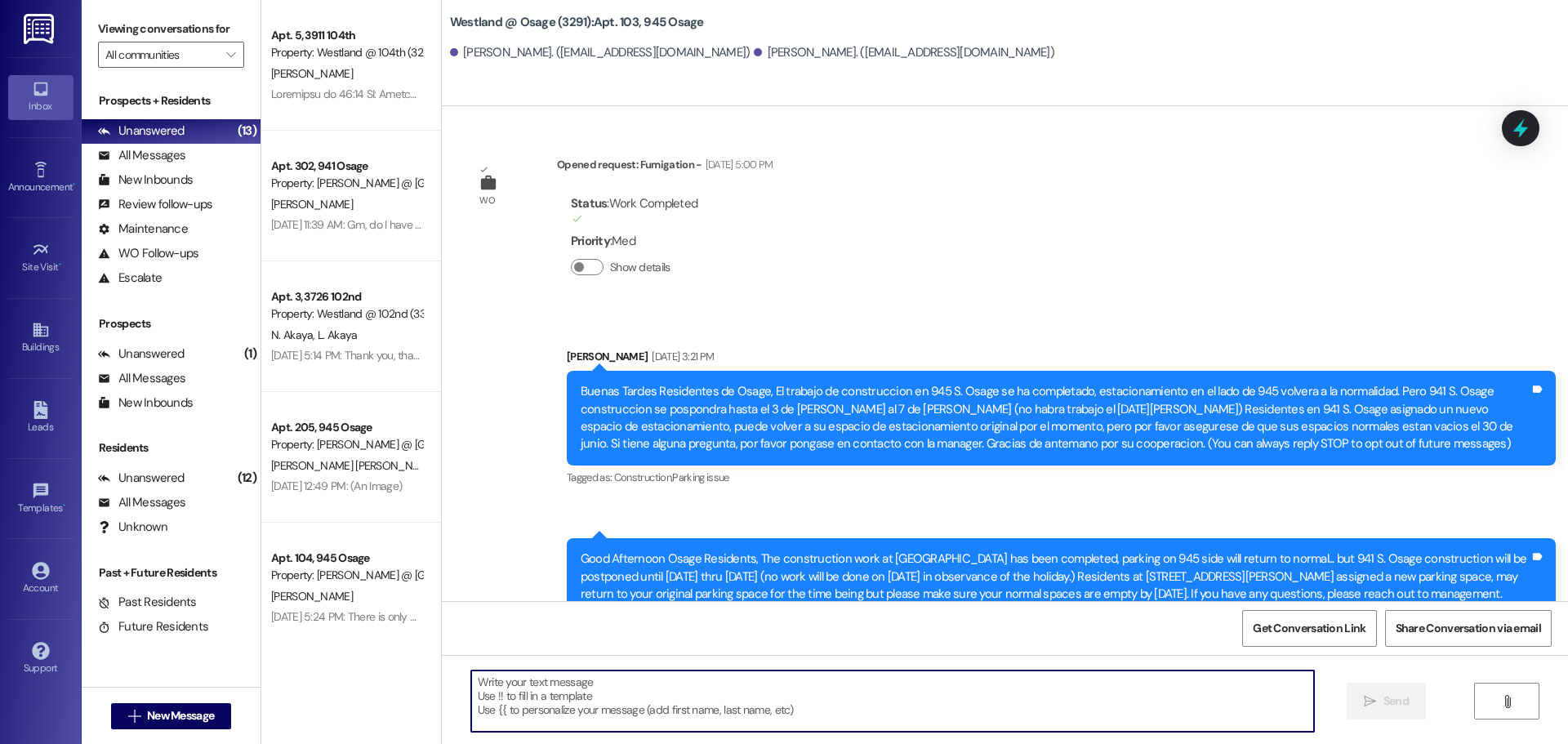
scroll to position [46536, 0]
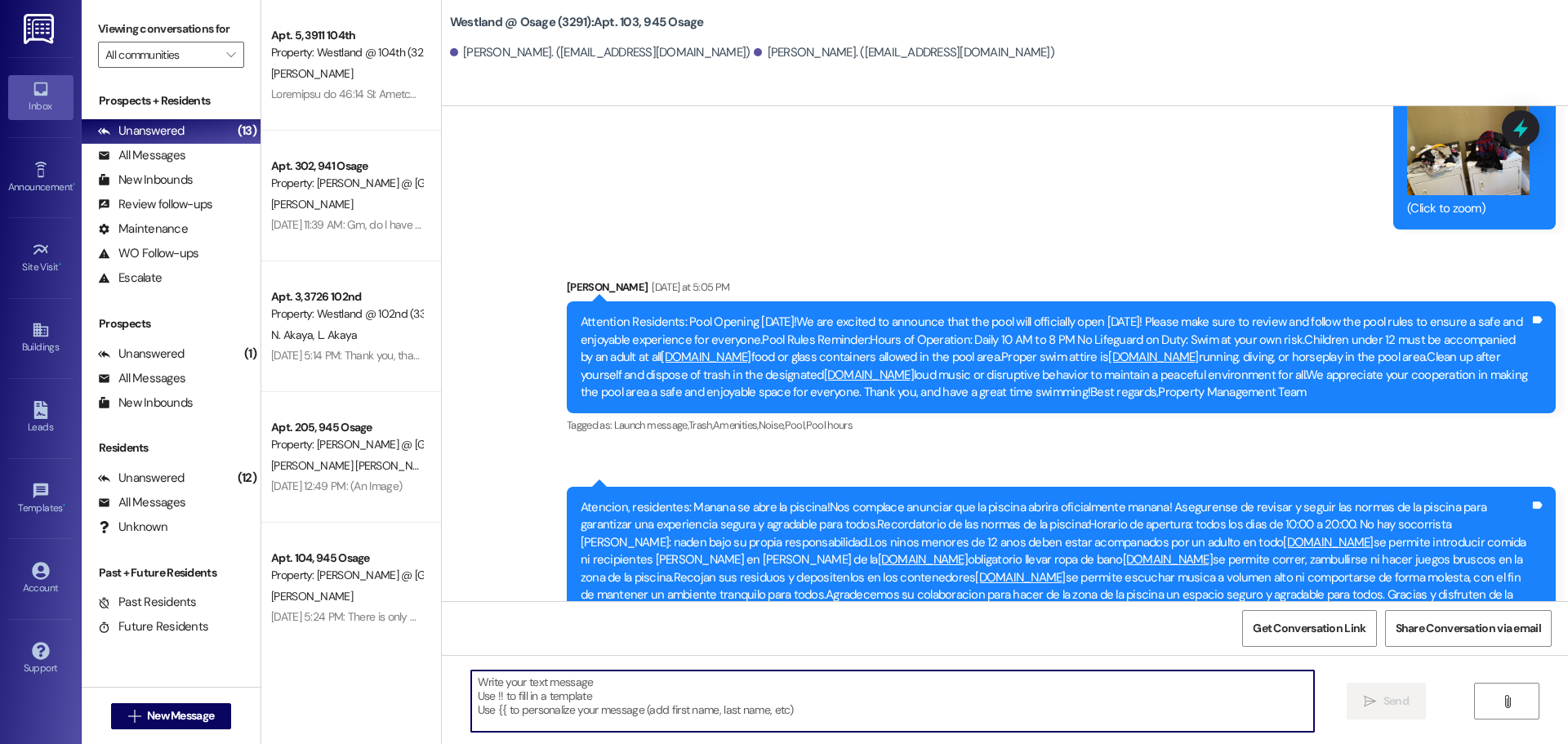
type textarea "Dear Residents With Pets, This is a reminder to all tenants with dogs: please e…"
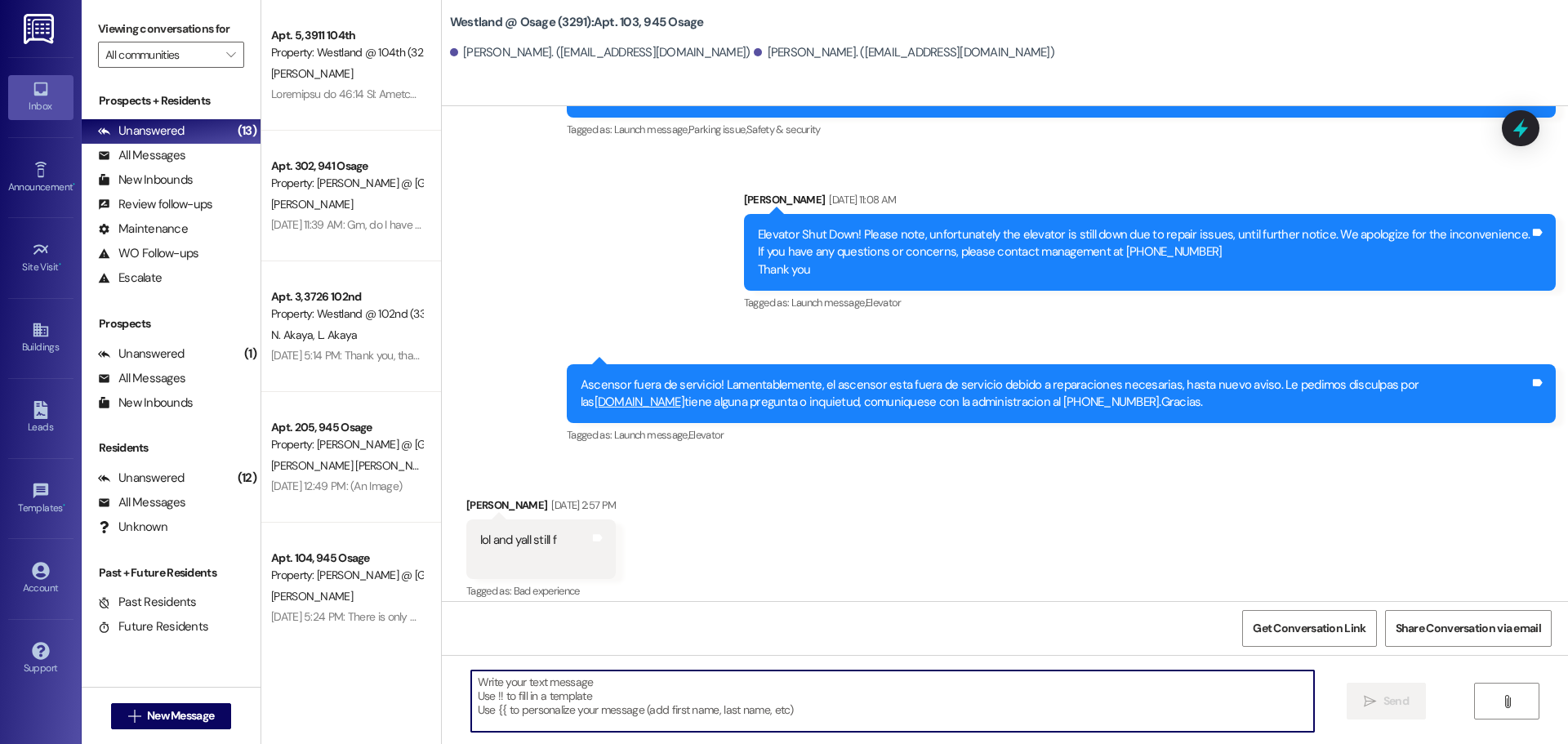
scroll to position [45237, 0]
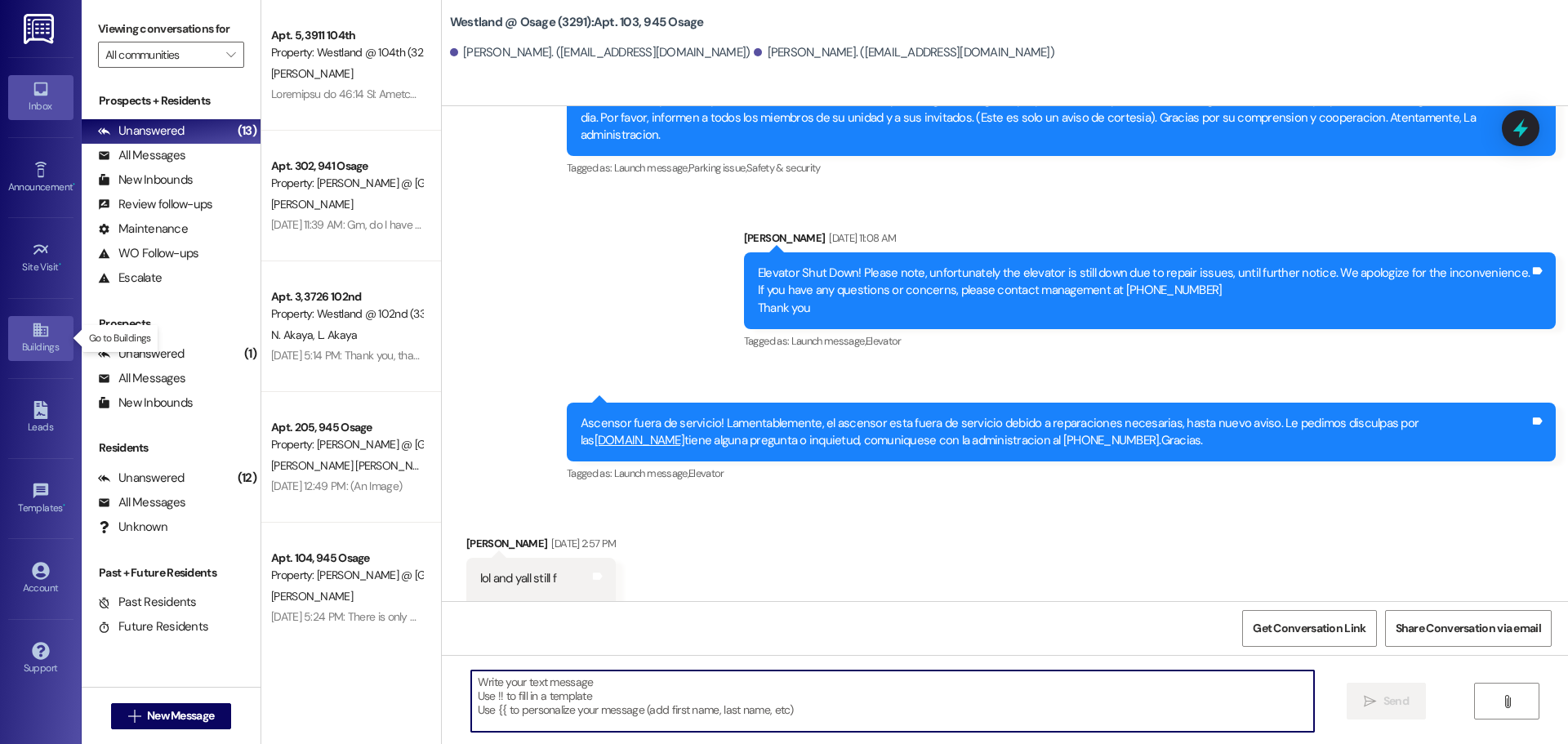
click at [32, 337] on icon at bounding box center [41, 329] width 18 height 18
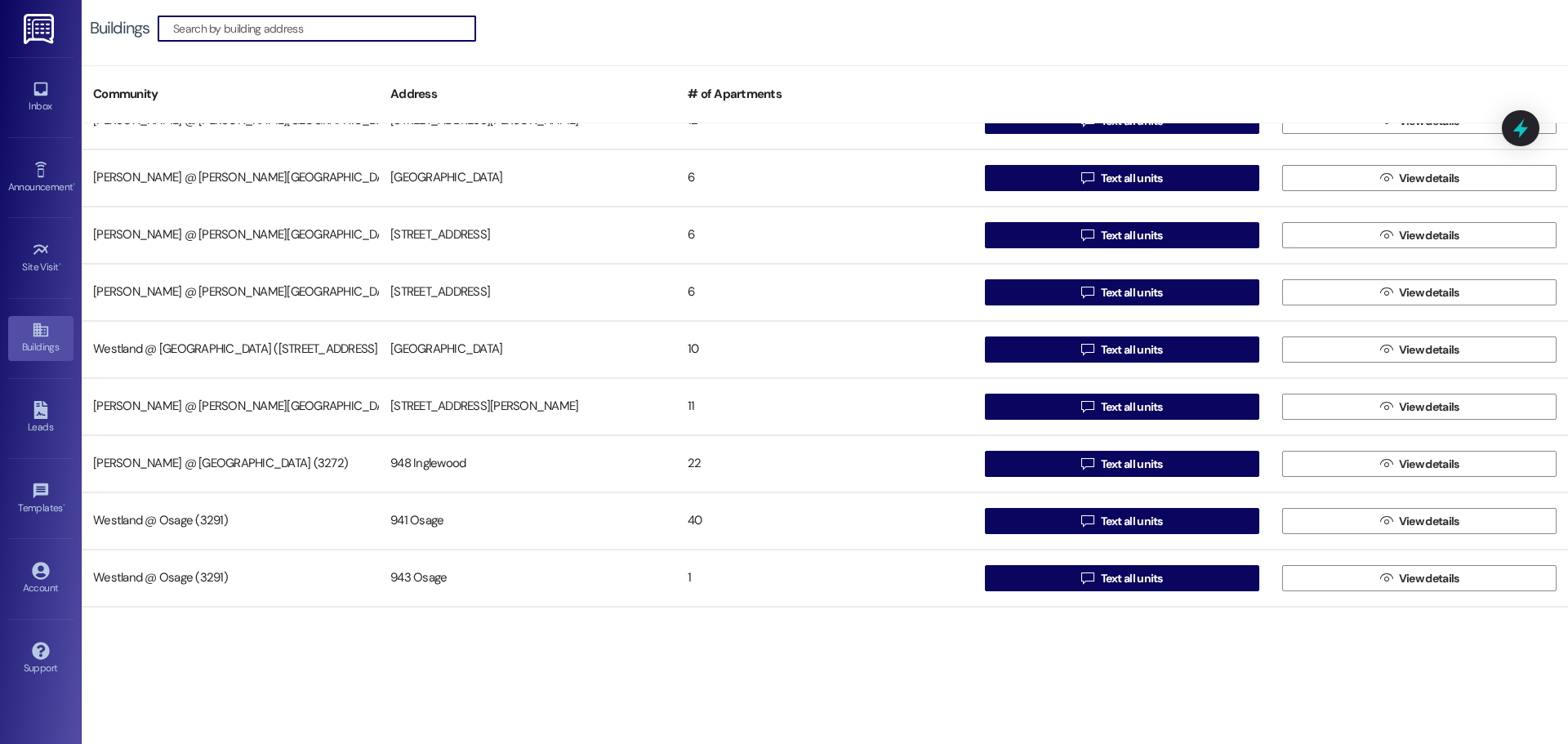
scroll to position [317, 0]
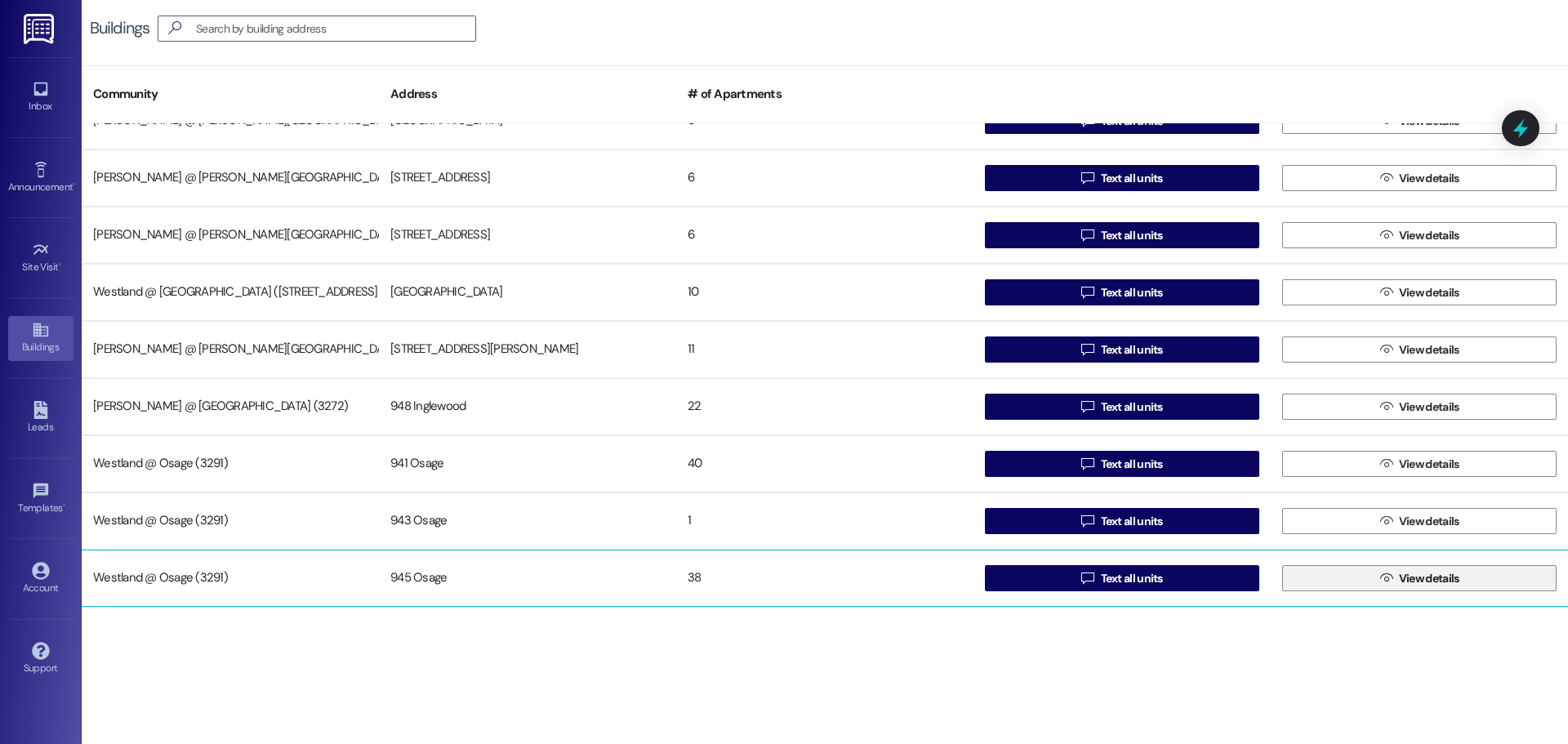
click at [1386, 584] on span " View details" at bounding box center [1420, 578] width 86 height 24
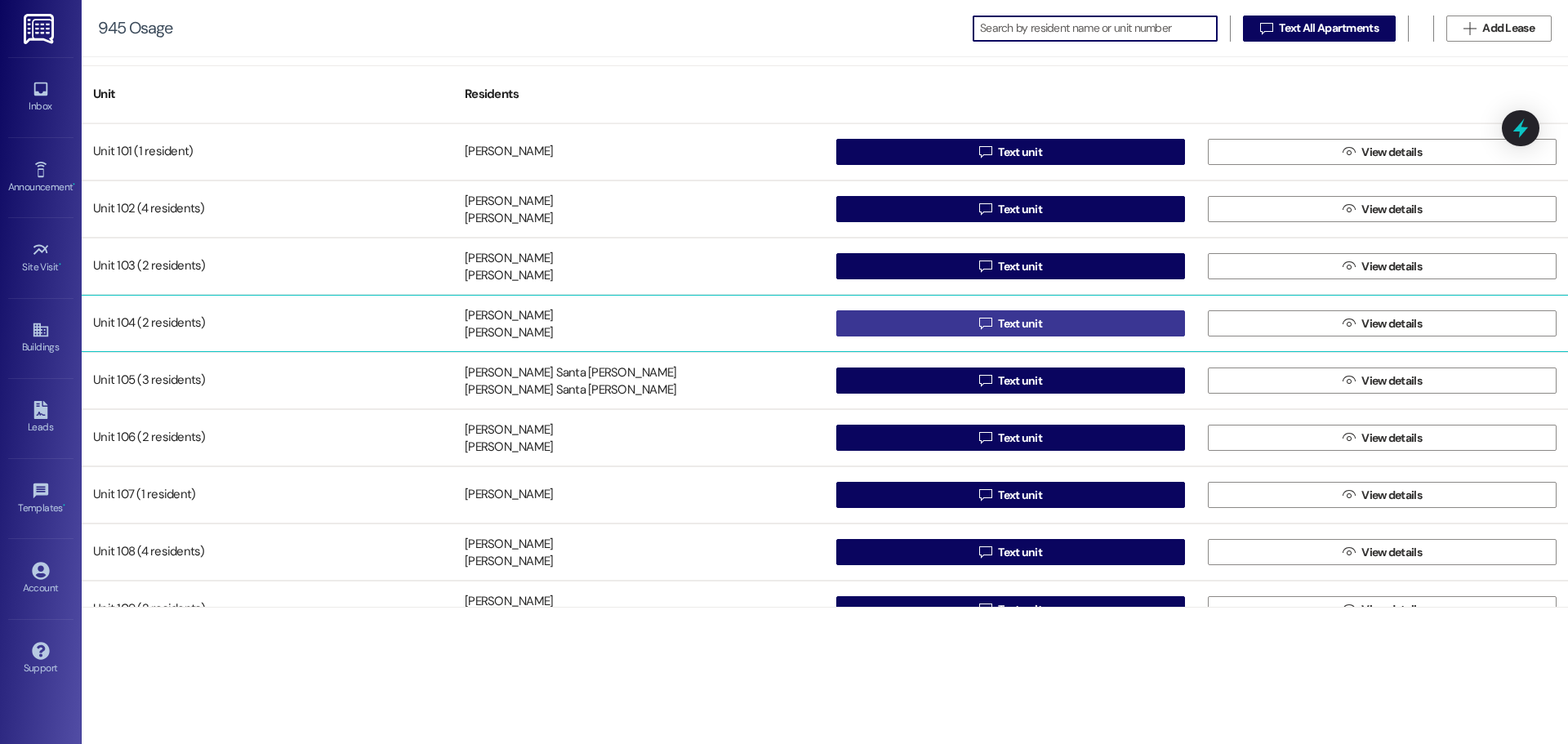
click at [989, 328] on span " Text unit" at bounding box center [1011, 323] width 69 height 24
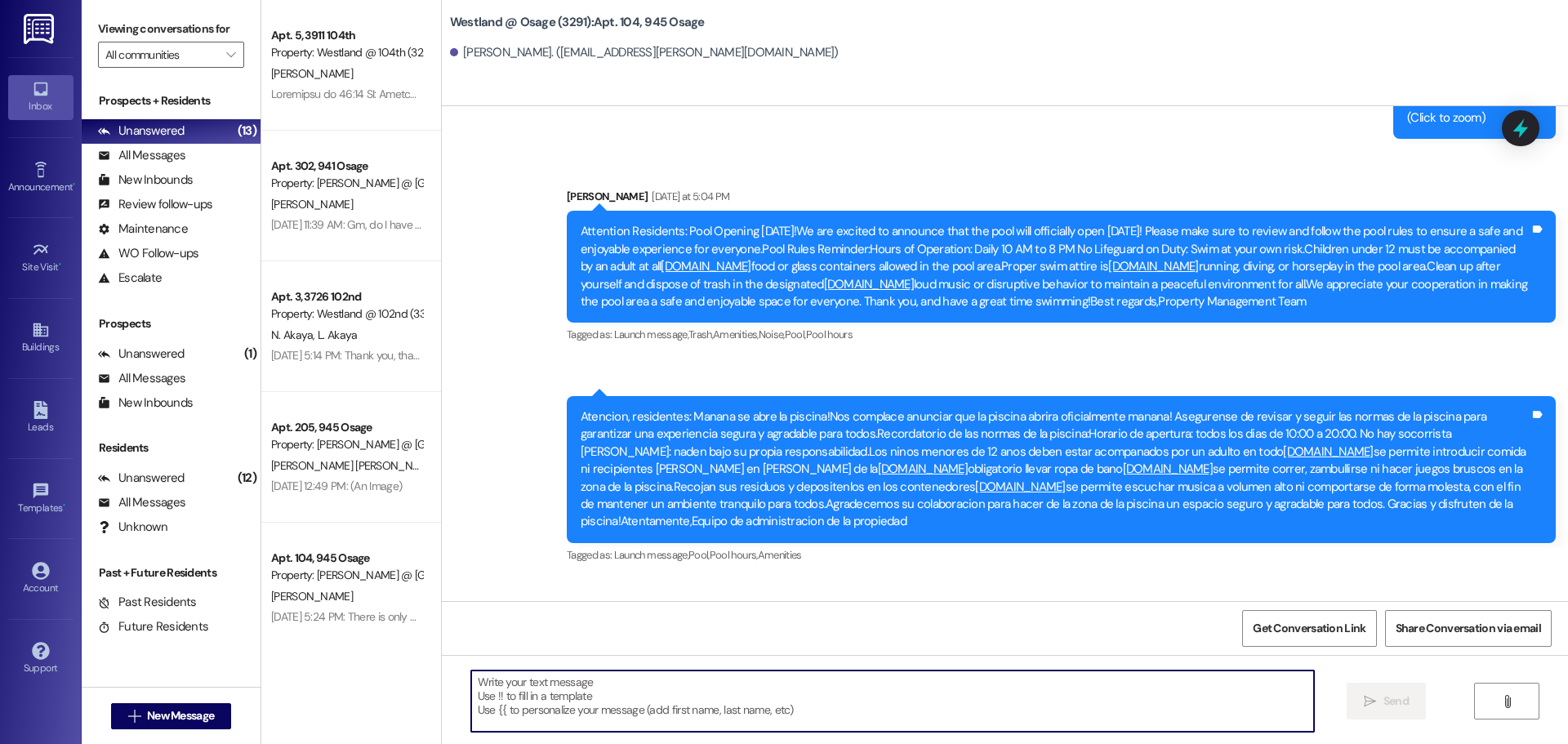
scroll to position [71669, 0]
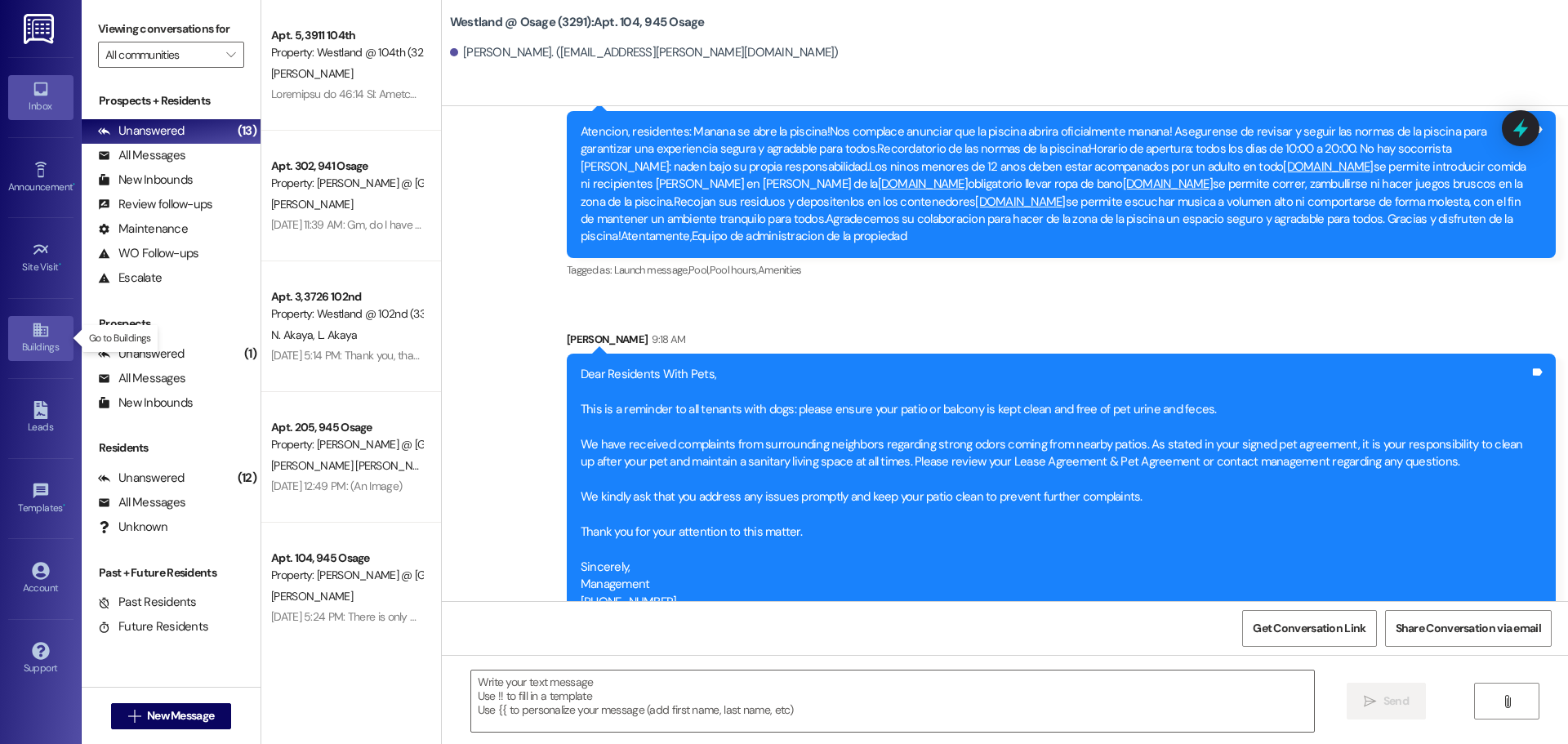
click at [46, 340] on div "Buildings" at bounding box center [41, 346] width 82 height 16
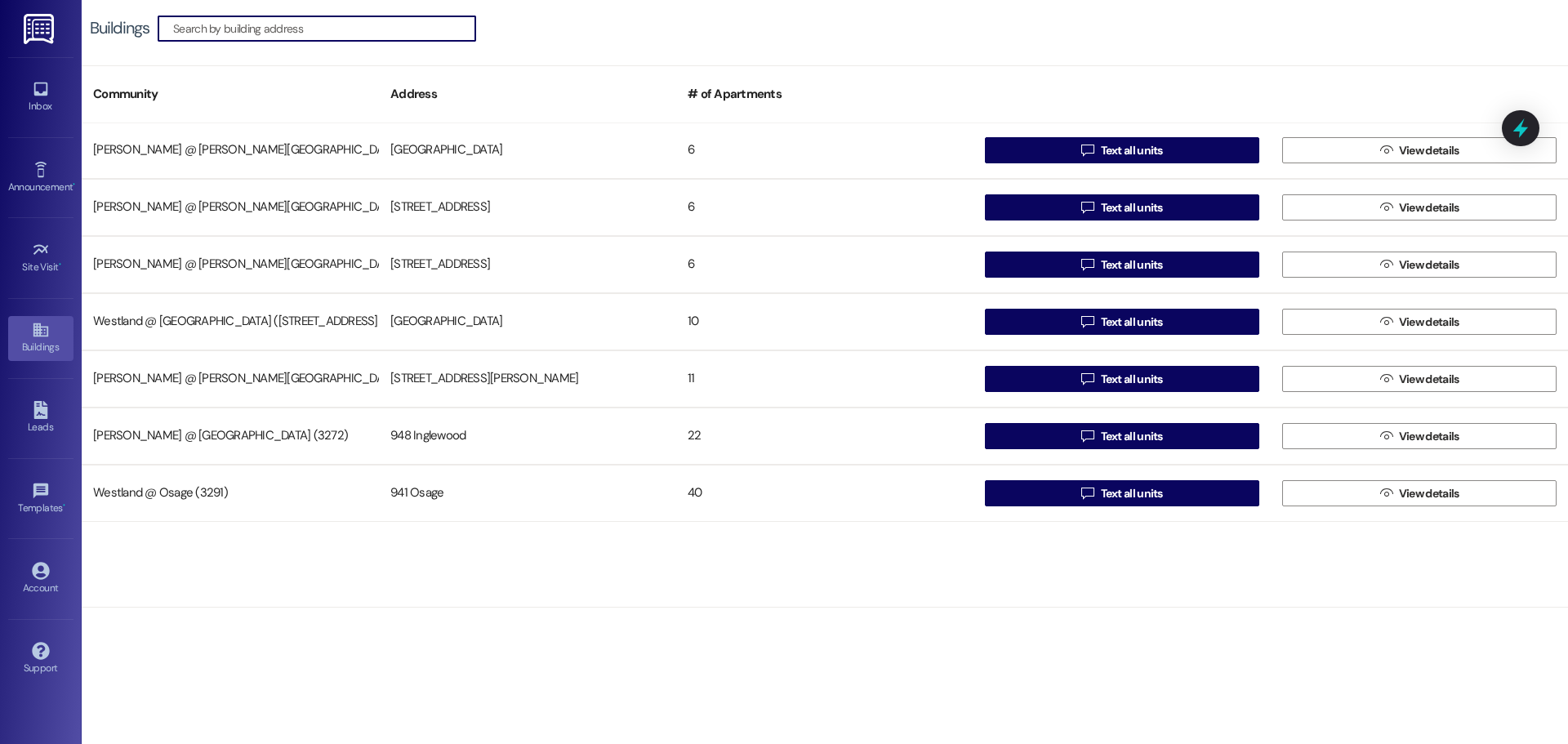
scroll to position [317, 0]
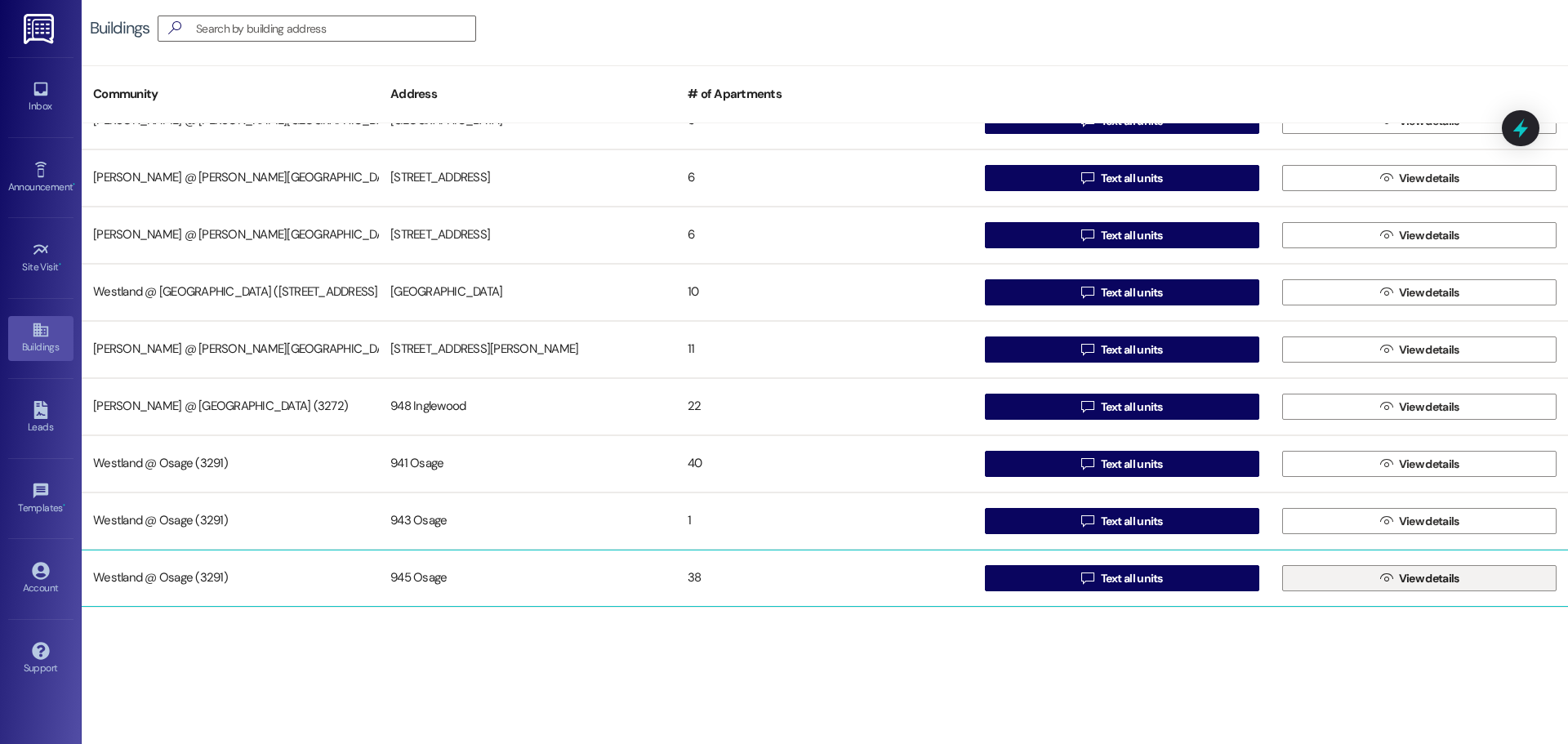
click at [1416, 582] on span "View details" at bounding box center [1430, 578] width 61 height 17
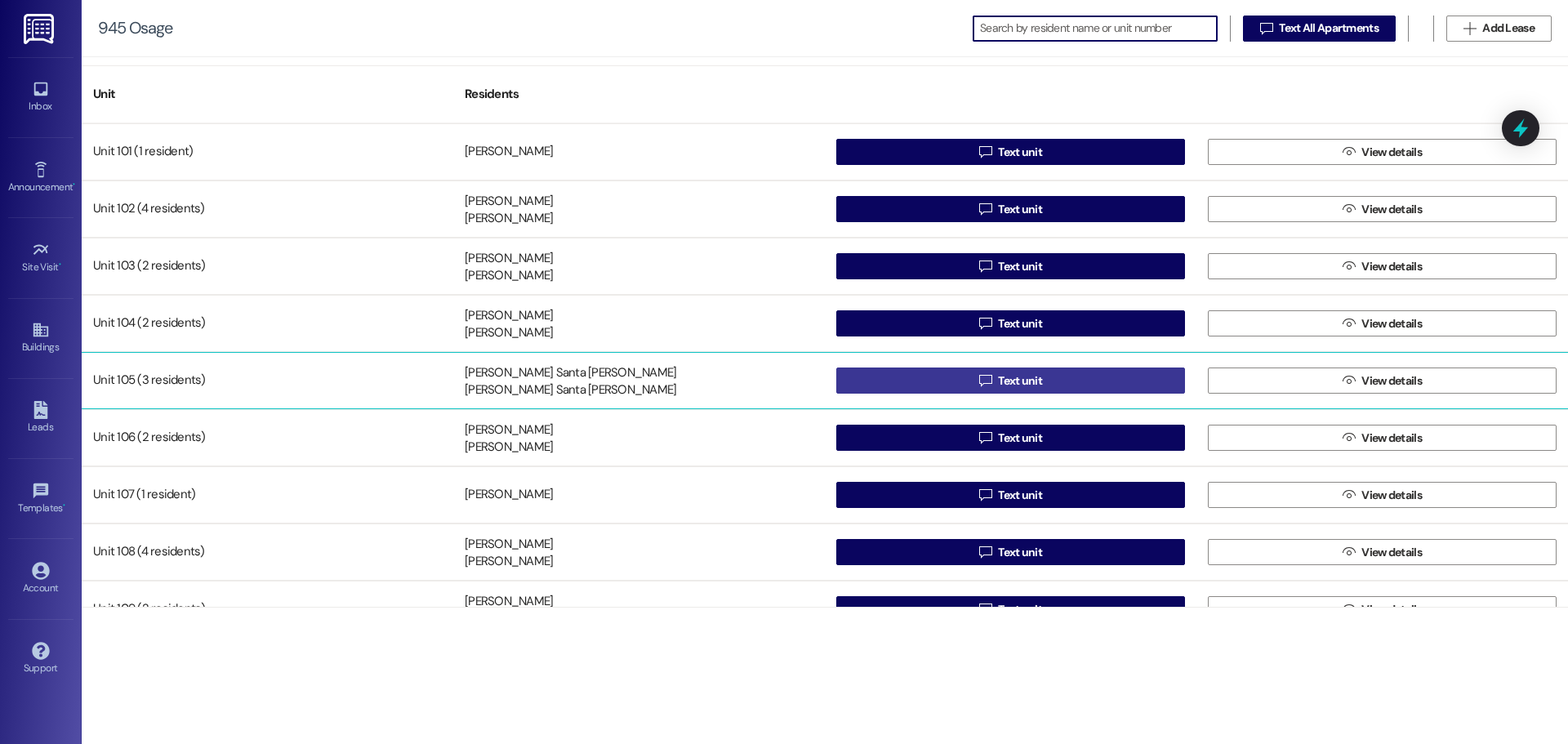
click at [1071, 376] on button " Text unit" at bounding box center [1010, 380] width 349 height 26
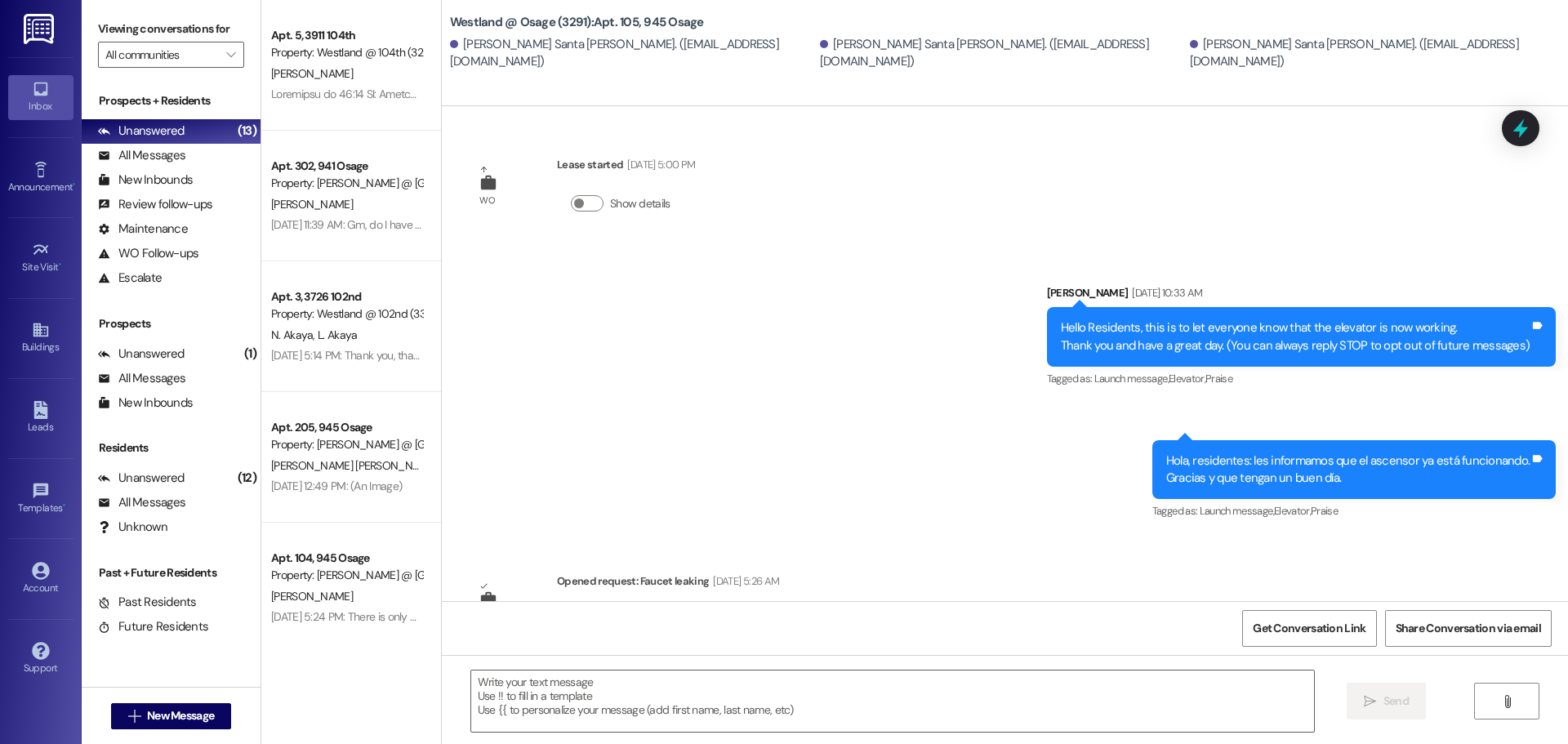
scroll to position [1100, 0]
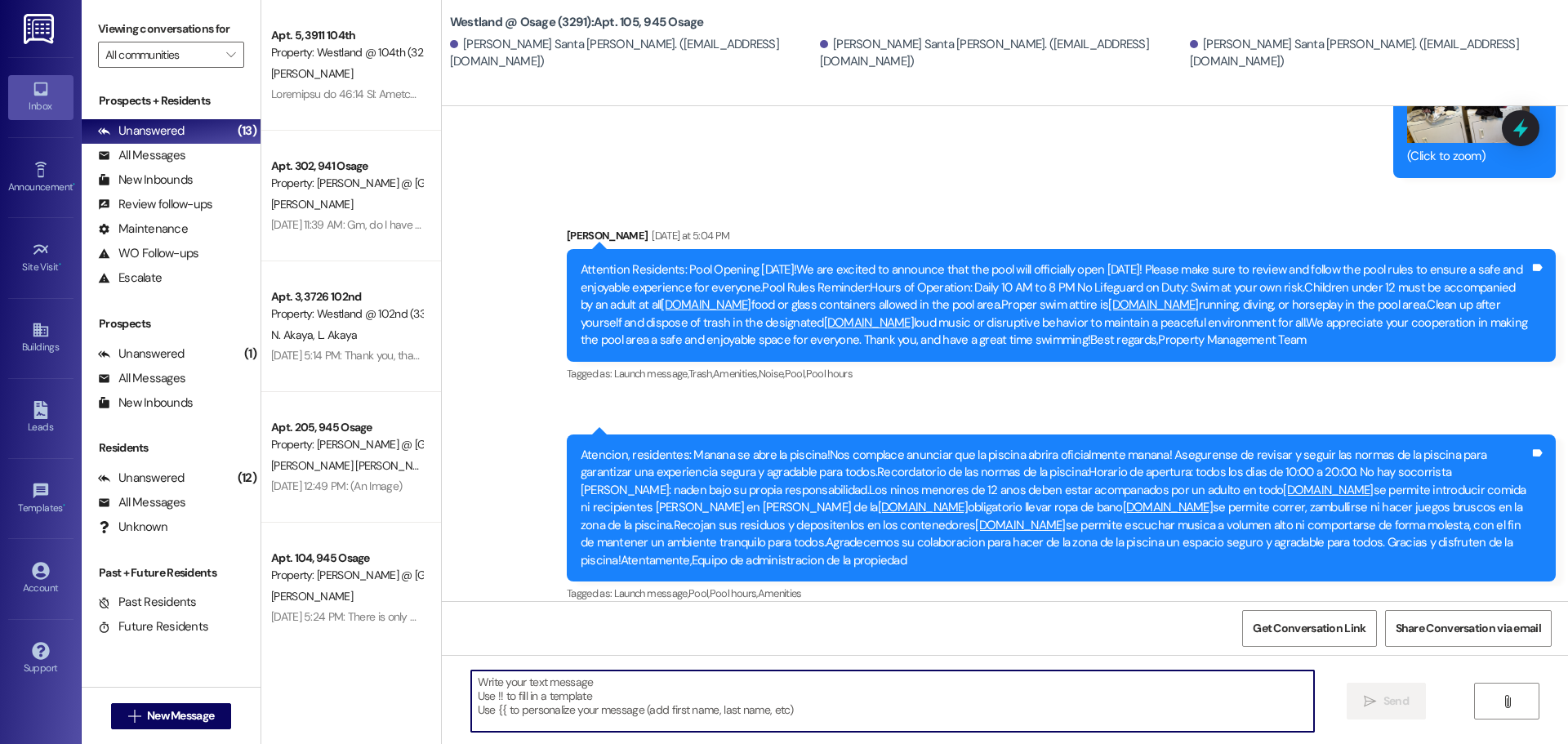
click at [776, 697] on textarea at bounding box center [893, 701] width 843 height 62
paste textarea "Dear Residents With Pets, This is a reminder to all tenants with dogs: please e…"
type textarea "Dear Residents With Pets, This is a reminder to all tenants with dogs: please e…"
click at [42, 334] on icon at bounding box center [41, 329] width 18 height 18
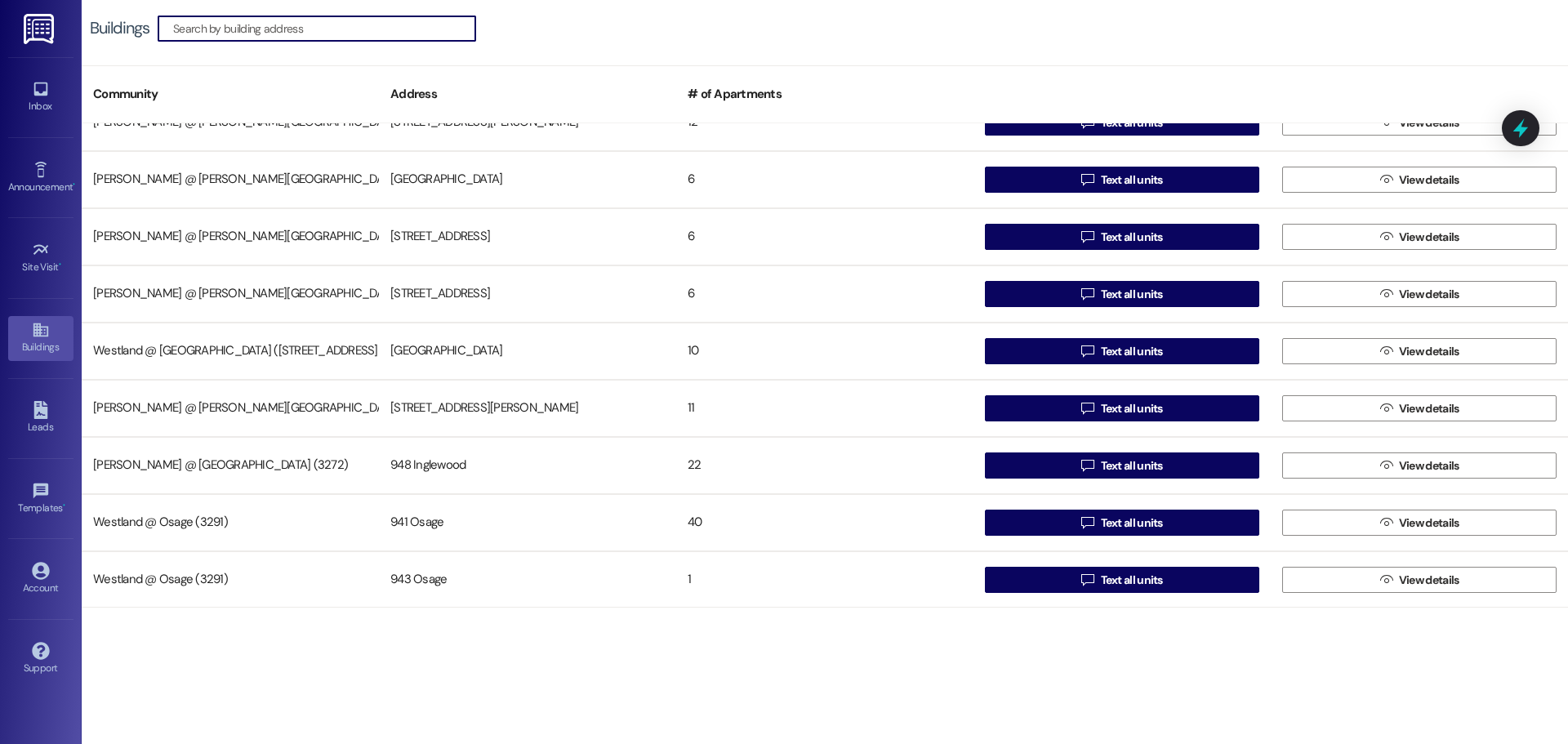
scroll to position [317, 0]
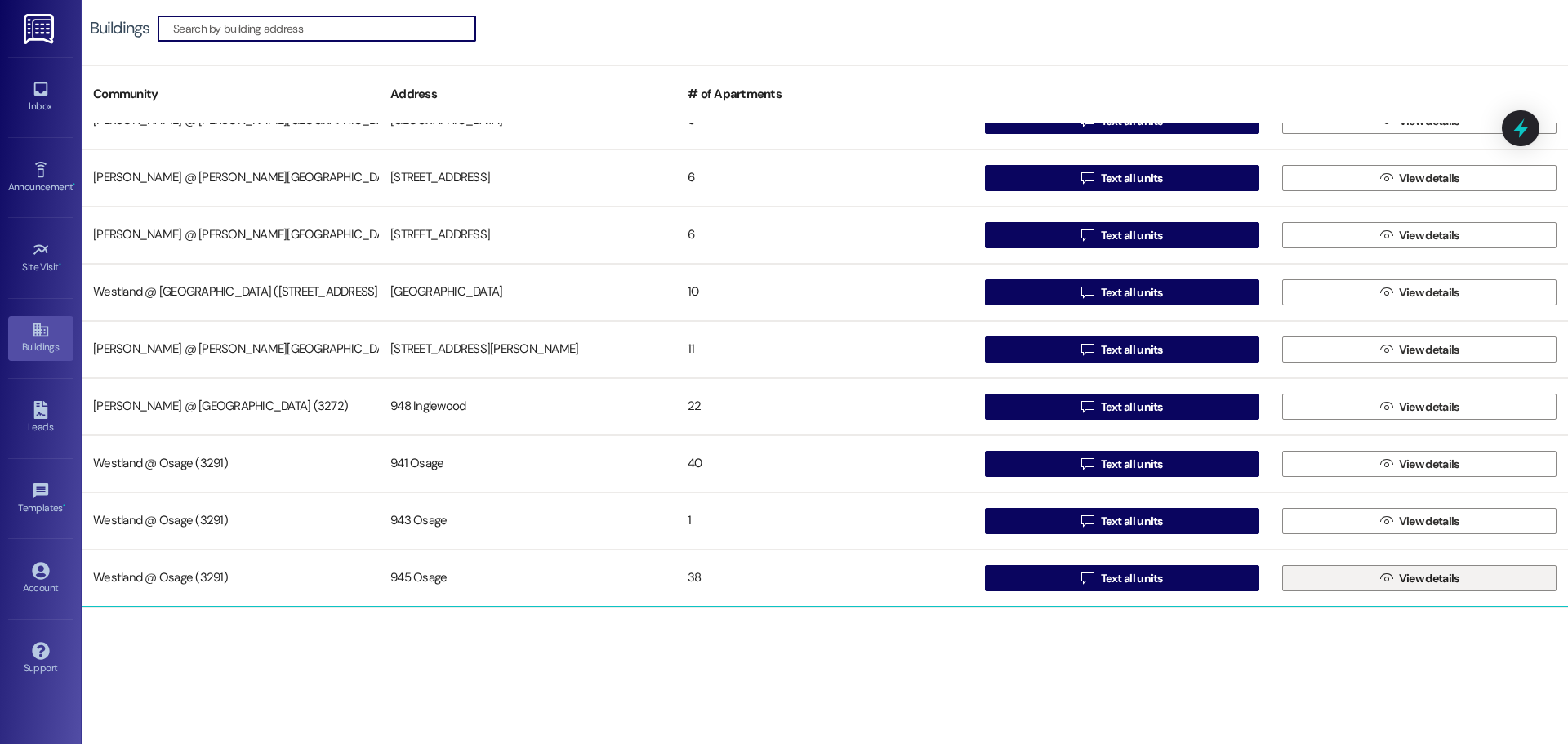
click at [1428, 577] on span "View details" at bounding box center [1430, 578] width 61 height 17
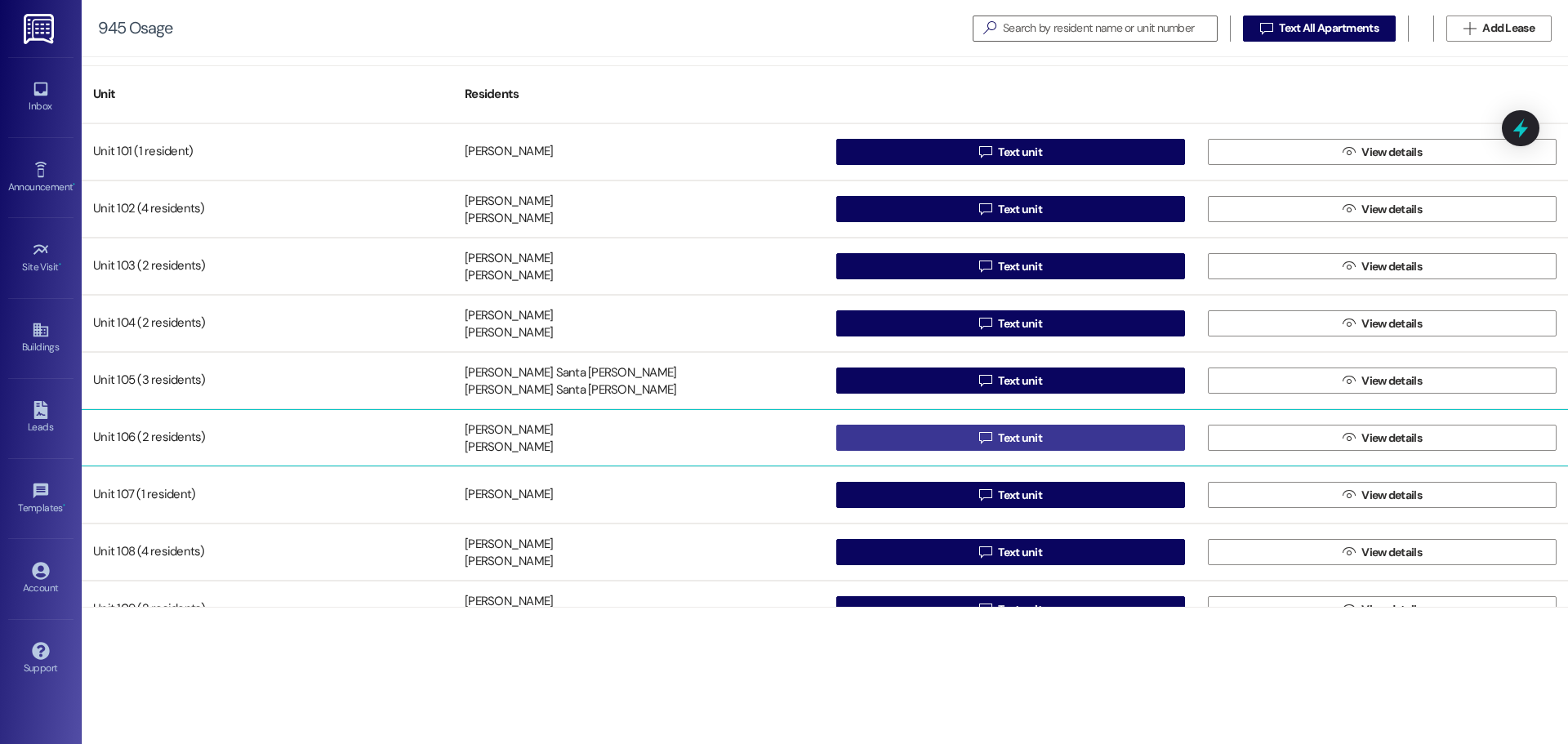
click at [1034, 432] on span "Text unit" at bounding box center [1020, 438] width 44 height 17
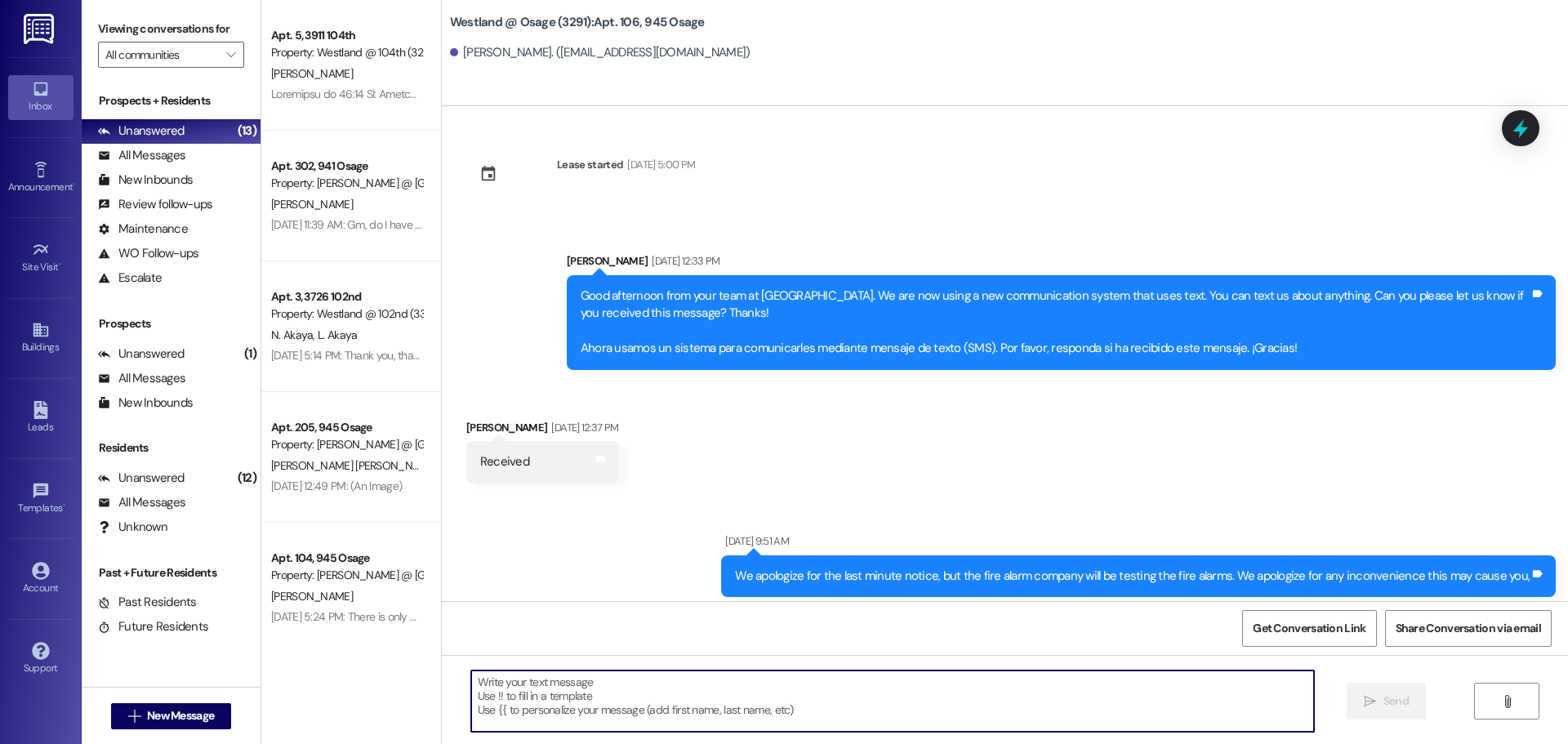
type textarea "Dear Residents With Pets, This is a reminder to all tenants with dogs: please e…"
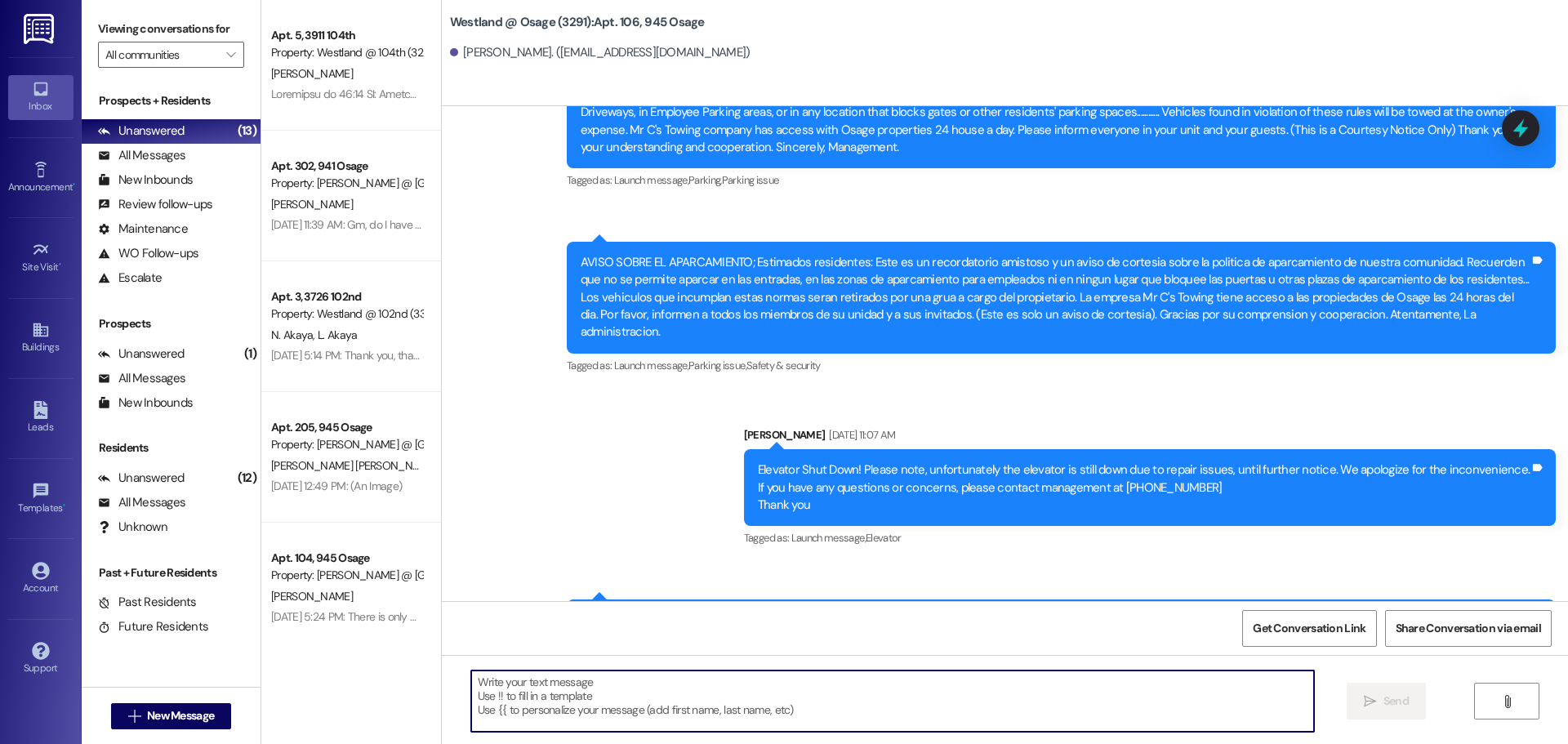
scroll to position [73019, 0]
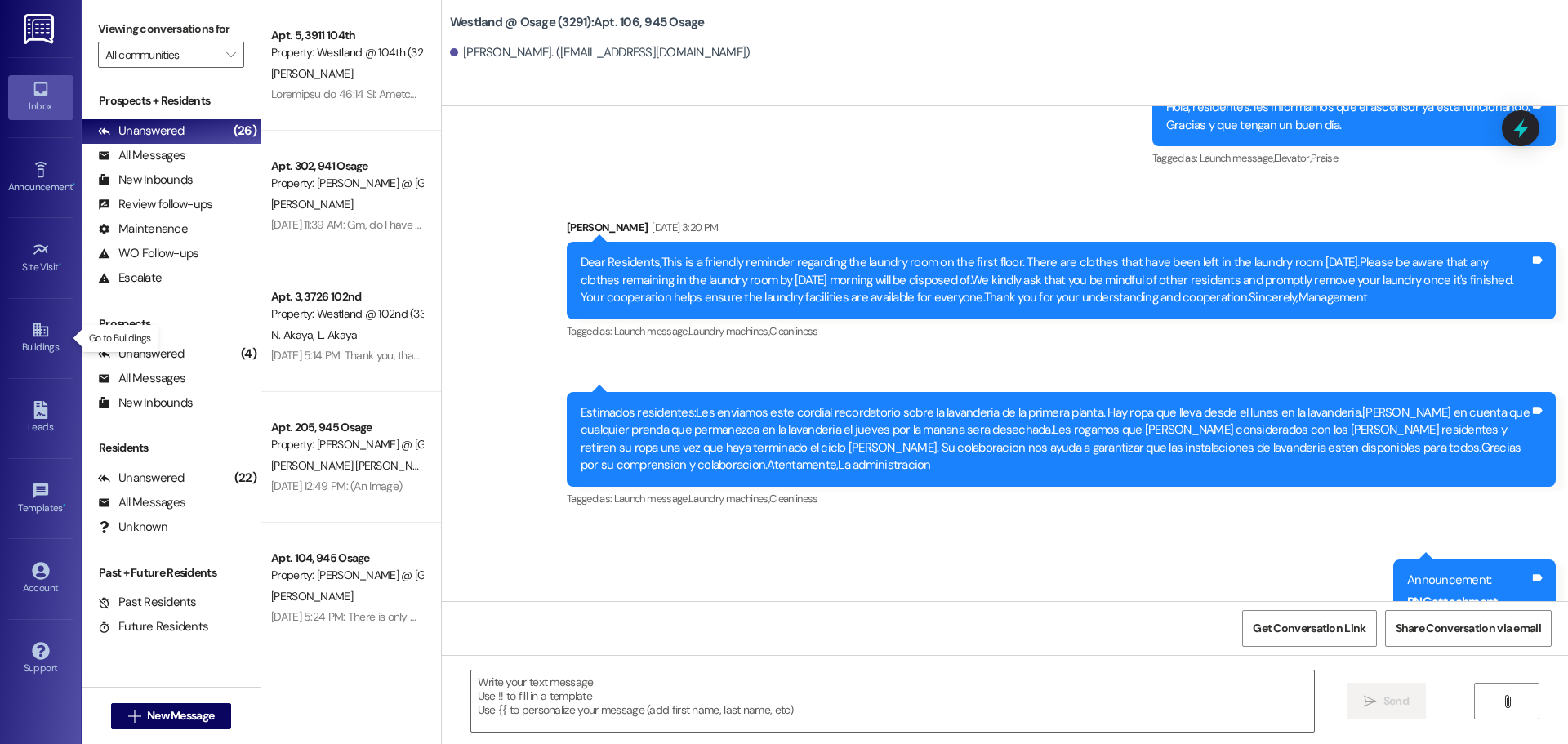
drag, startPoint x: 41, startPoint y: 326, endPoint x: 0, endPoint y: 377, distance: 65.4
click at [41, 328] on icon at bounding box center [40, 330] width 14 height 14
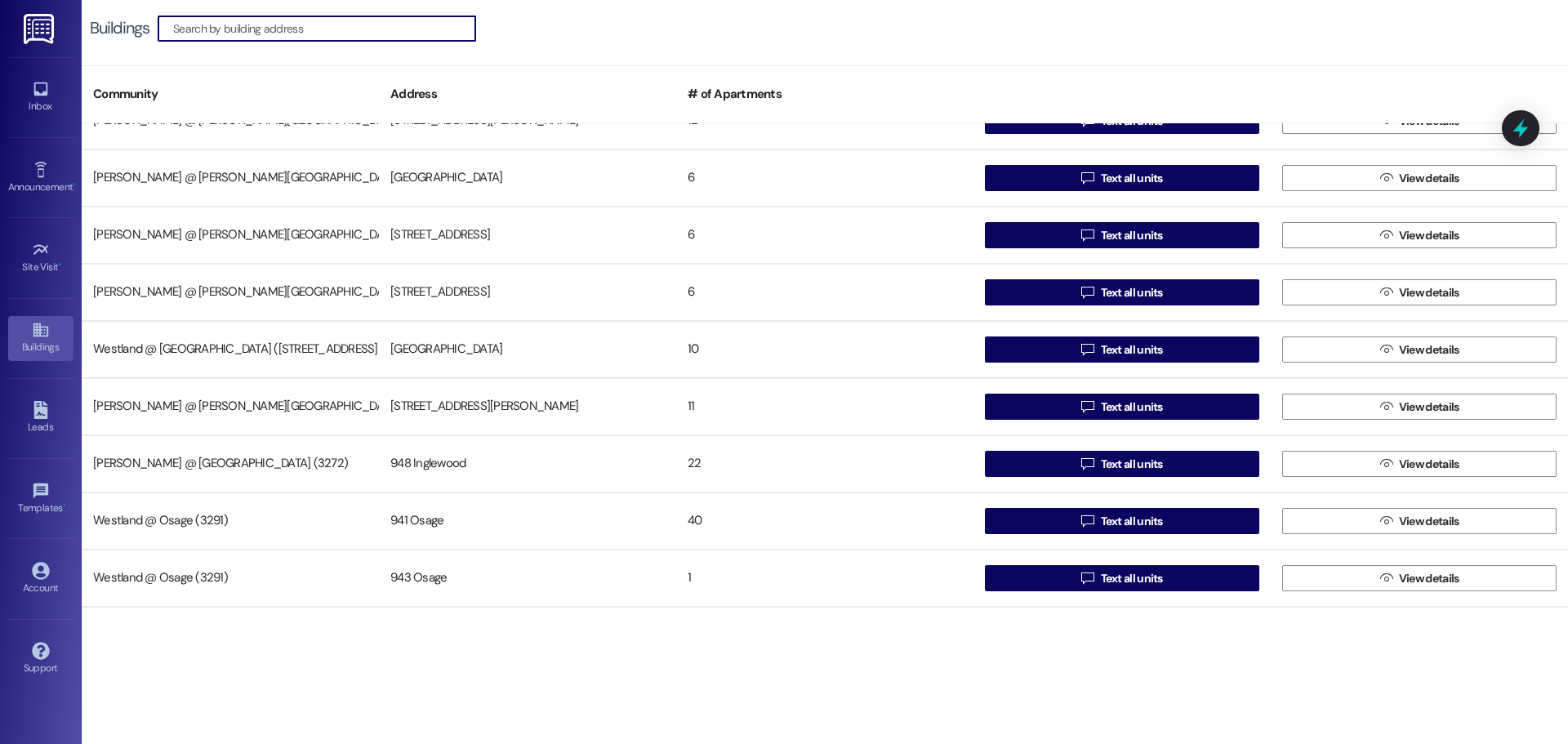
scroll to position [317, 0]
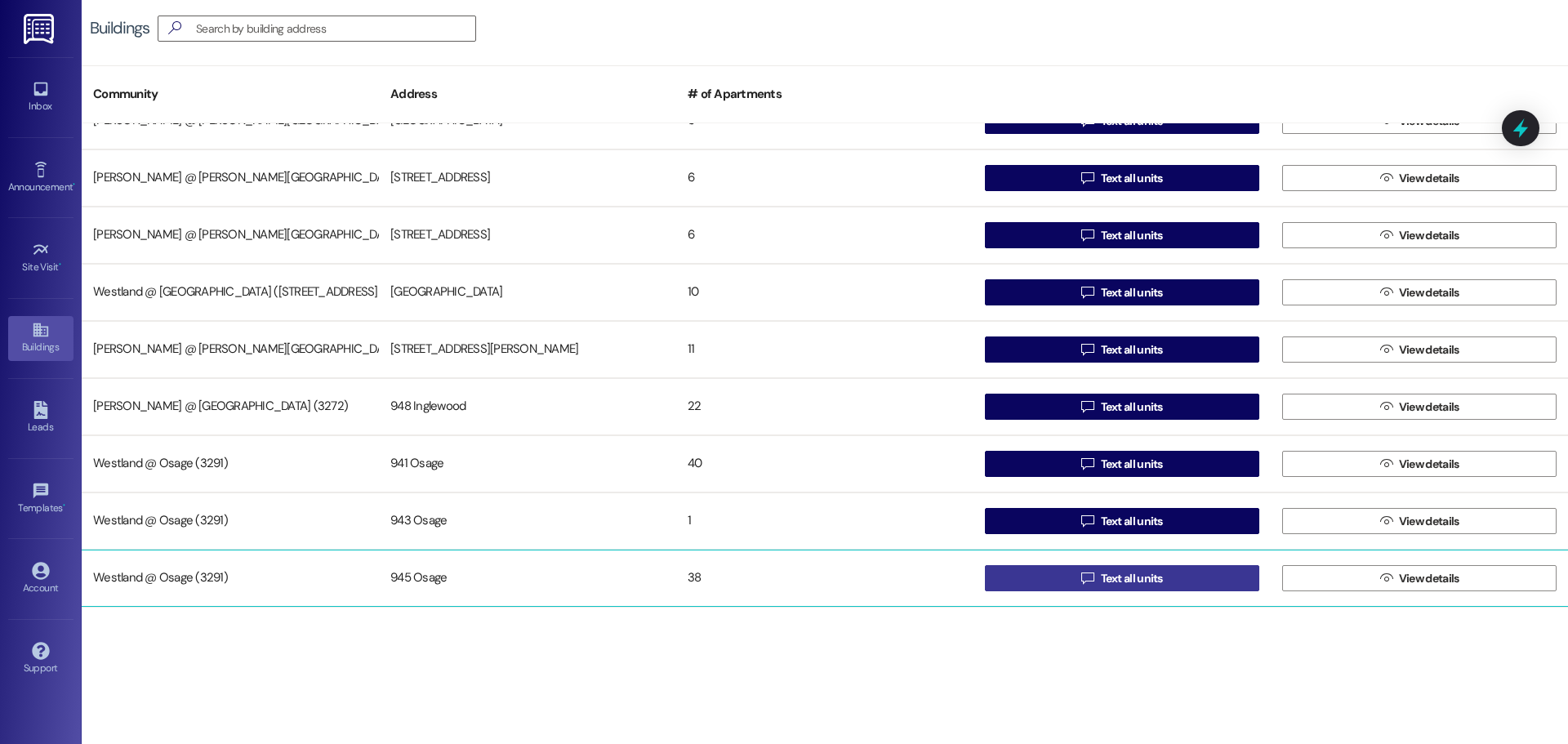
click at [1155, 578] on span "Text all units" at bounding box center [1132, 578] width 62 height 17
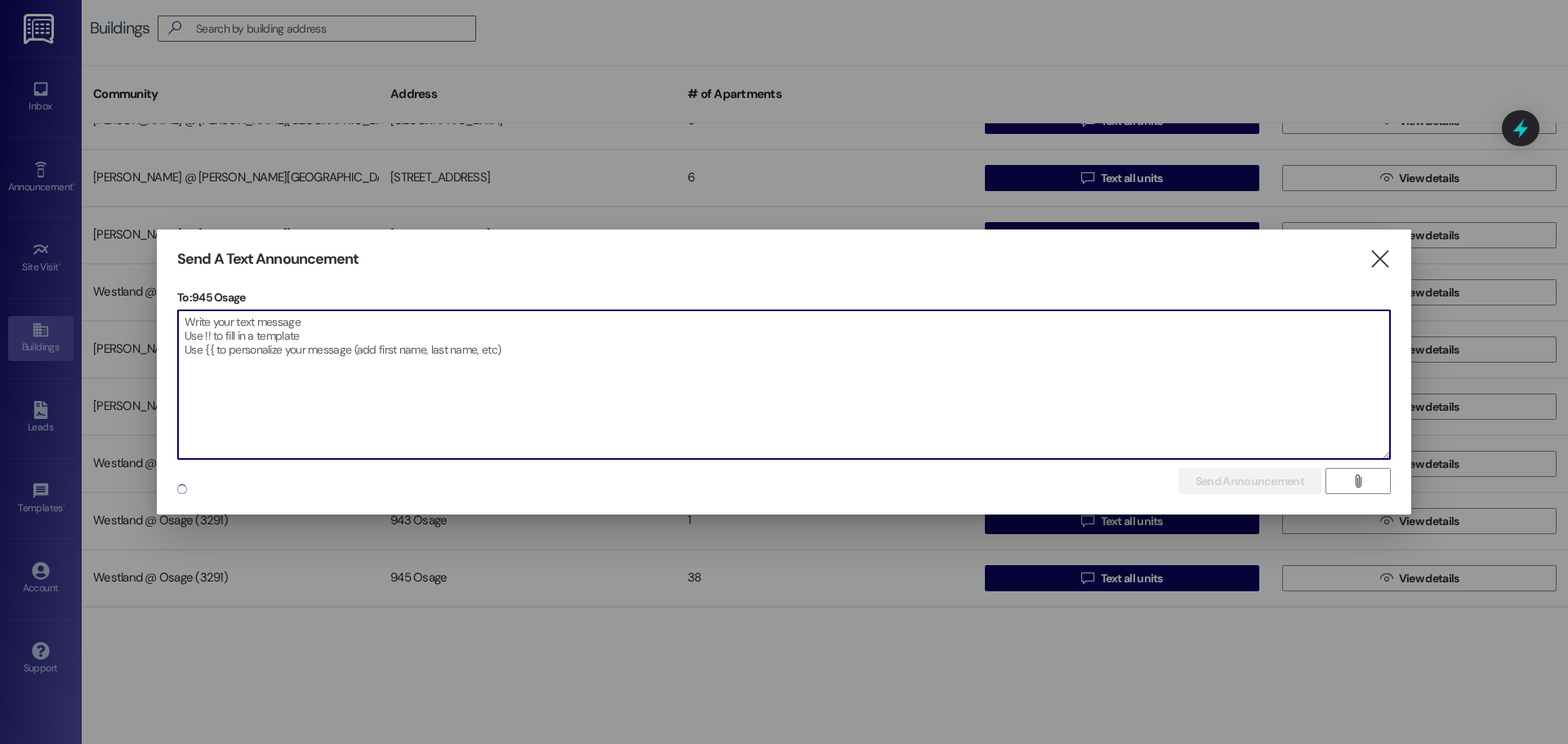
drag, startPoint x: 296, startPoint y: 344, endPoint x: 303, endPoint y: 351, distance: 9.9
click at [296, 348] on textarea at bounding box center [784, 385] width 1212 height 149
paste textarea "Dear Residents With Pets, This is a reminder to all tenants with dogs: please e…"
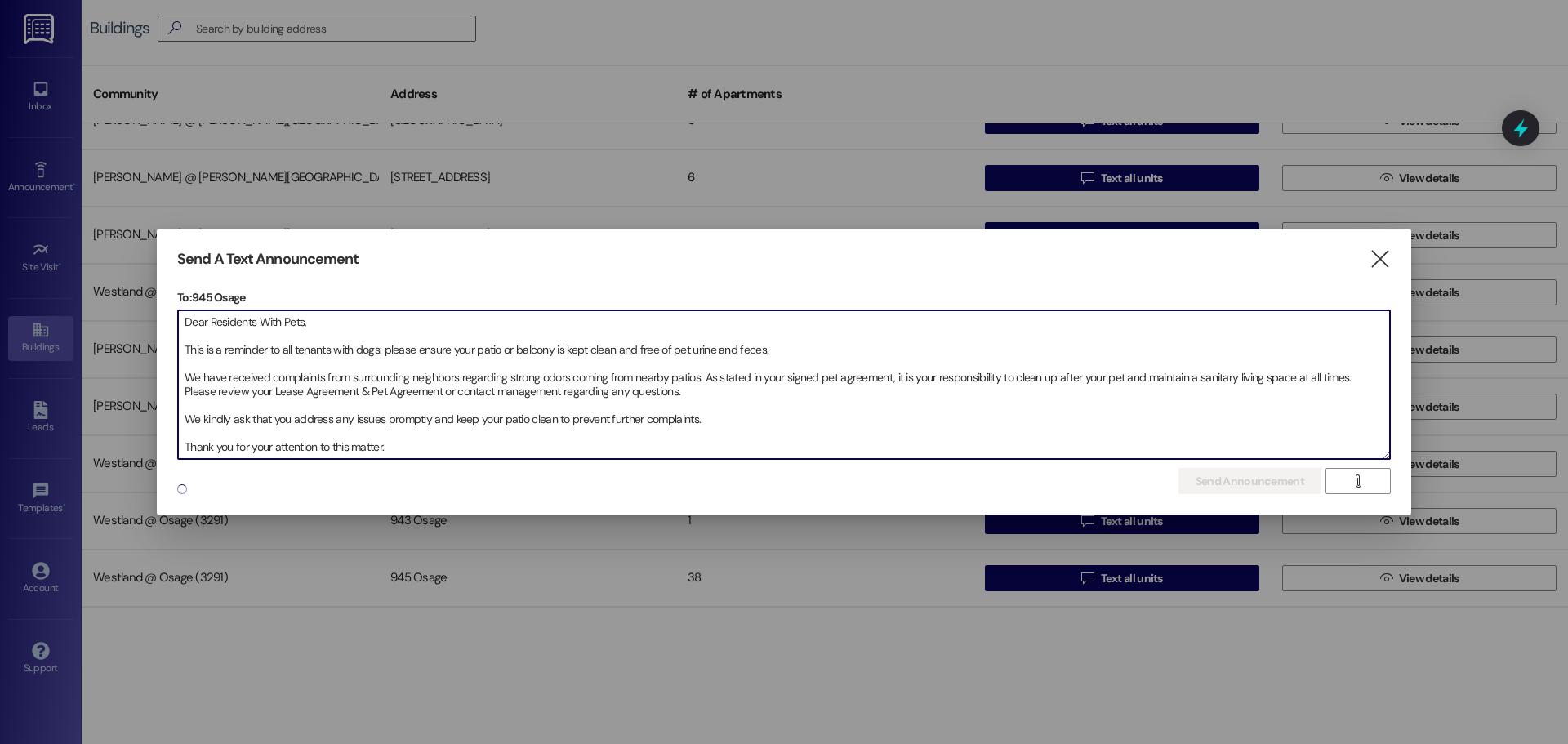
scroll to position [51, 0]
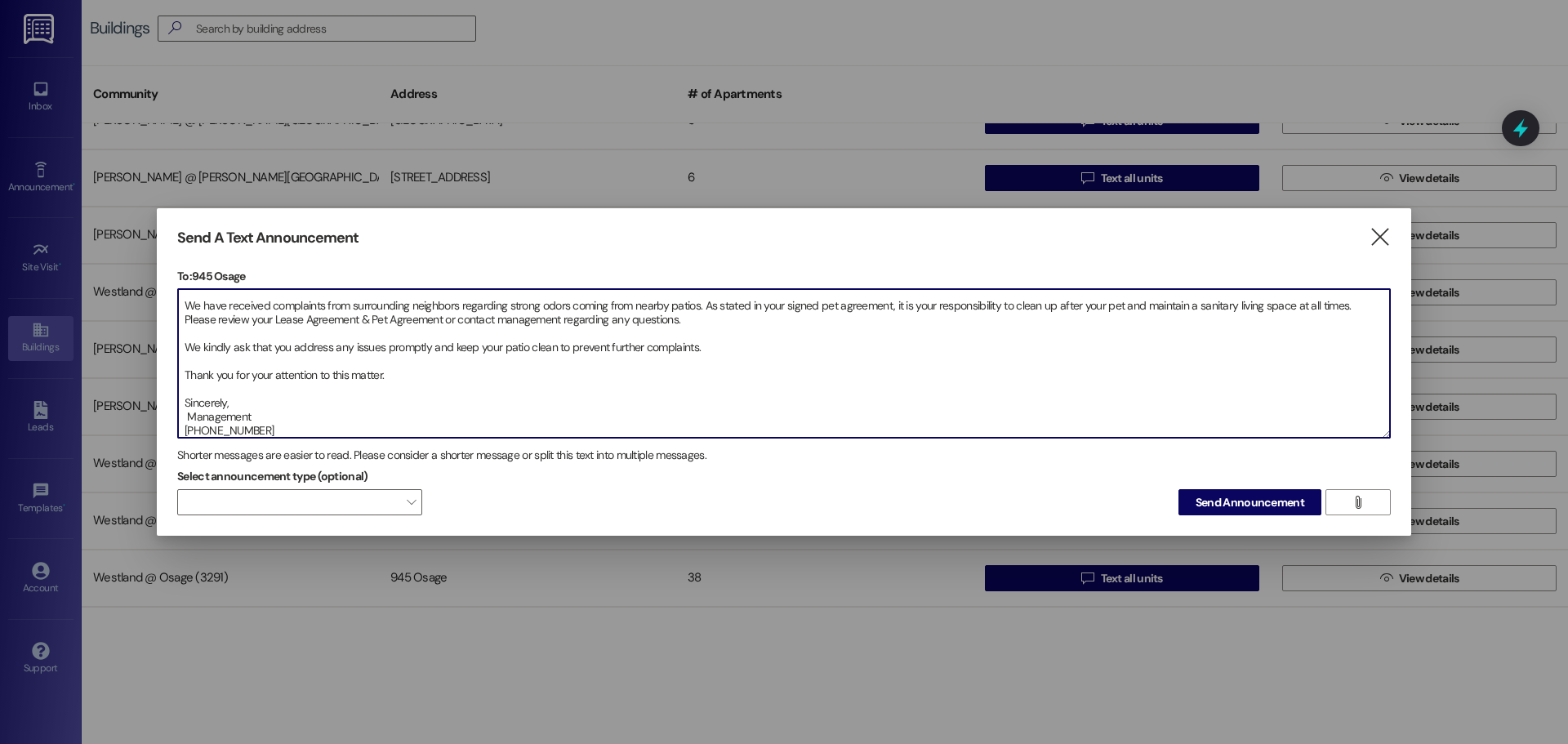
type textarea "Dear Residents With Pets, This is a reminder to all tenants with dogs: please e…"
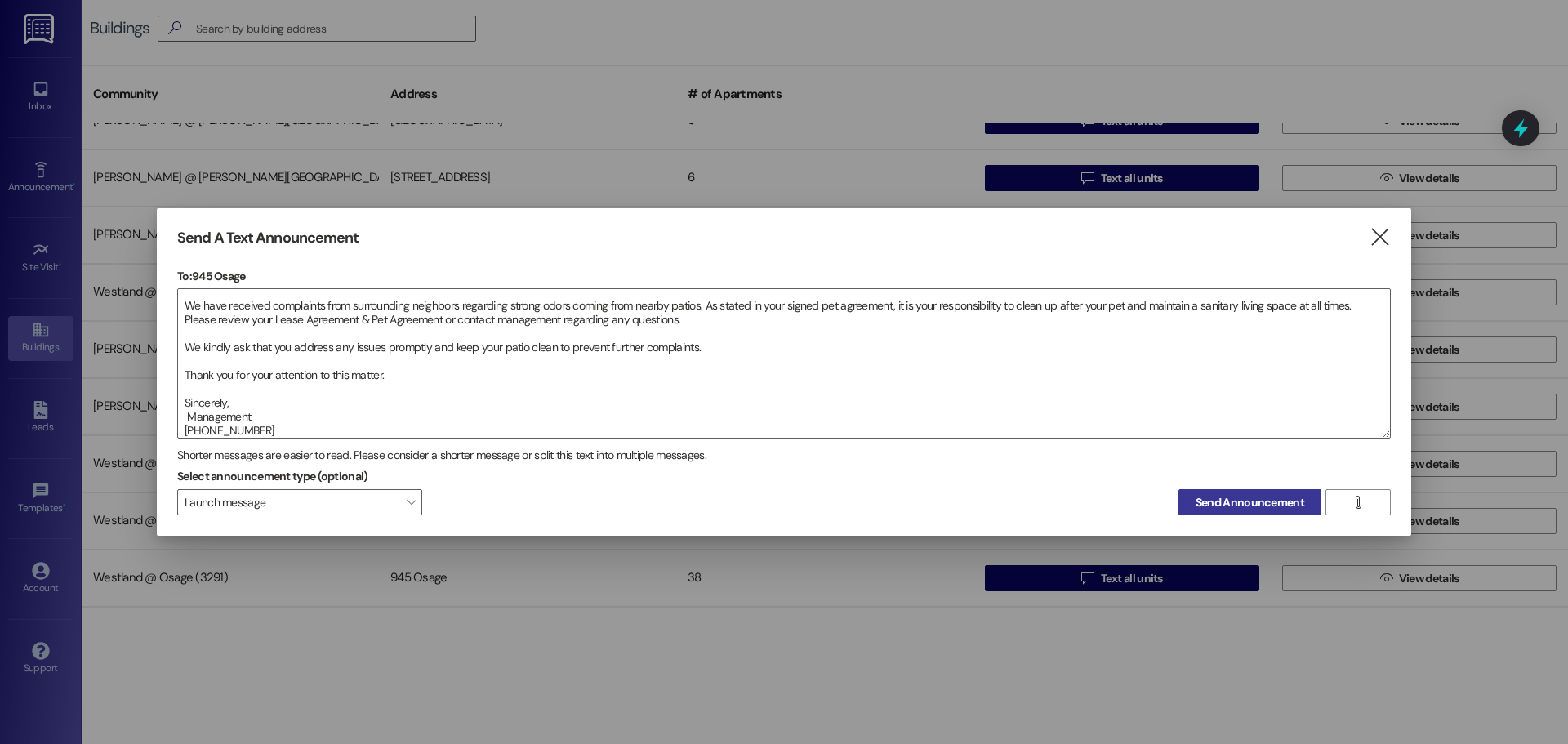
click at [1288, 497] on span "Send Announcement" at bounding box center [1250, 502] width 109 height 17
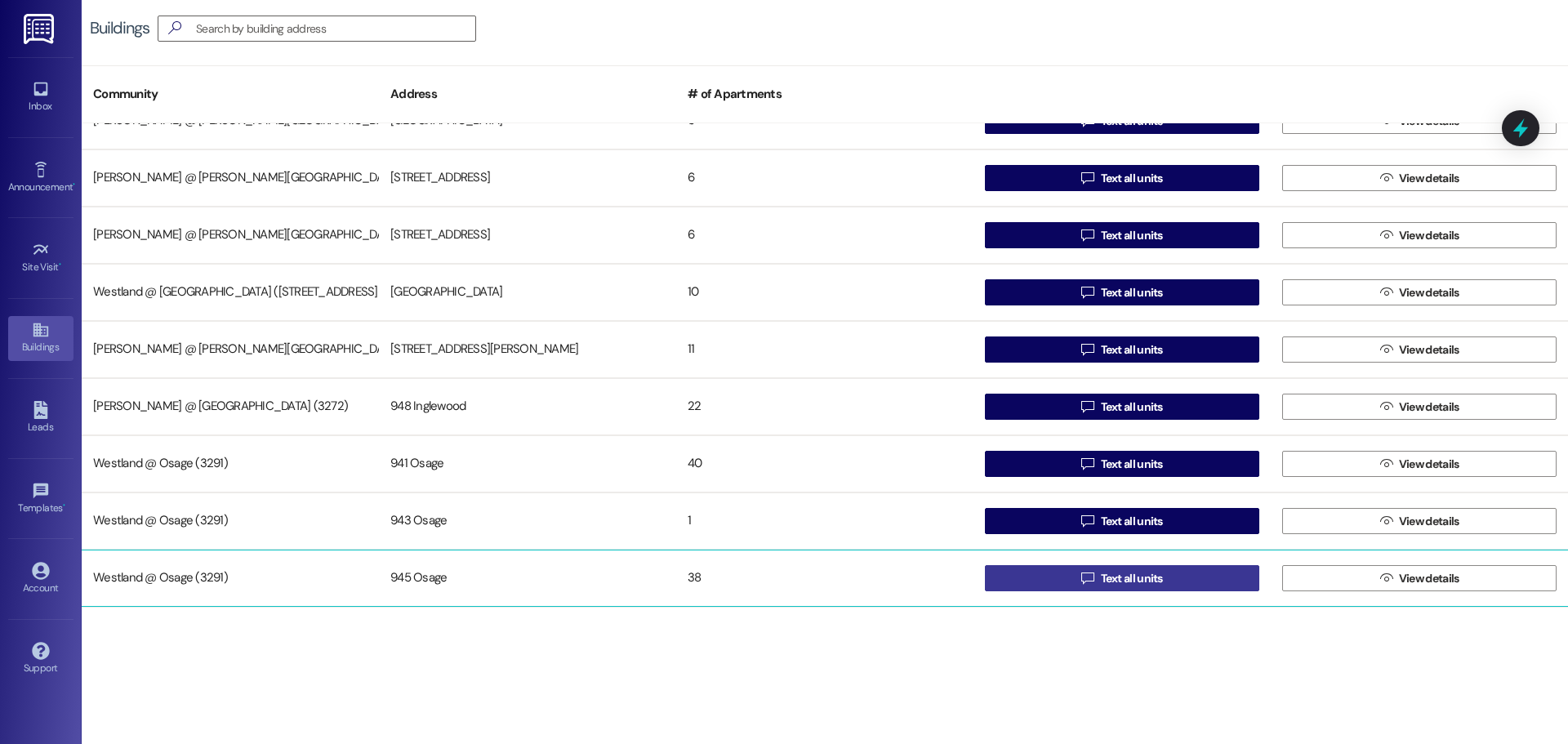
click at [1182, 575] on button " Text all units" at bounding box center [1121, 578] width 274 height 26
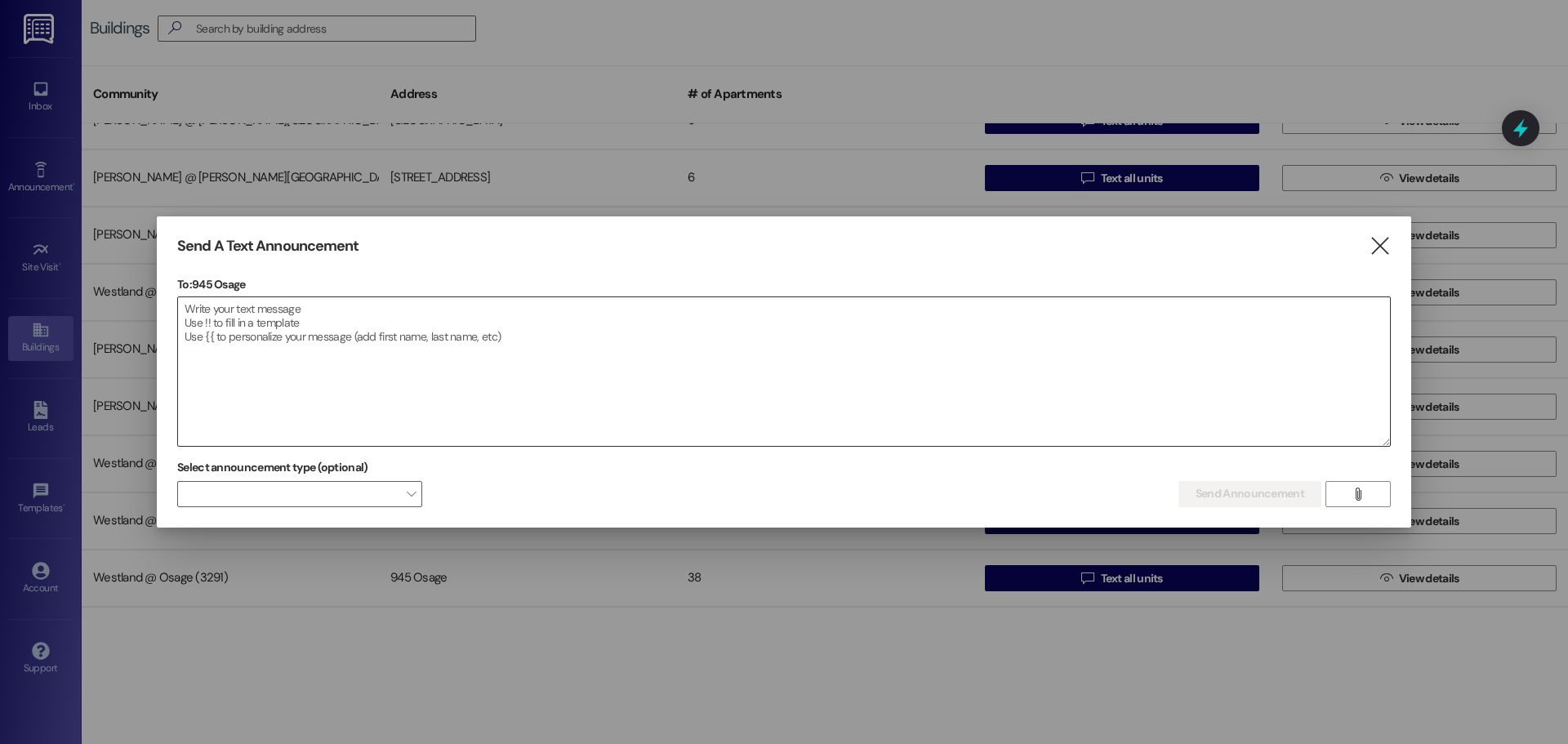
click at [215, 338] on textarea at bounding box center [784, 372] width 1212 height 149
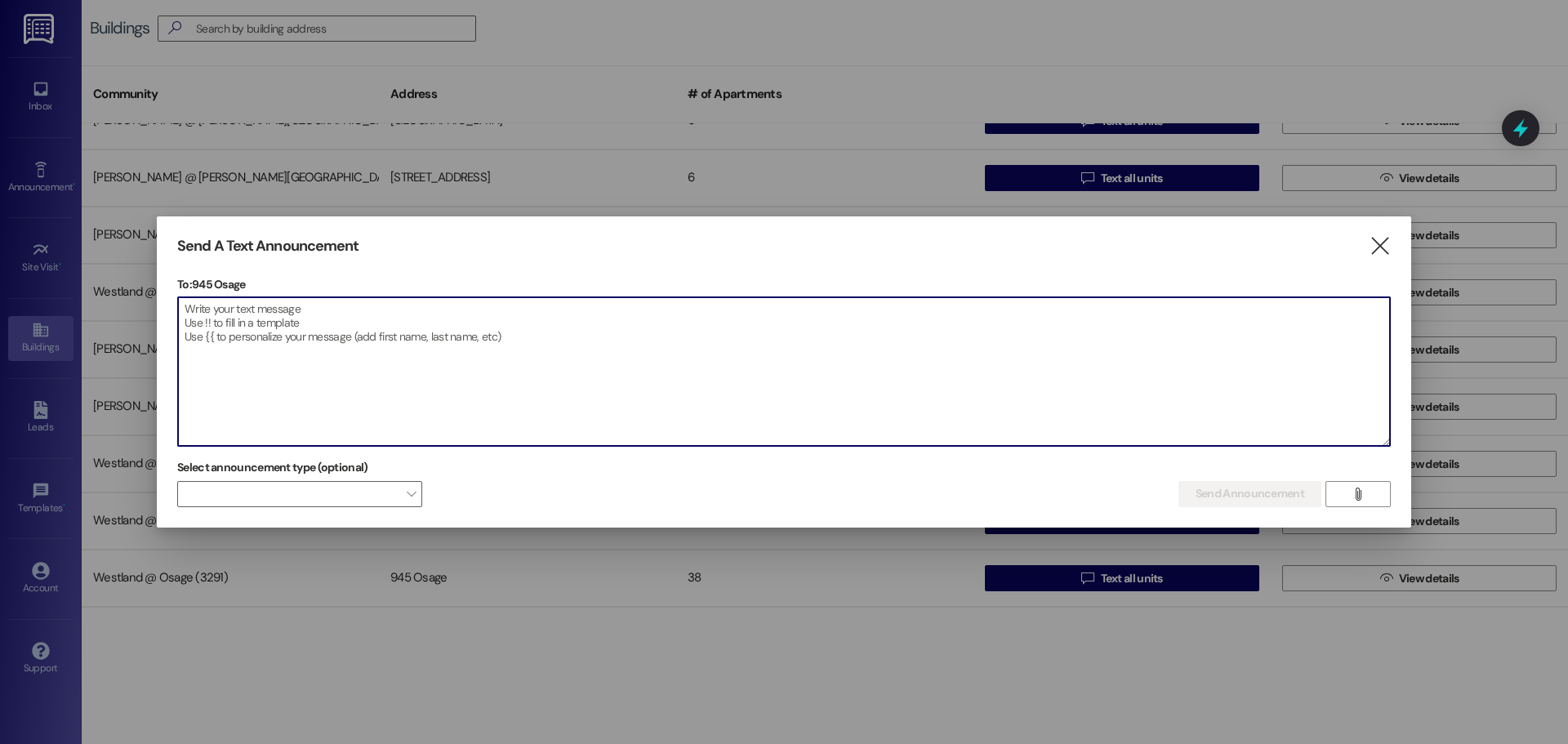
paste textarea "Estimados residentes con mascotas: Este es un recordatorio para todos los inqui…"
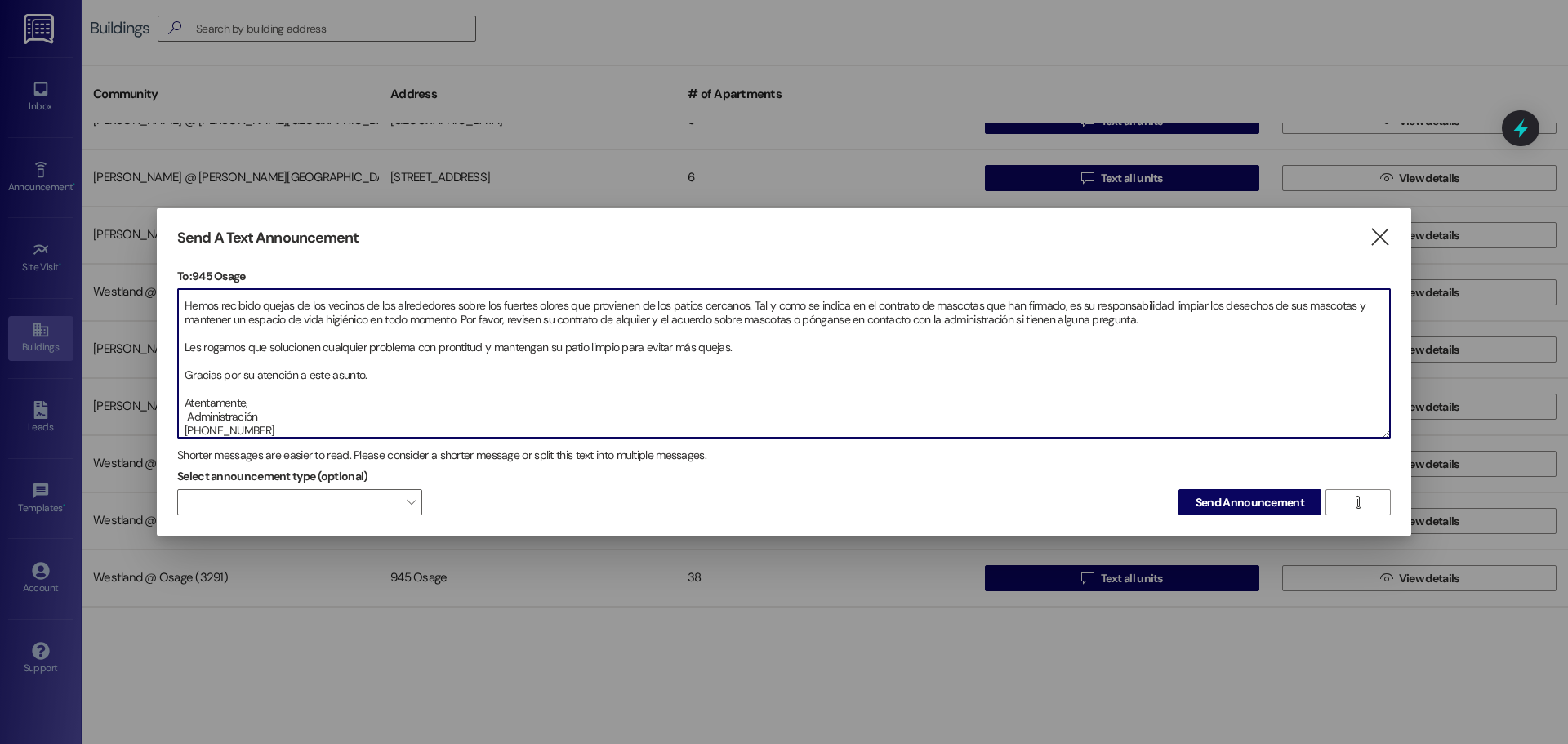
type textarea "Estimados residentes con mascotas: Este es un recordatorio para todos los inqui…"
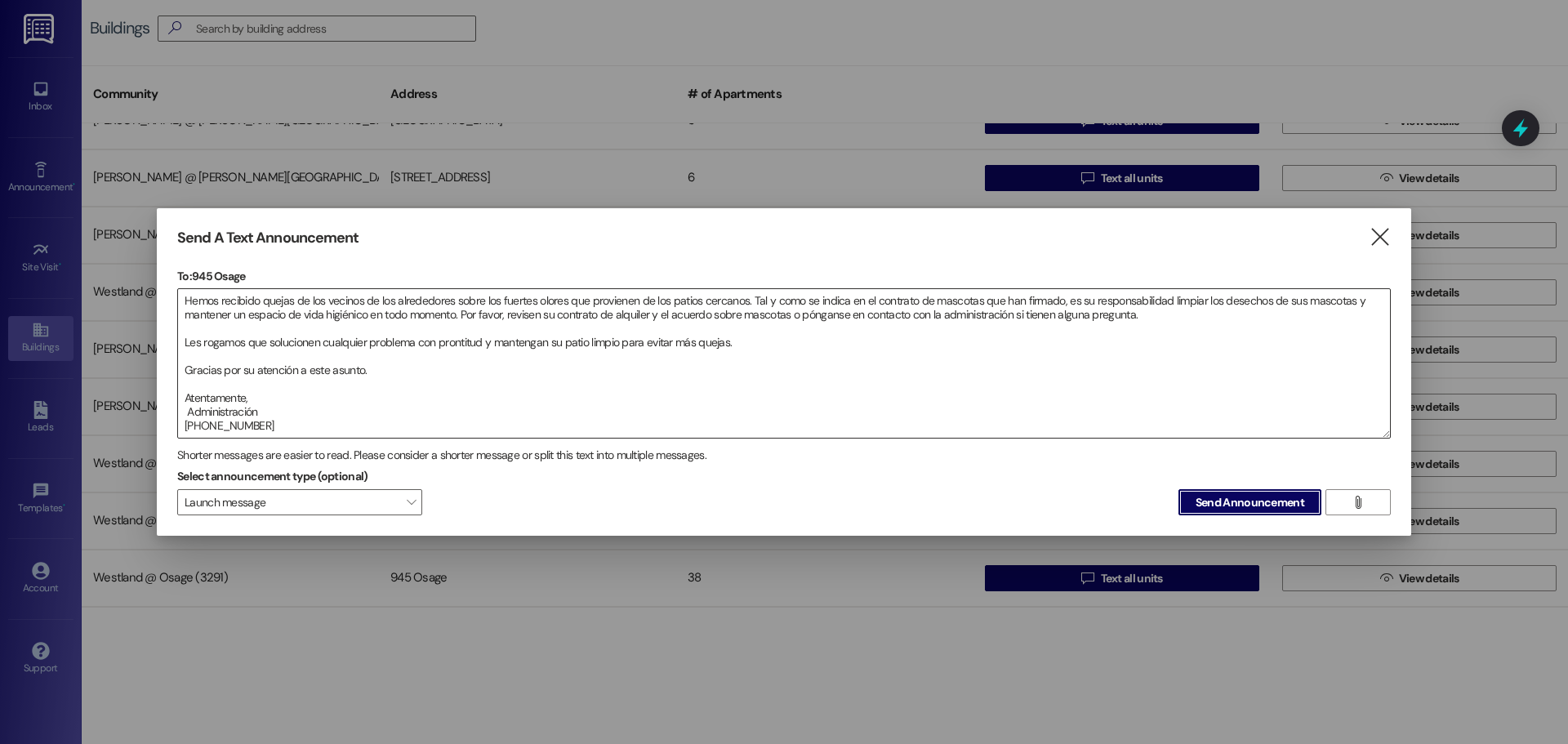
click at [1179, 489] on button "Send Announcement" at bounding box center [1250, 502] width 143 height 26
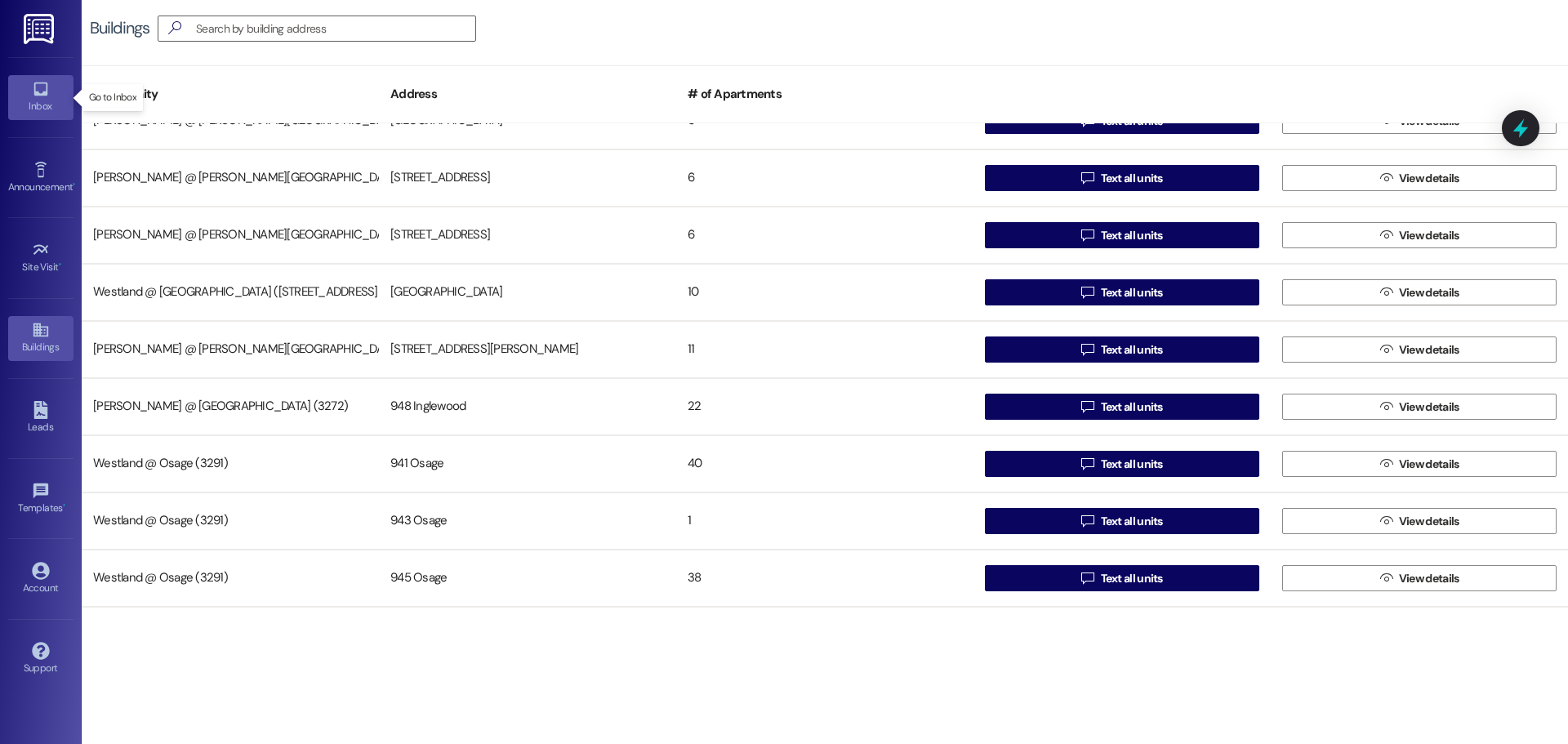
click at [46, 84] on icon at bounding box center [41, 90] width 14 height 14
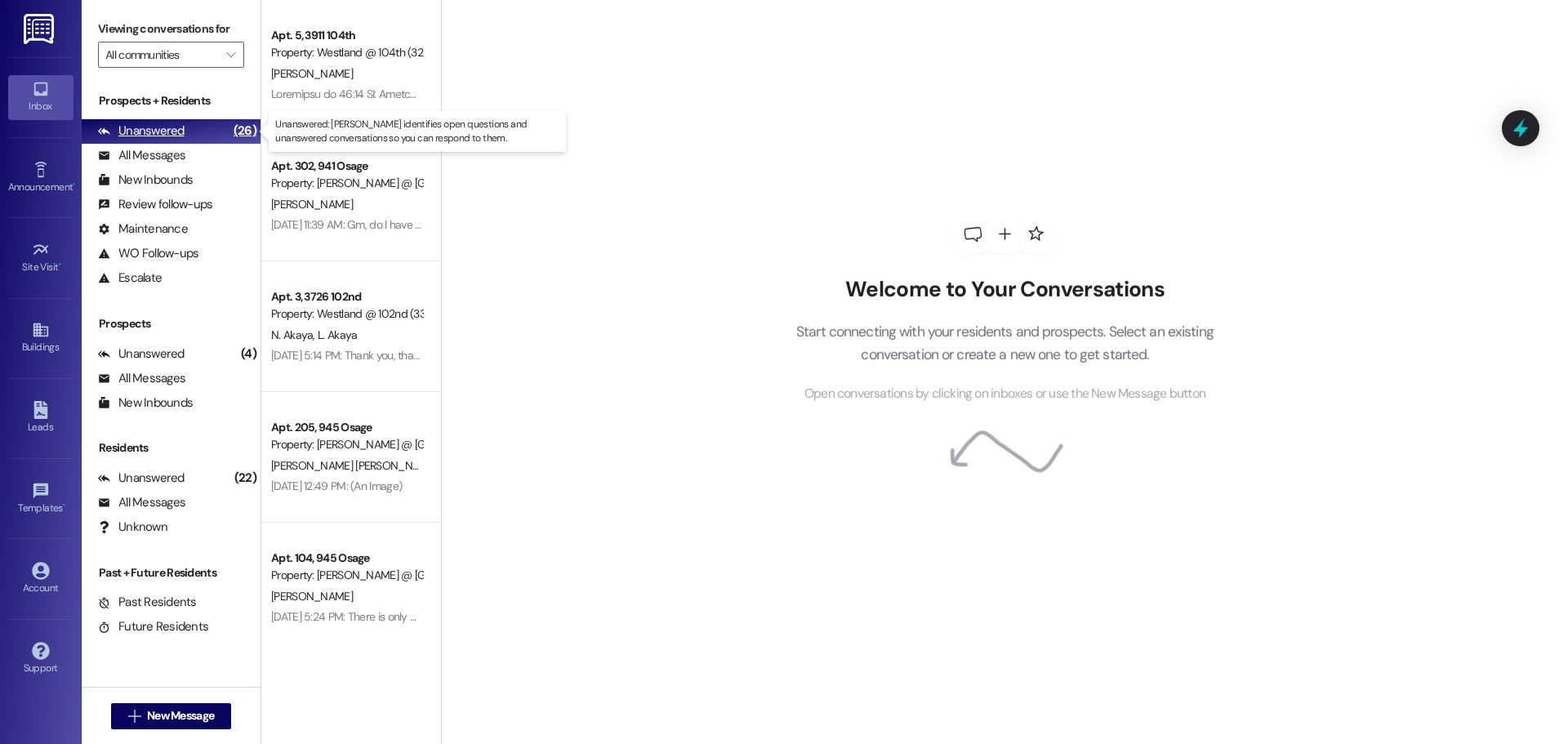
click at [161, 137] on div "Unanswered" at bounding box center [141, 131] width 87 height 17
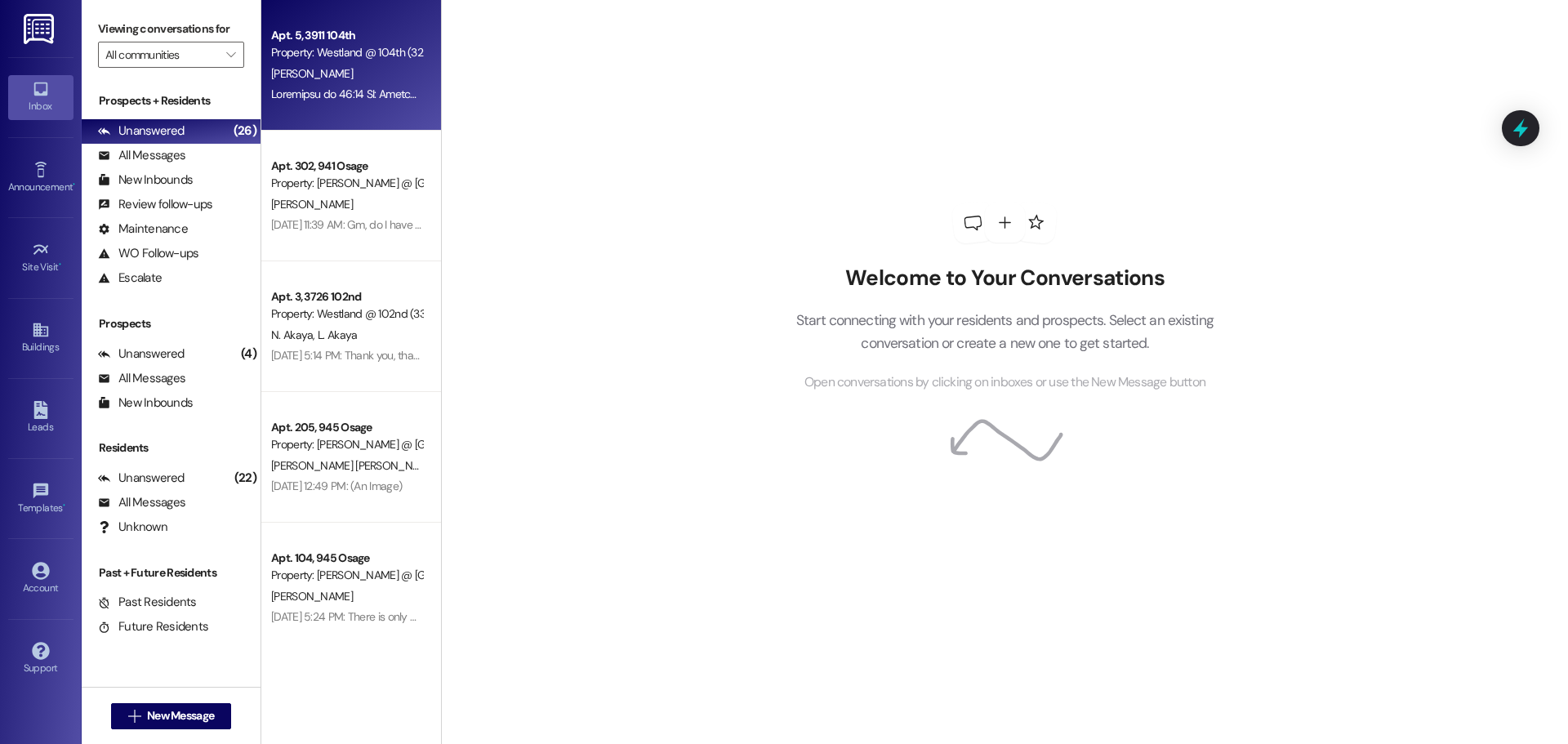
click at [373, 57] on div "Property: Westland @ 104th (3296)" at bounding box center [346, 52] width 151 height 17
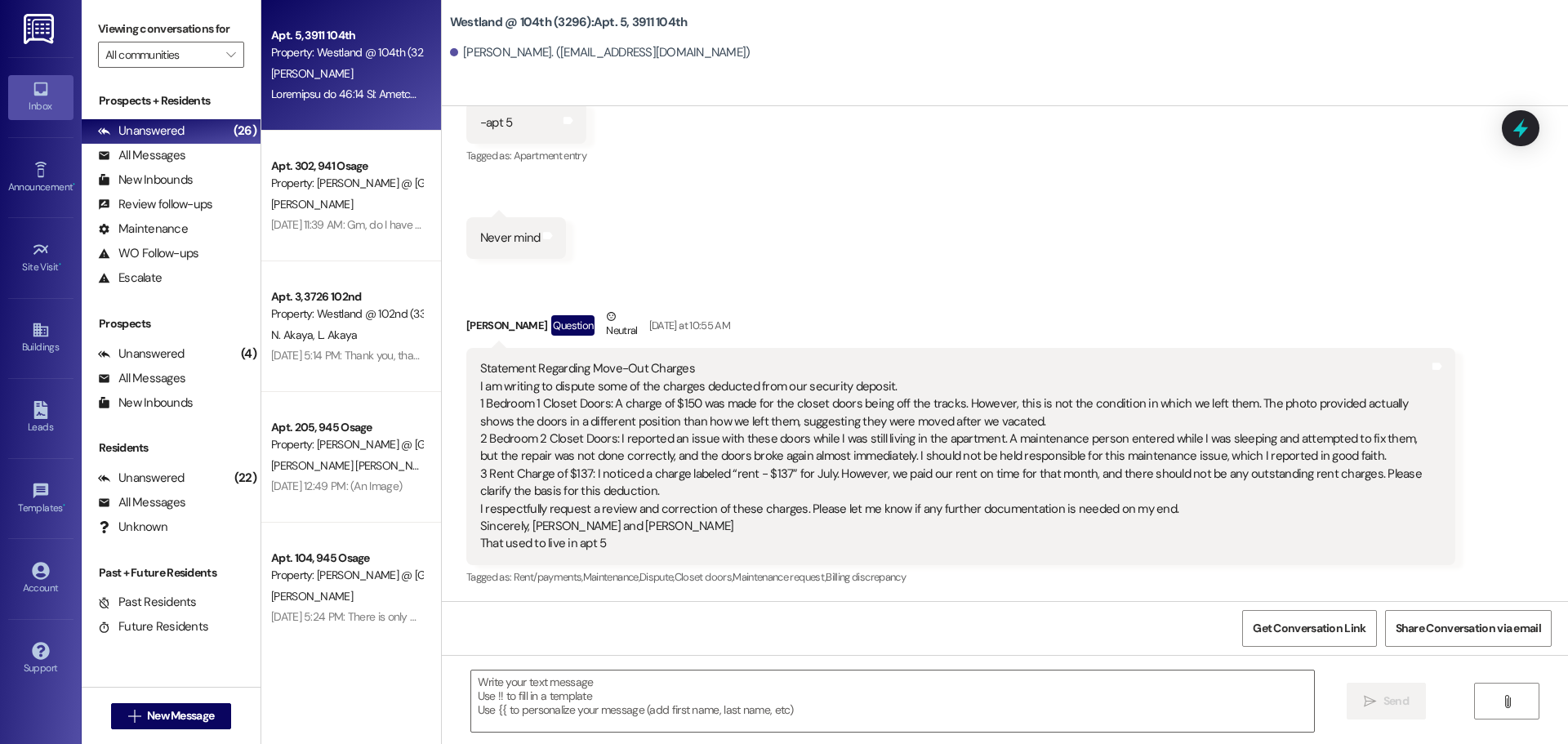
scroll to position [1327, 0]
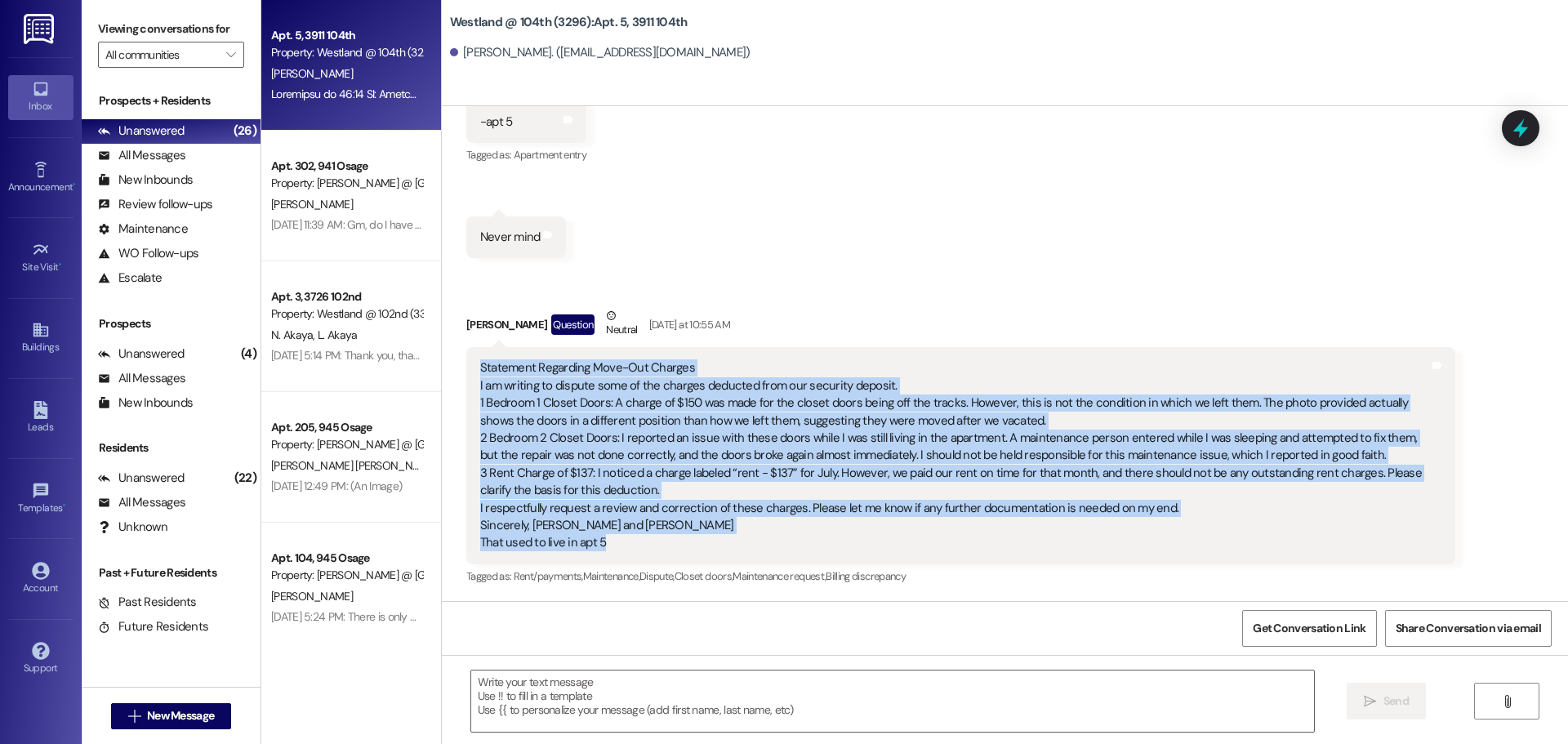
drag, startPoint x: 621, startPoint y: 544, endPoint x: 438, endPoint y: 361, distance: 258.8
click at [446, 356] on div "Received via SMS [PERSON_NAME] [DATE] 1:11 PM Hey this is [PERSON_NAME] f from …" at bounding box center [1005, 20] width 1126 height 1159
copy div "Loremipsu Dolorsita Cons-Adi Elitsed D ei tempori ut laboree dolo ma ali enimad…"
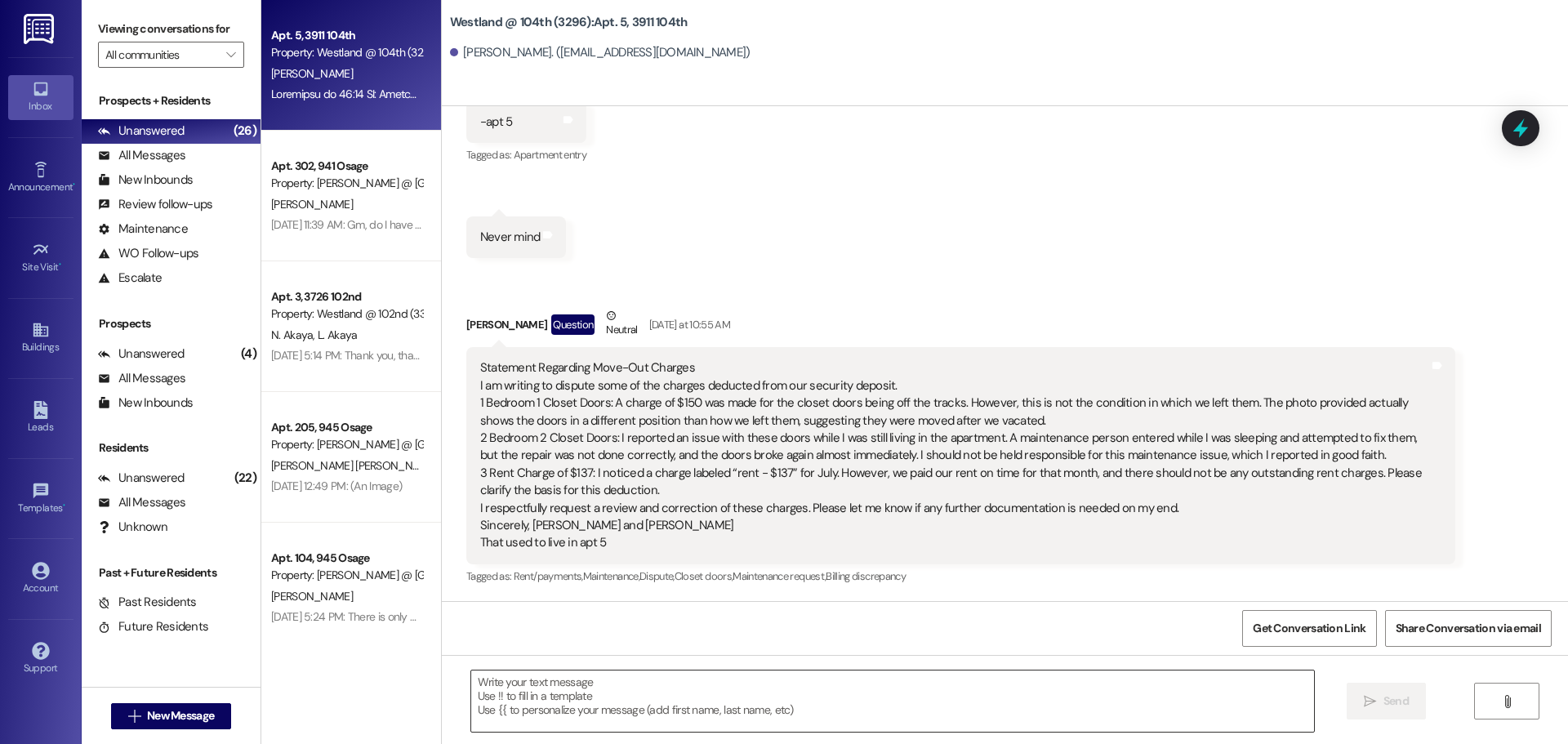
click at [888, 686] on textarea at bounding box center [893, 701] width 843 height 62
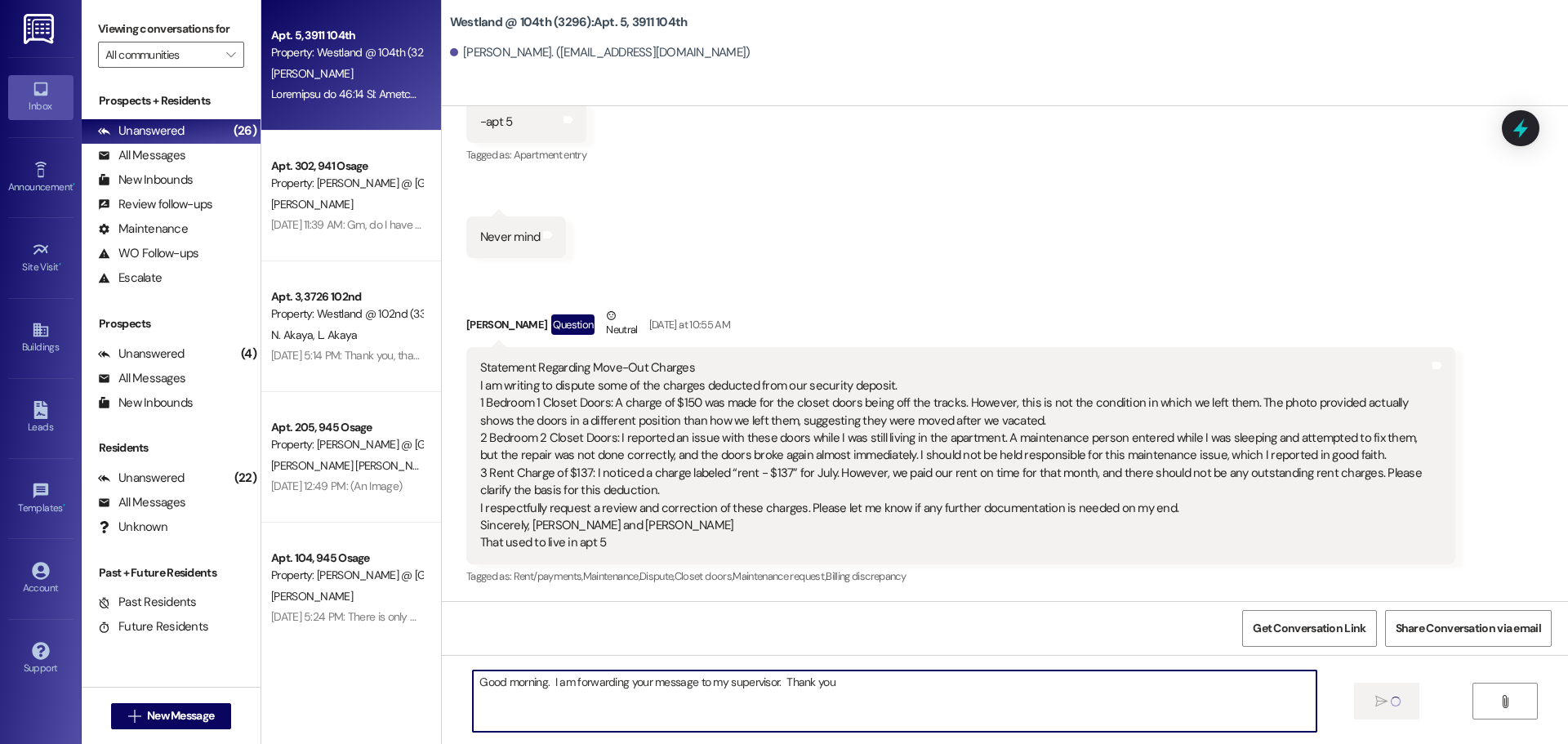
type textarea "Good morning. I am forwarding your message to my supervisor. Thank you"
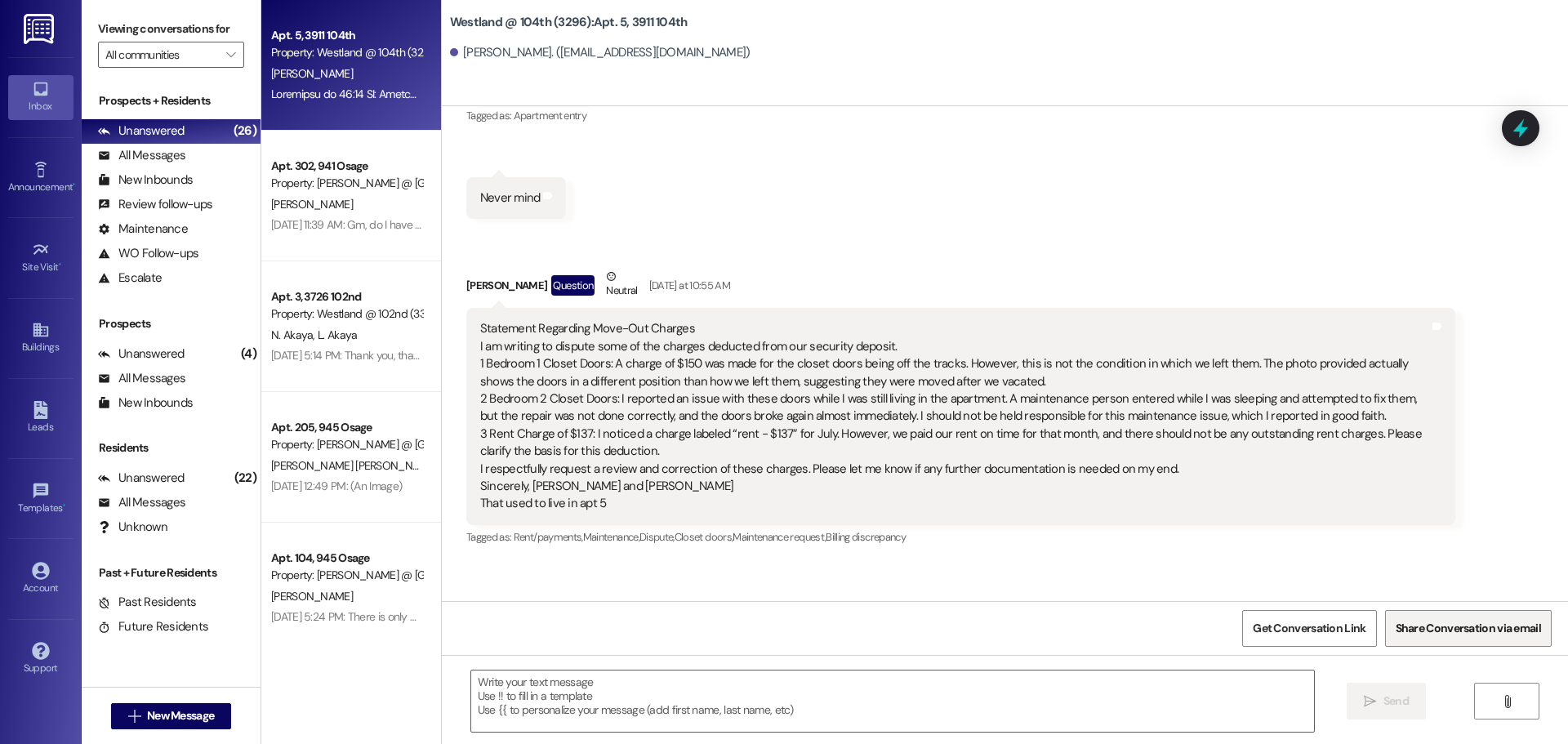
scroll to position [1326, 0]
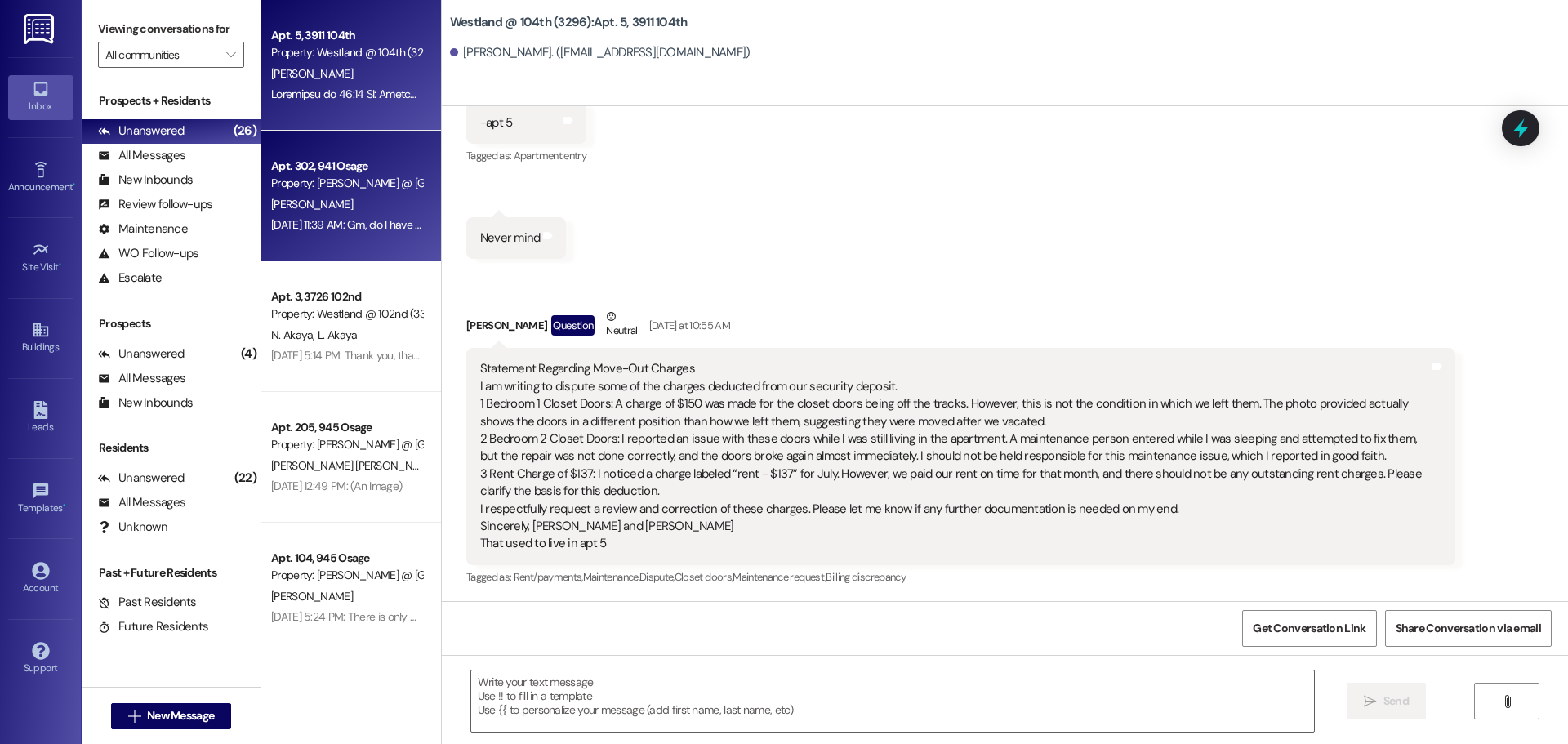
click at [312, 184] on div "Property: [PERSON_NAME] @ [GEOGRAPHIC_DATA] (3291)" at bounding box center [346, 183] width 151 height 17
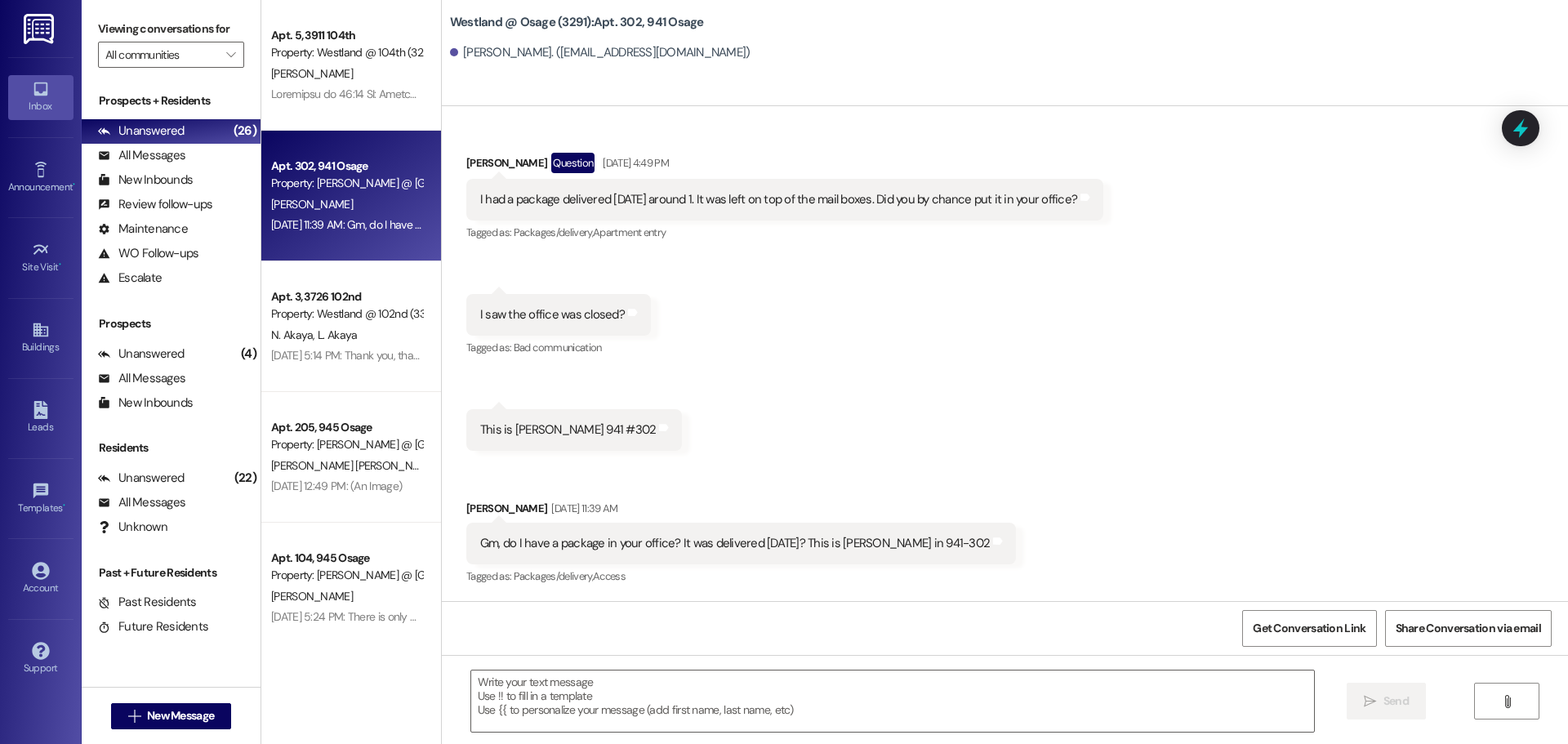
scroll to position [4757, 0]
click at [678, 692] on textarea at bounding box center [893, 701] width 843 height 62
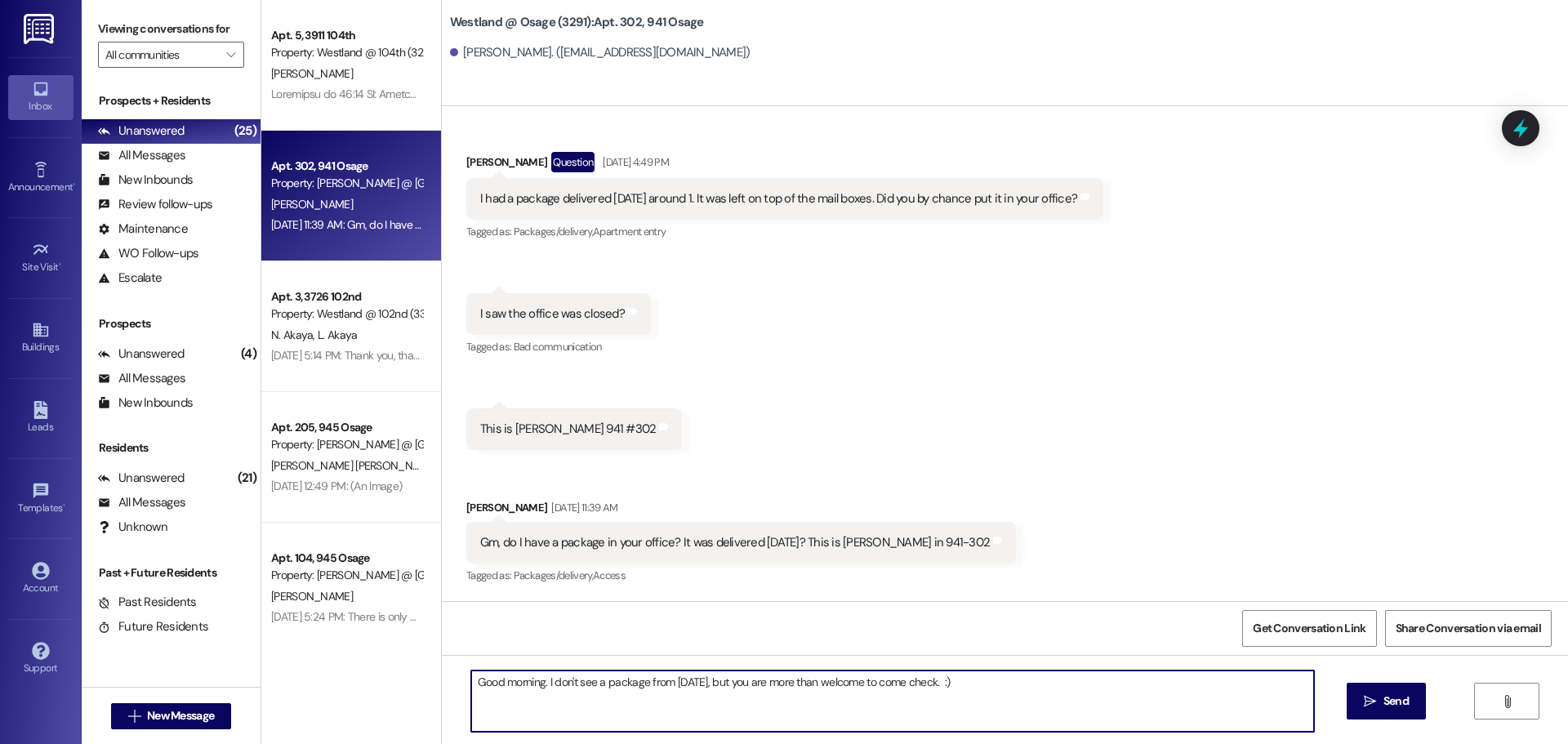
type textarea "Good morning. I don't see a package from [DATE], but you are more than welcome …"
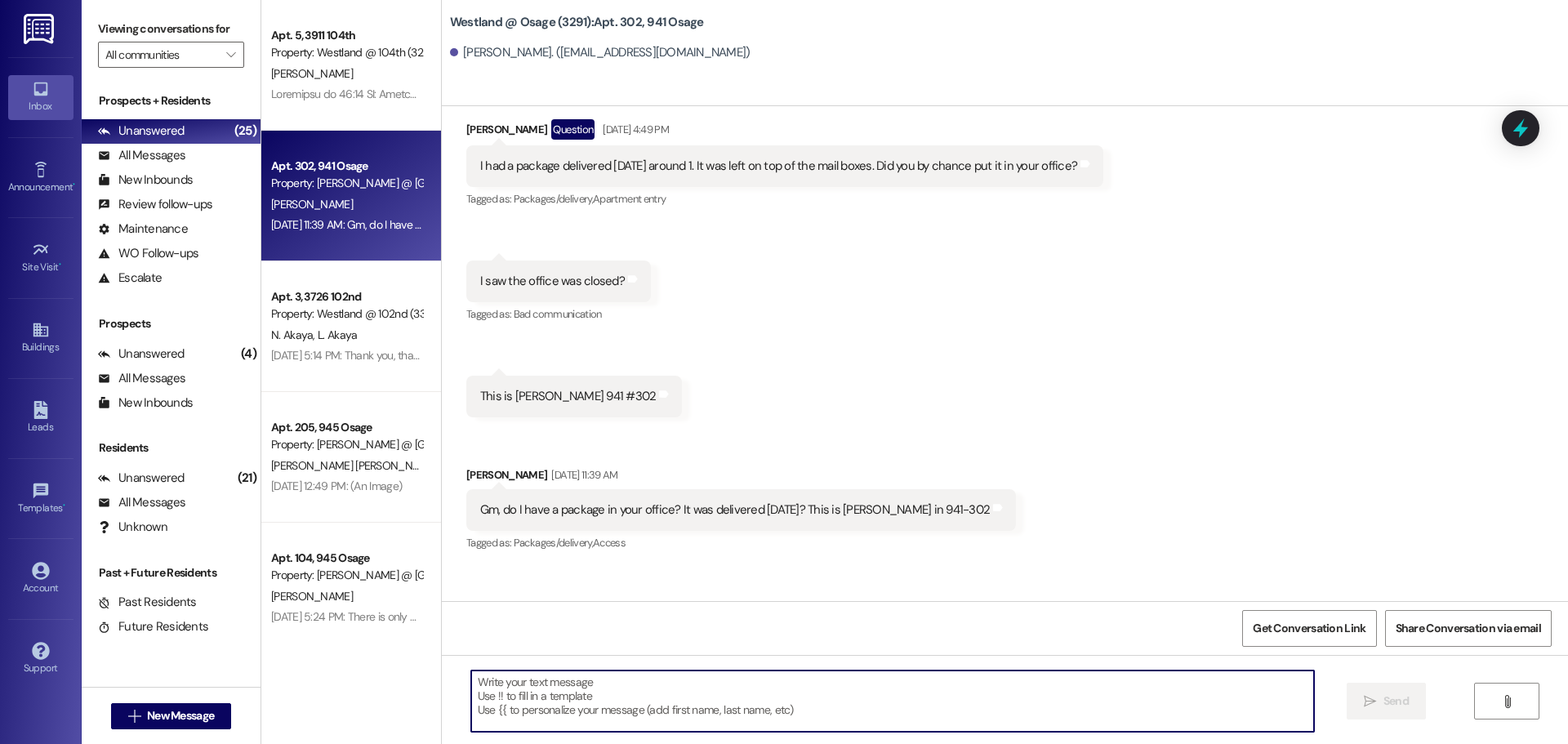
scroll to position [4870, 0]
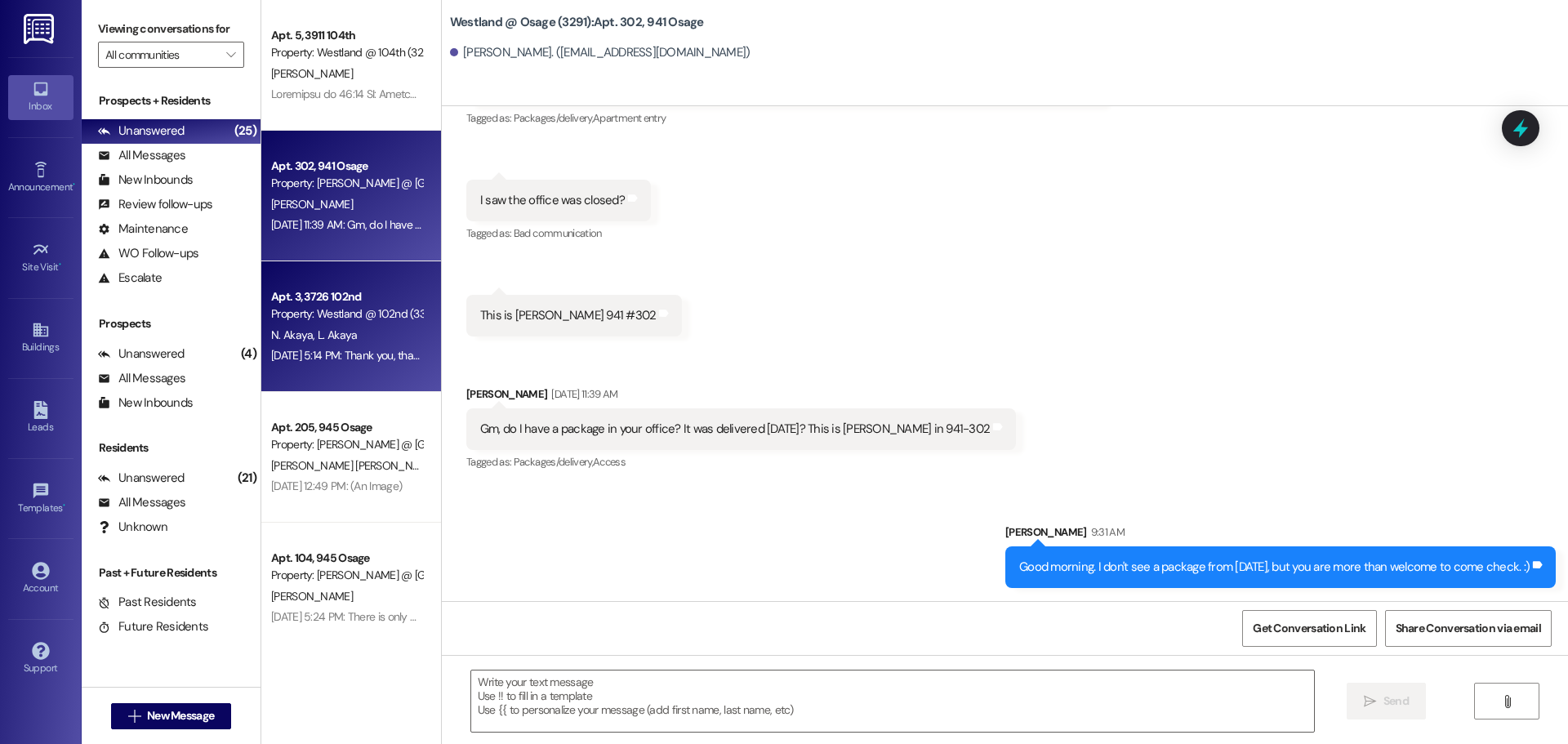
click at [324, 314] on div "Property: Westland @ 102nd (3307)" at bounding box center [346, 314] width 151 height 17
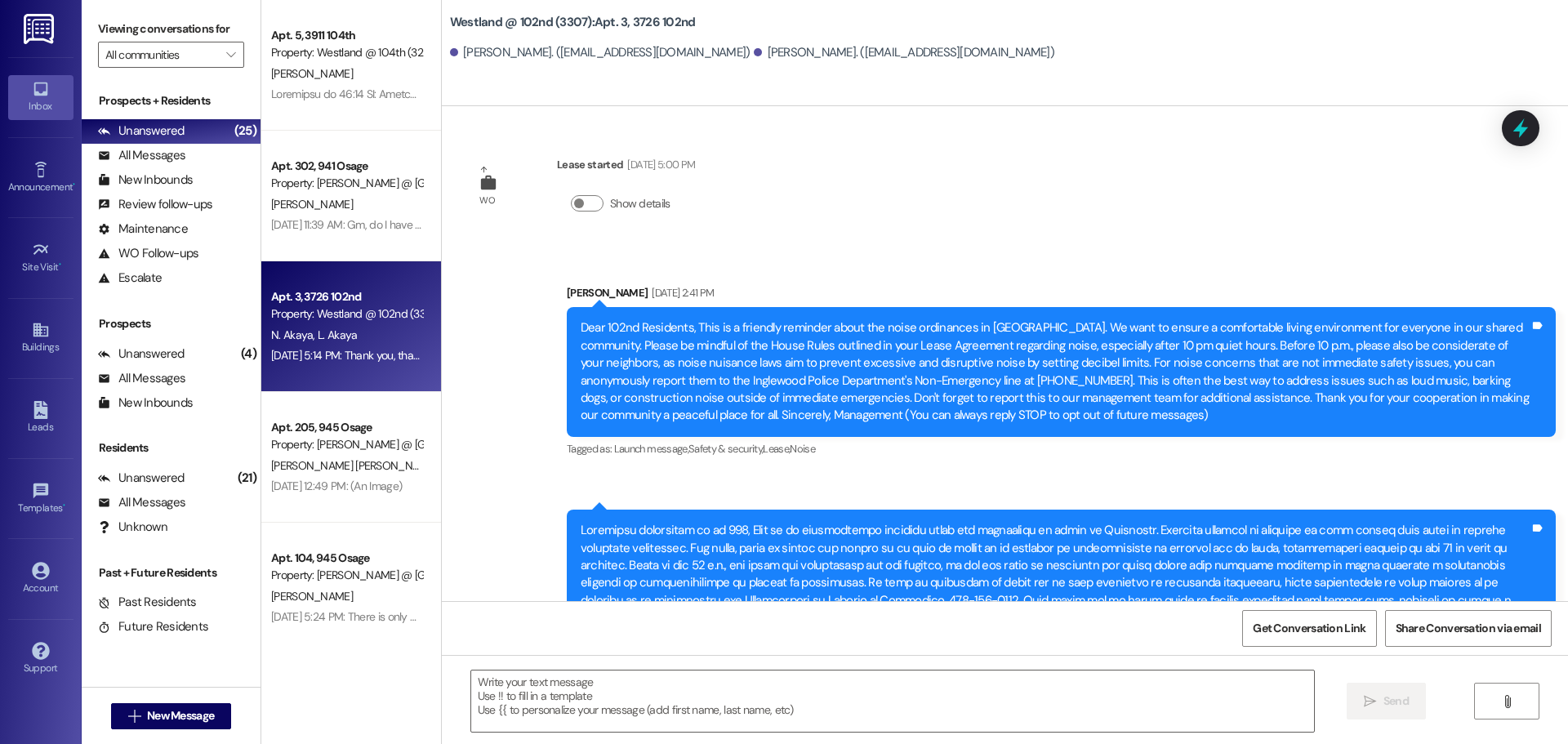
scroll to position [7451, 0]
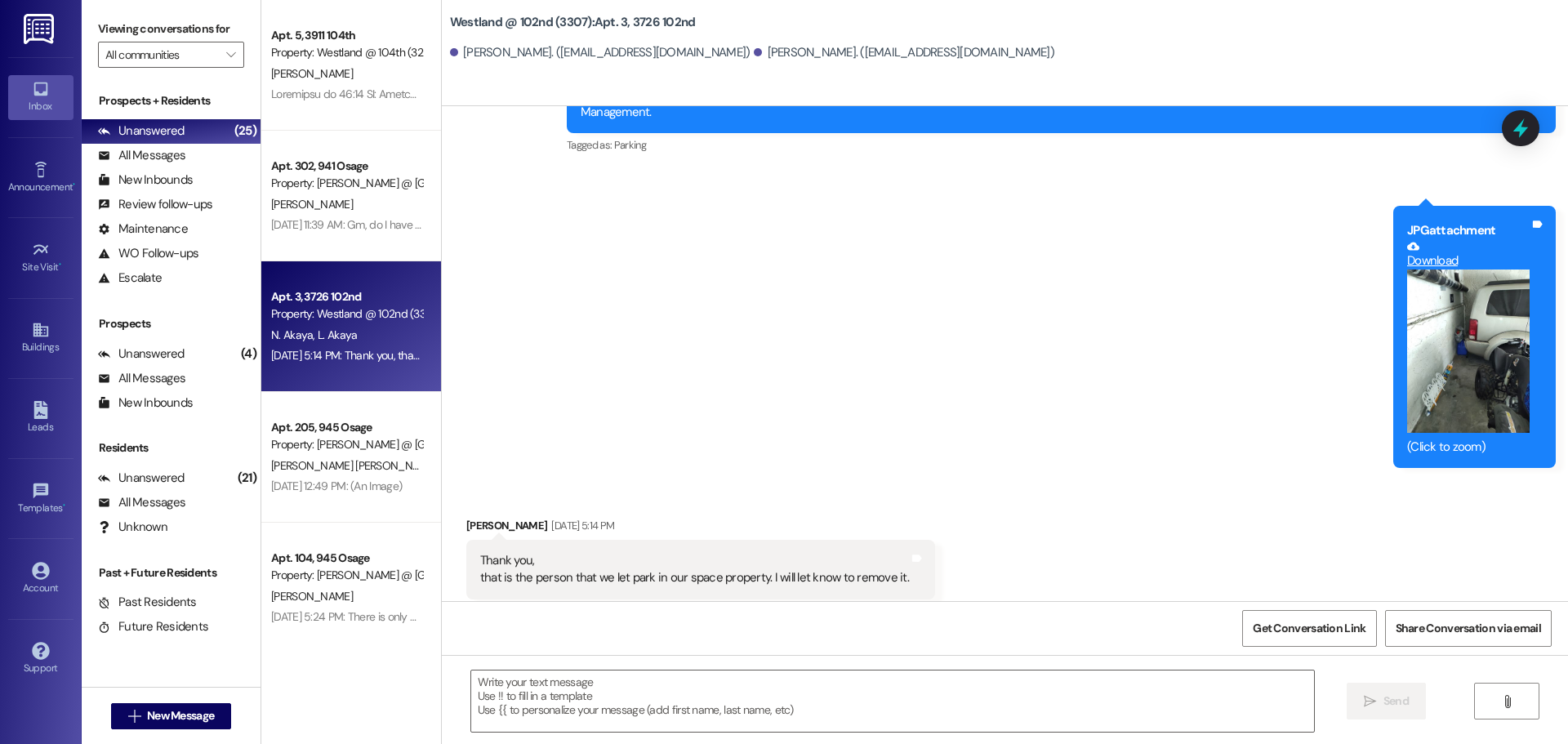
click at [1475, 300] on button "Zoom image" at bounding box center [1468, 350] width 122 height 163
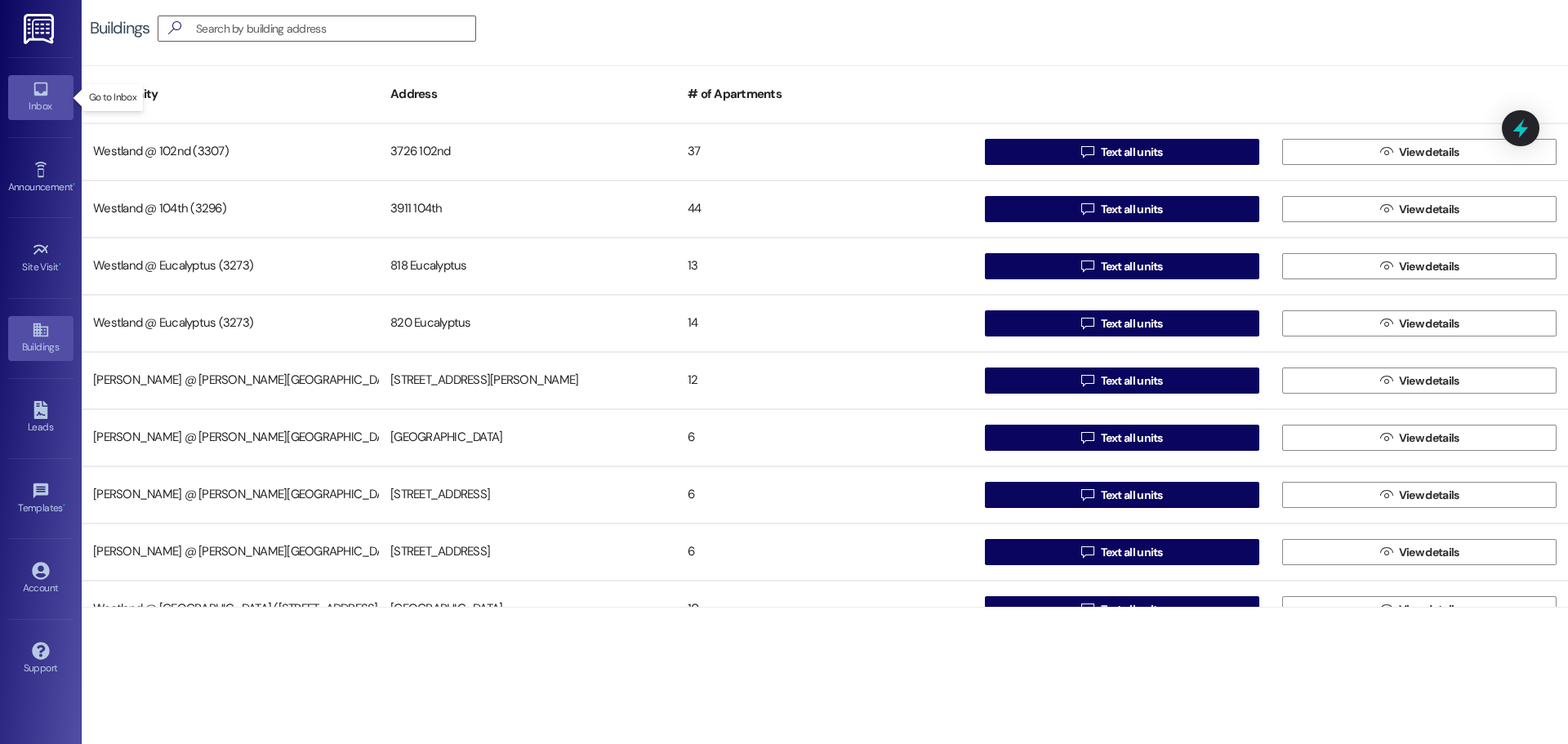
click at [54, 89] on link "Inbox" at bounding box center [41, 97] width 65 height 44
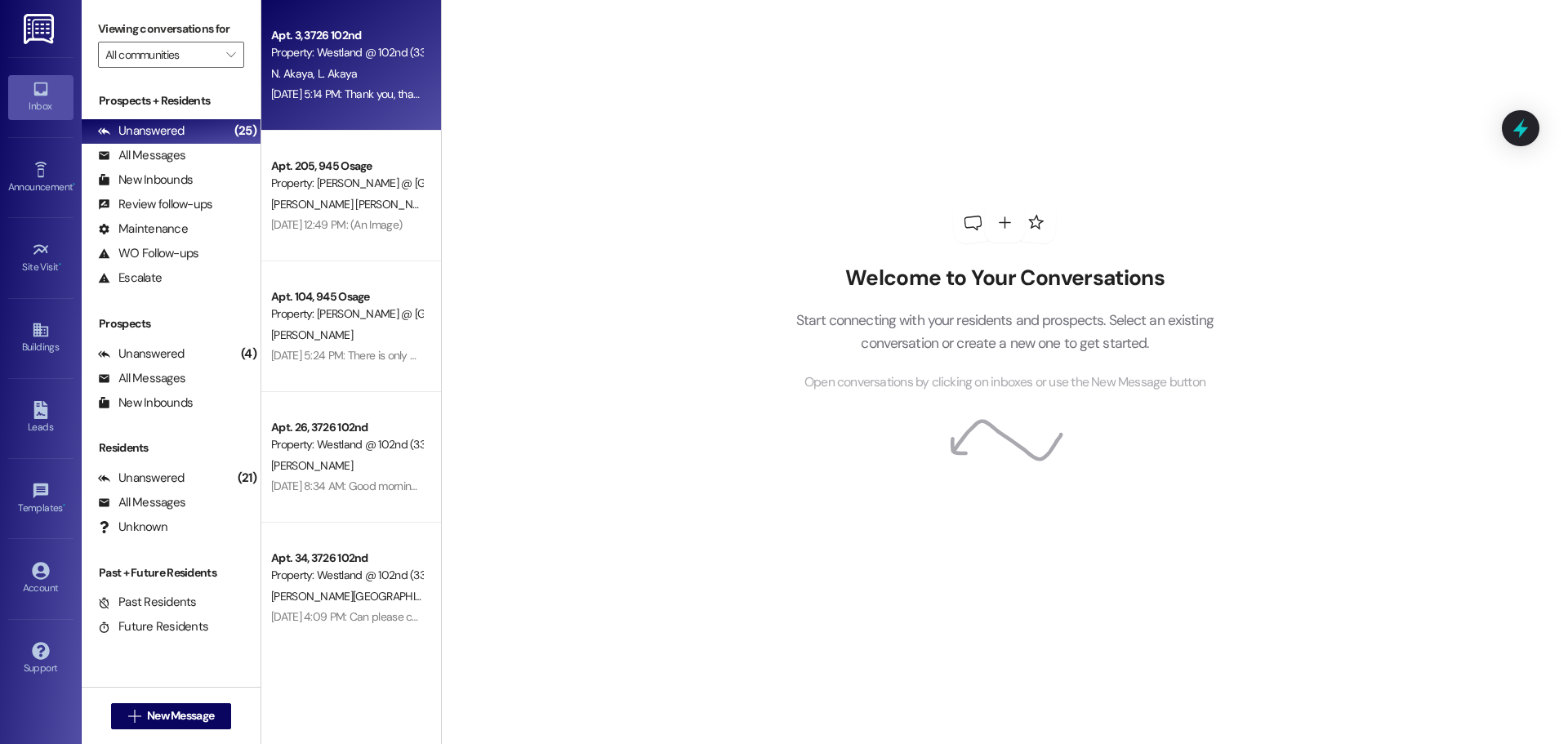
click at [354, 37] on div "Apt. 3, 3726 102nd" at bounding box center [346, 35] width 151 height 17
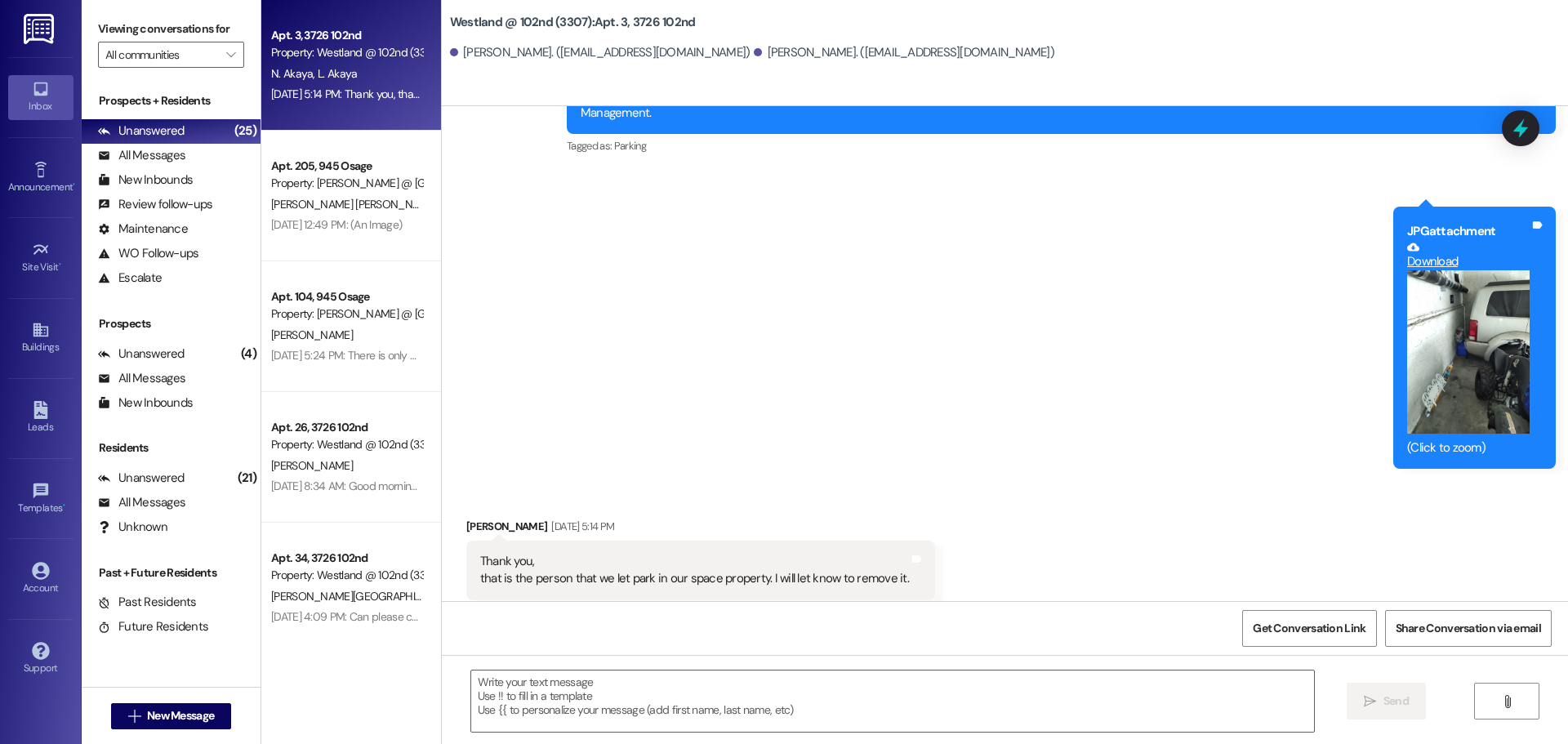
scroll to position [7451, 0]
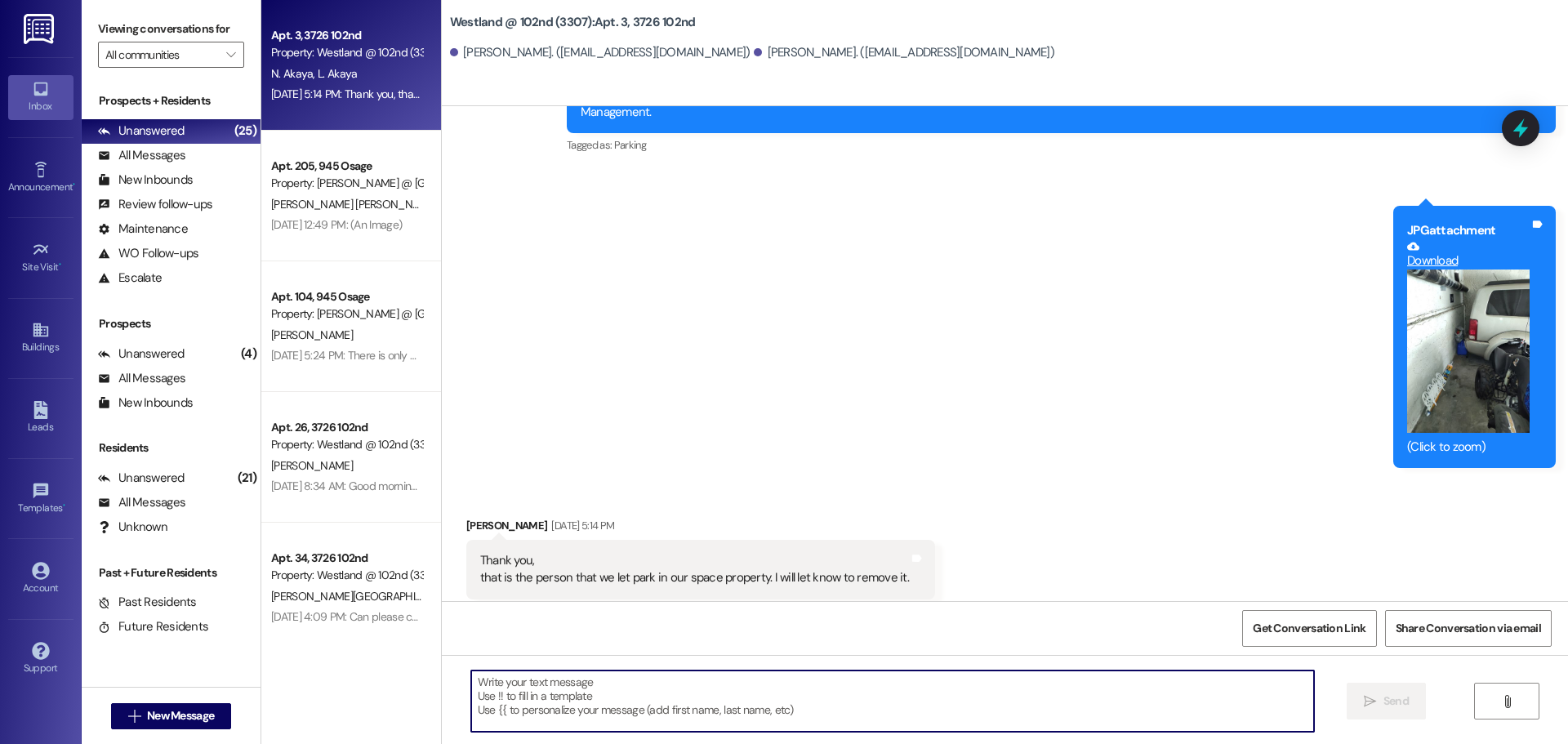
click at [898, 708] on textarea at bounding box center [893, 701] width 843 height 62
type textarea "Yes. I believe so. Also. I see that you put in a 30 day notice to vacate. Pleas…"
